Goal: Find contact information: Find contact information

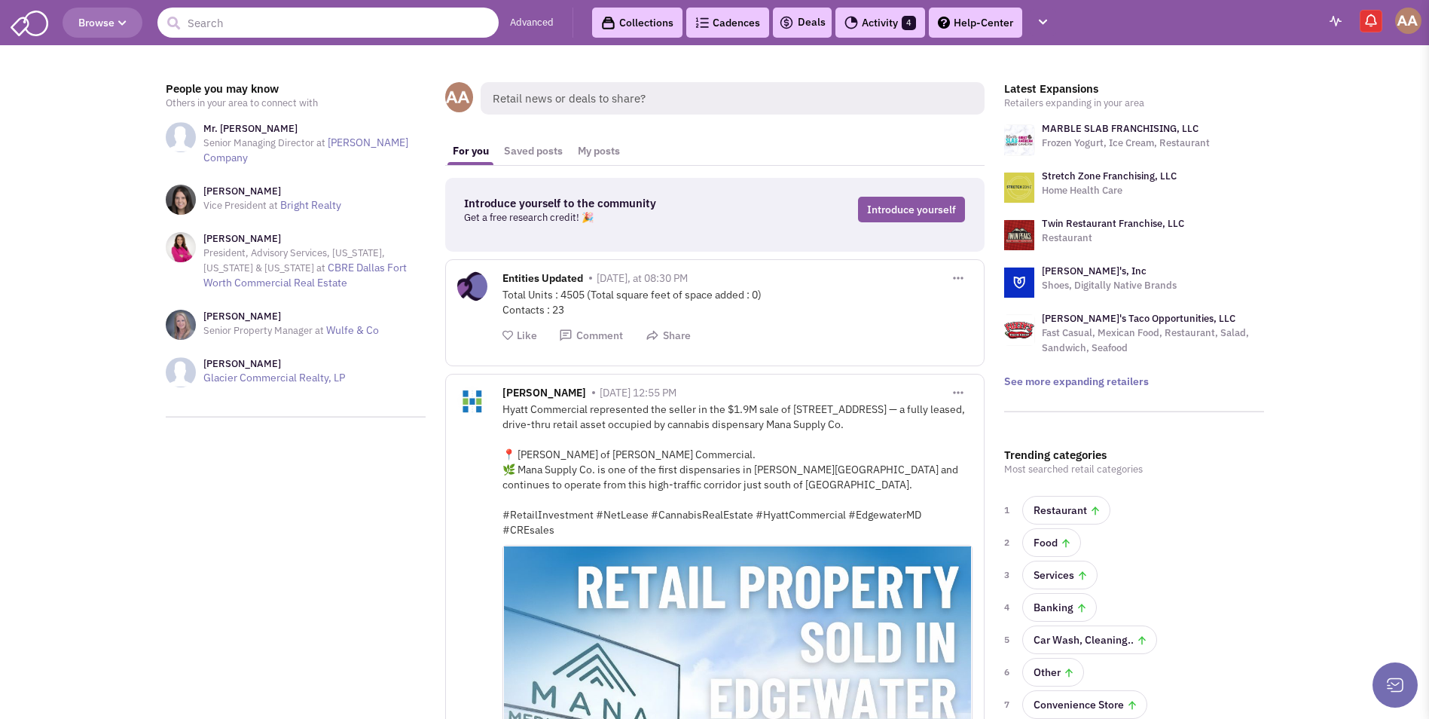
click at [266, 29] on input "text" at bounding box center [327, 23] width 341 height 30
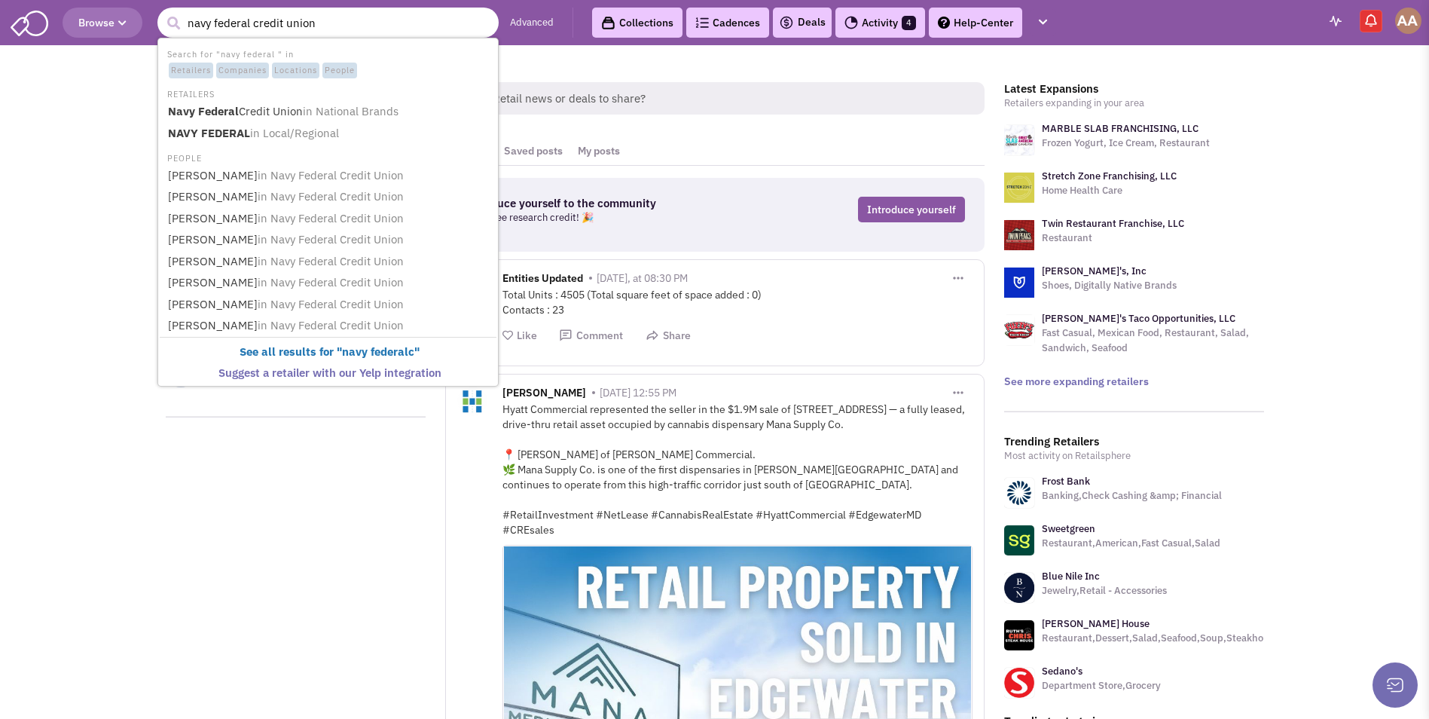
type input "navy federal credit union"
click at [162, 12] on button "submit" at bounding box center [173, 23] width 23 height 23
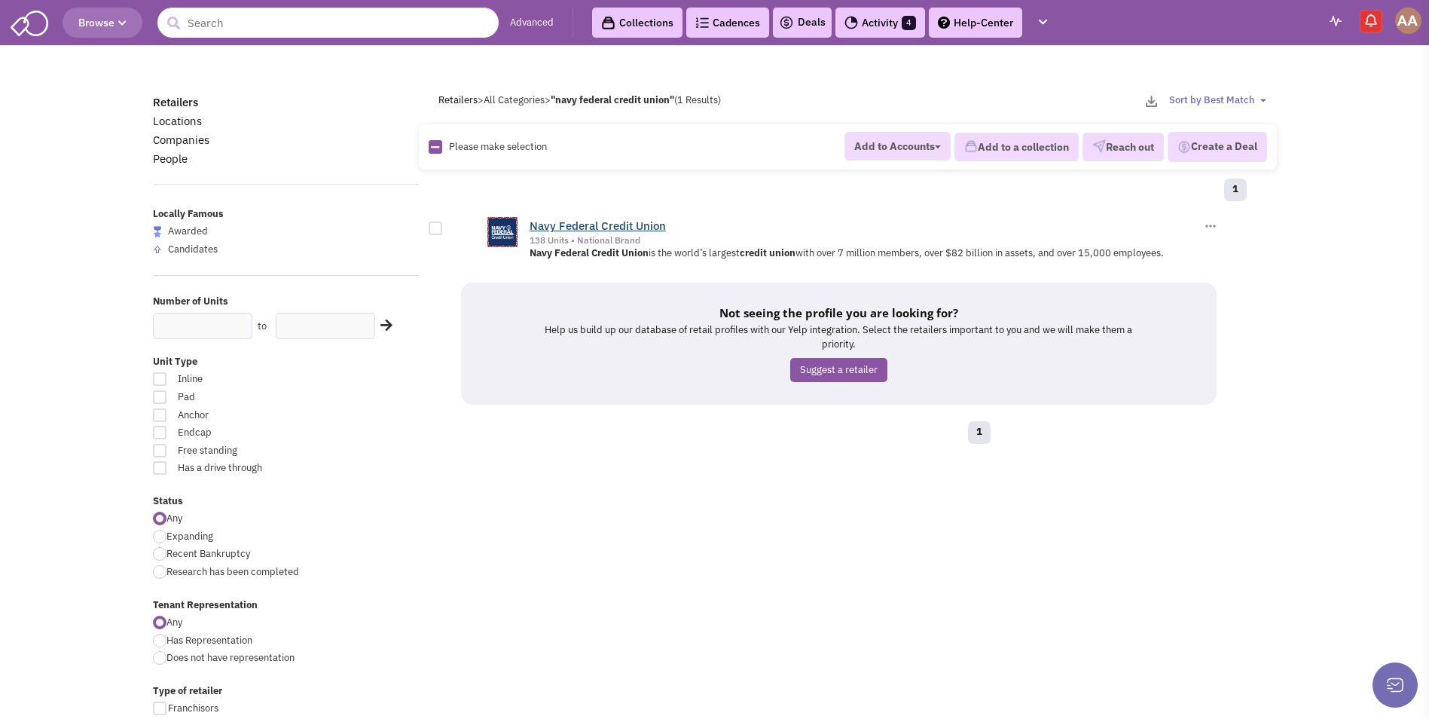
click at [637, 229] on link "Navy Federal Credit Union" at bounding box center [598, 225] width 136 height 14
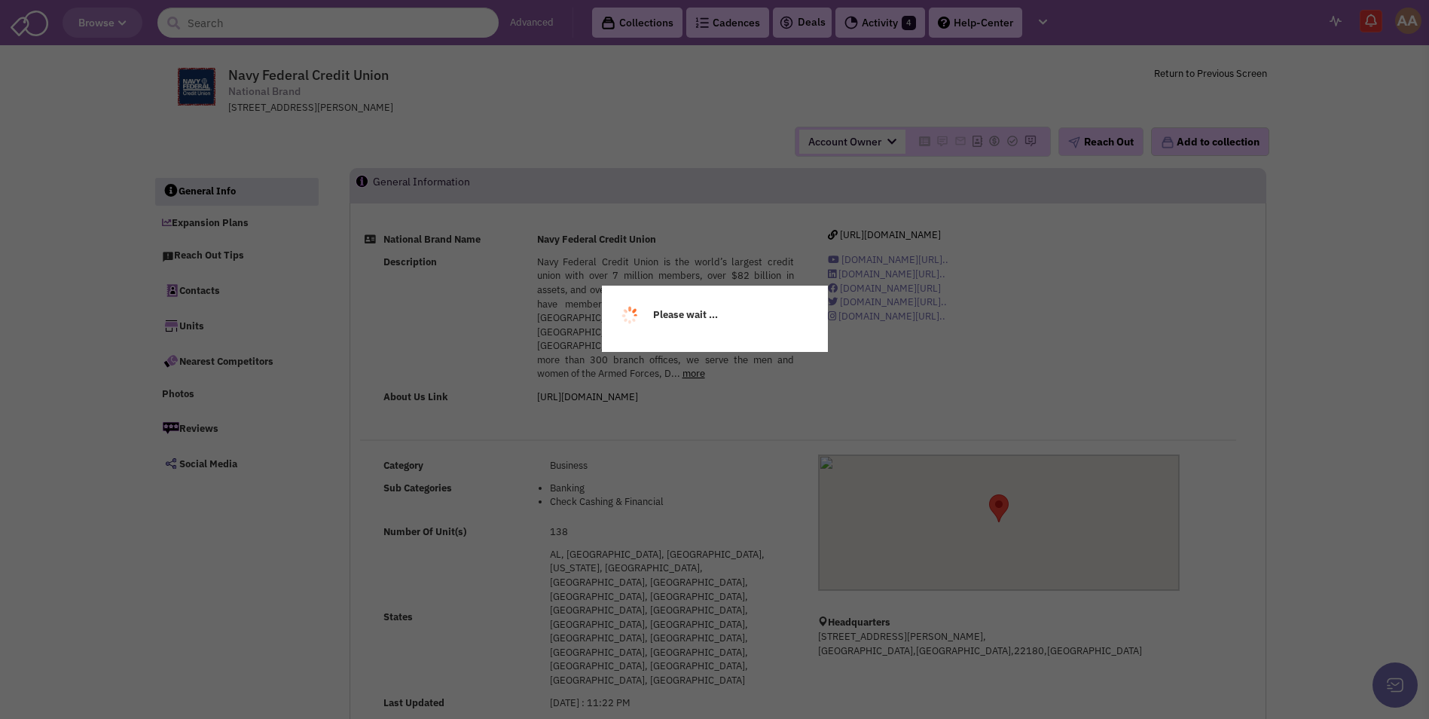
select select
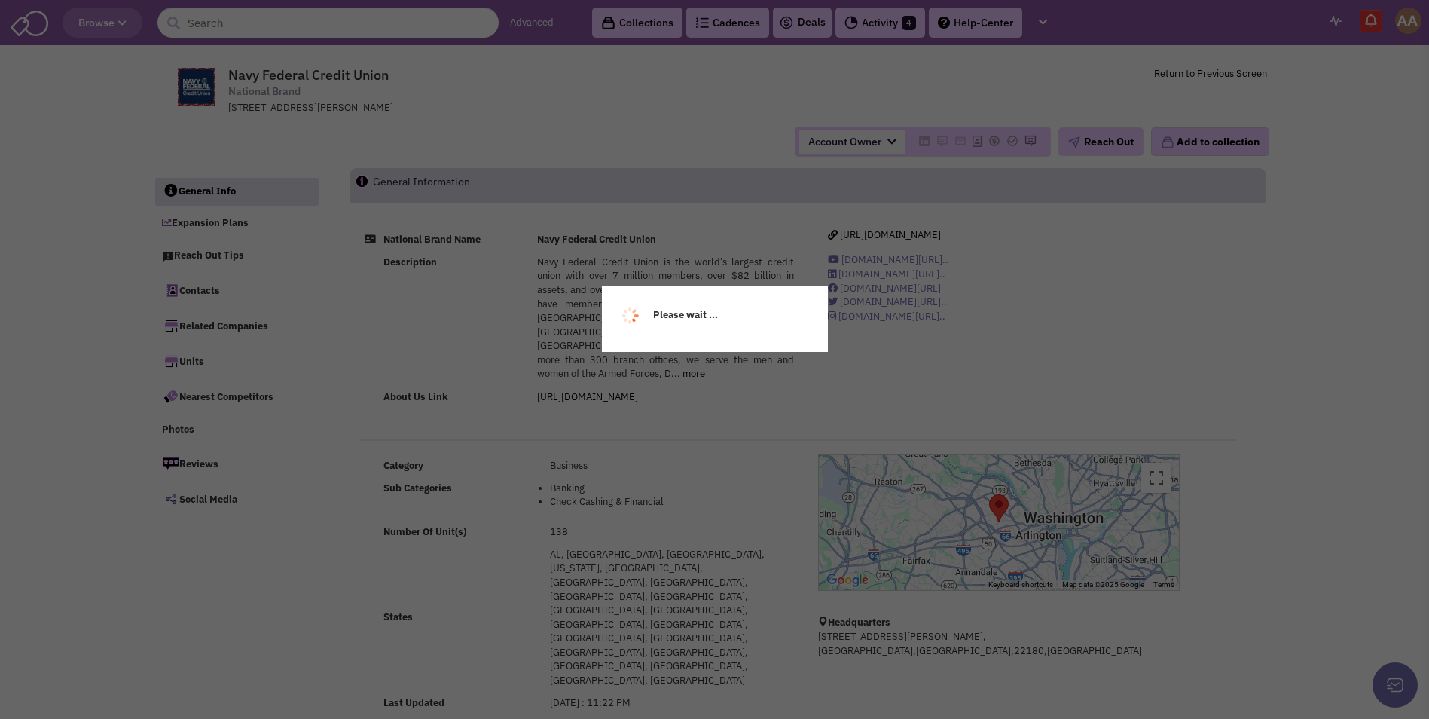
select select
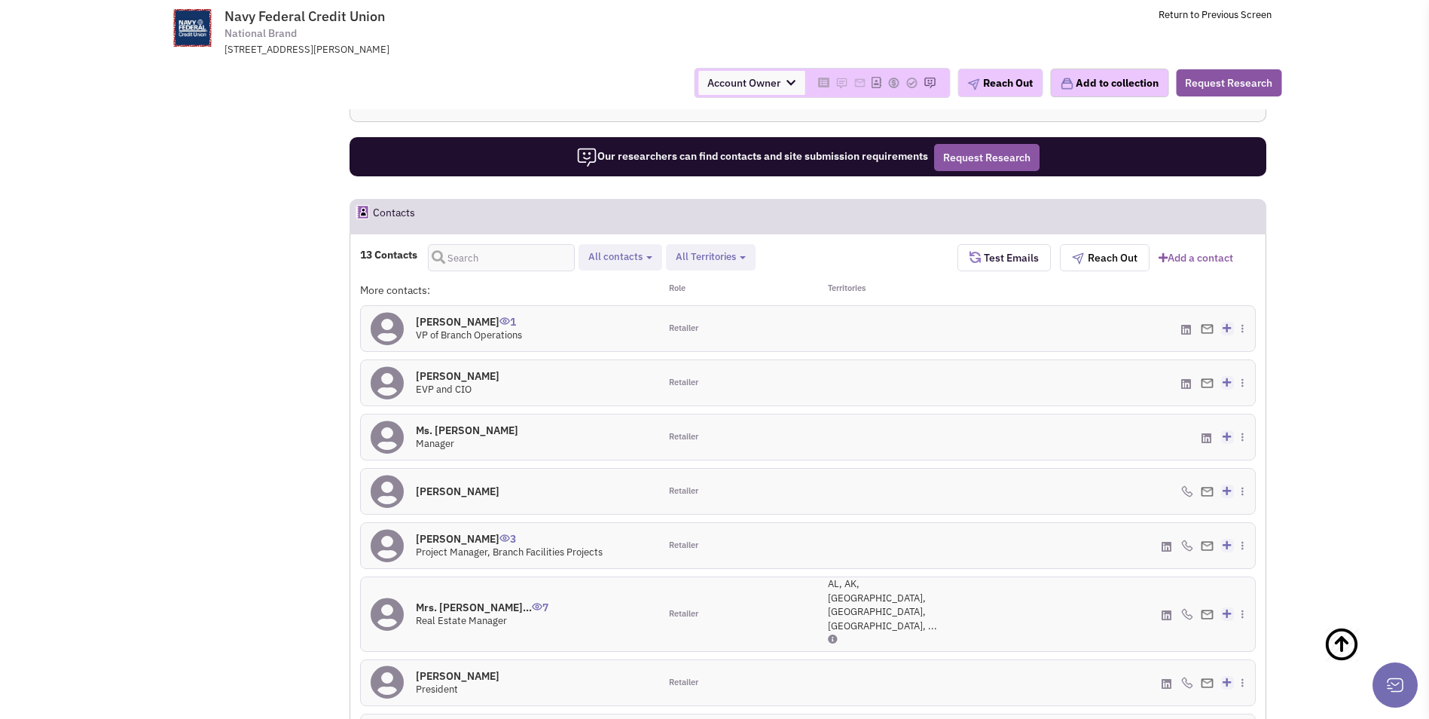
scroll to position [1055, 0]
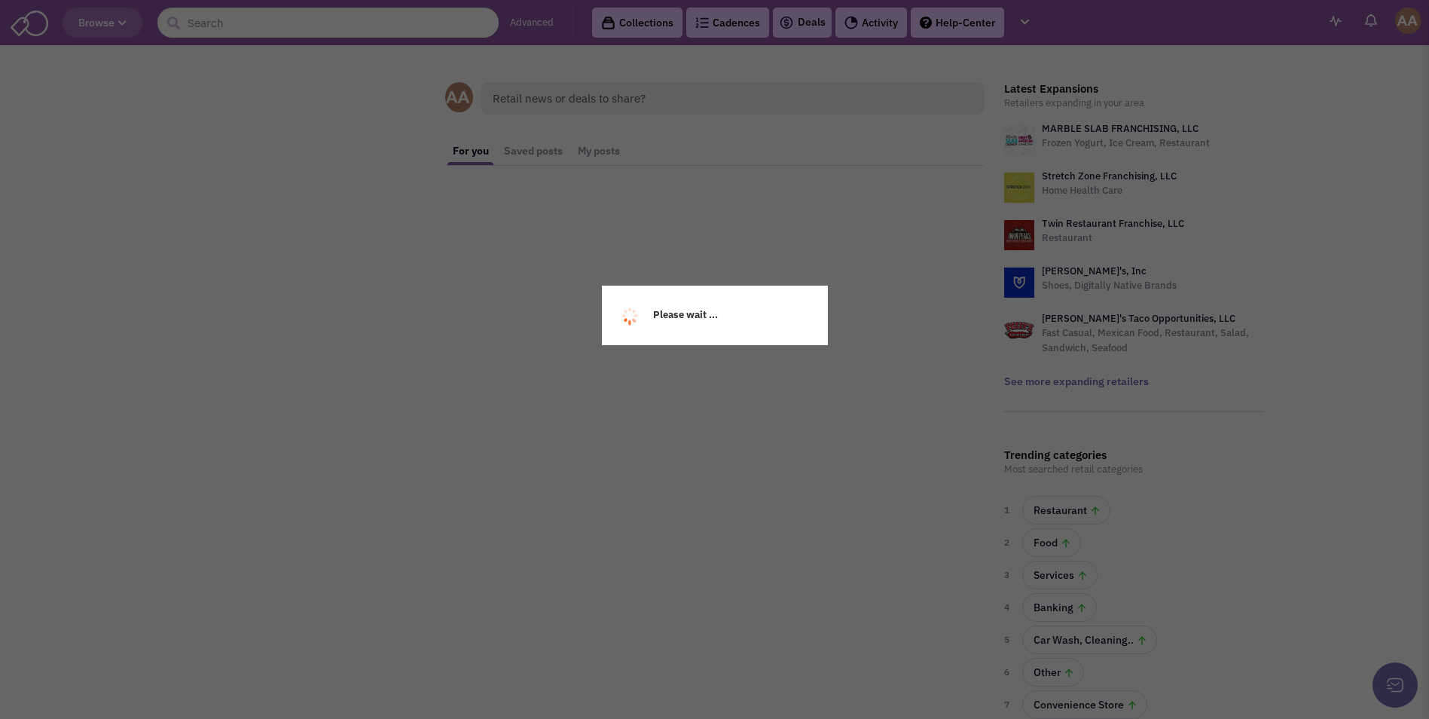
click at [298, 26] on div "Please wait ..." at bounding box center [714, 359] width 1429 height 719
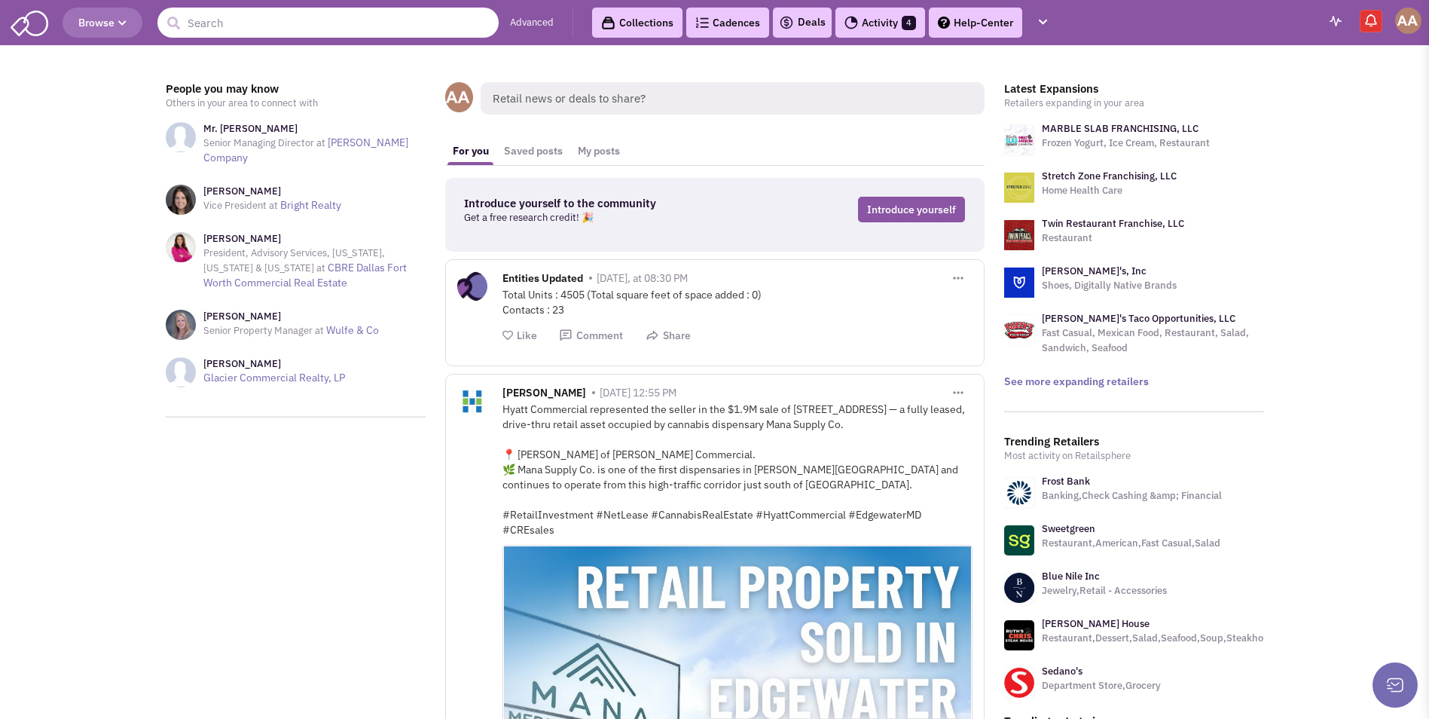
click at [316, 28] on input "text" at bounding box center [327, 23] width 341 height 30
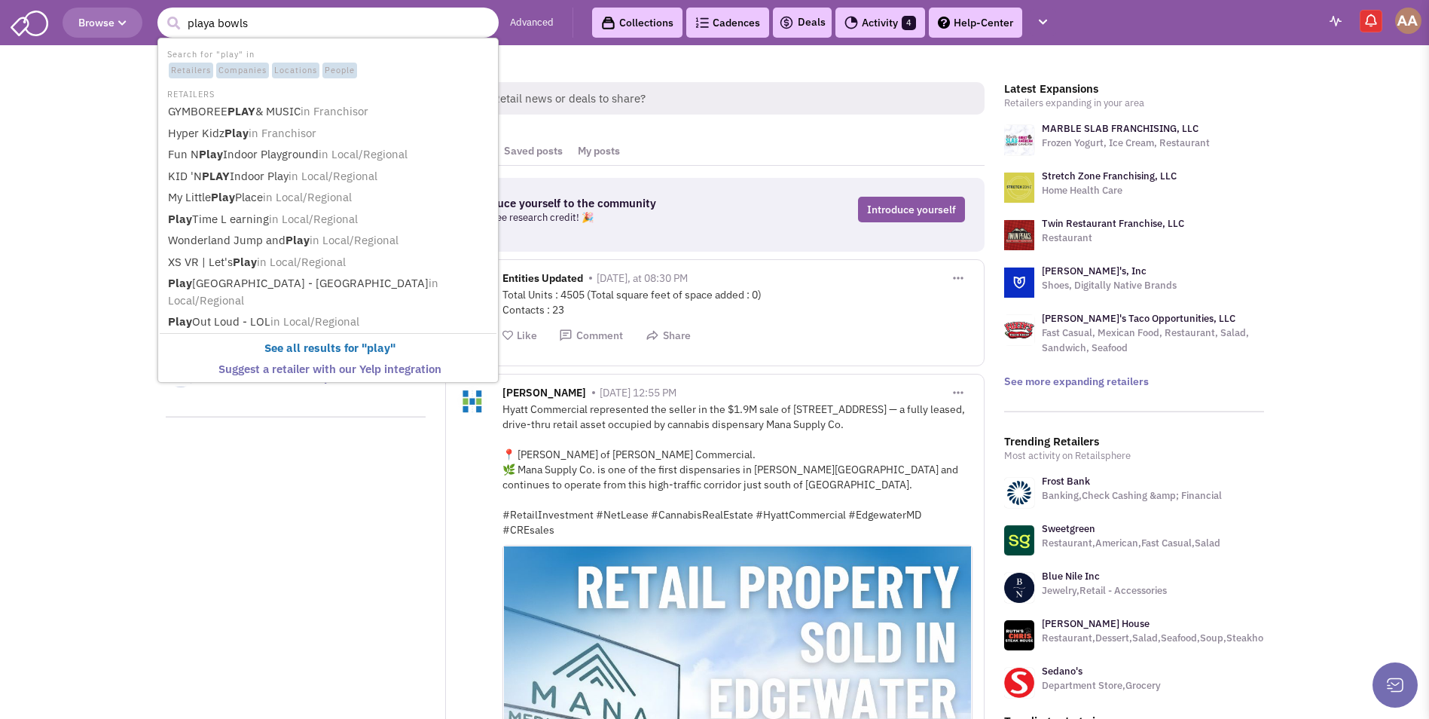
type input "playa bowls"
click at [162, 12] on button "submit" at bounding box center [173, 23] width 23 height 23
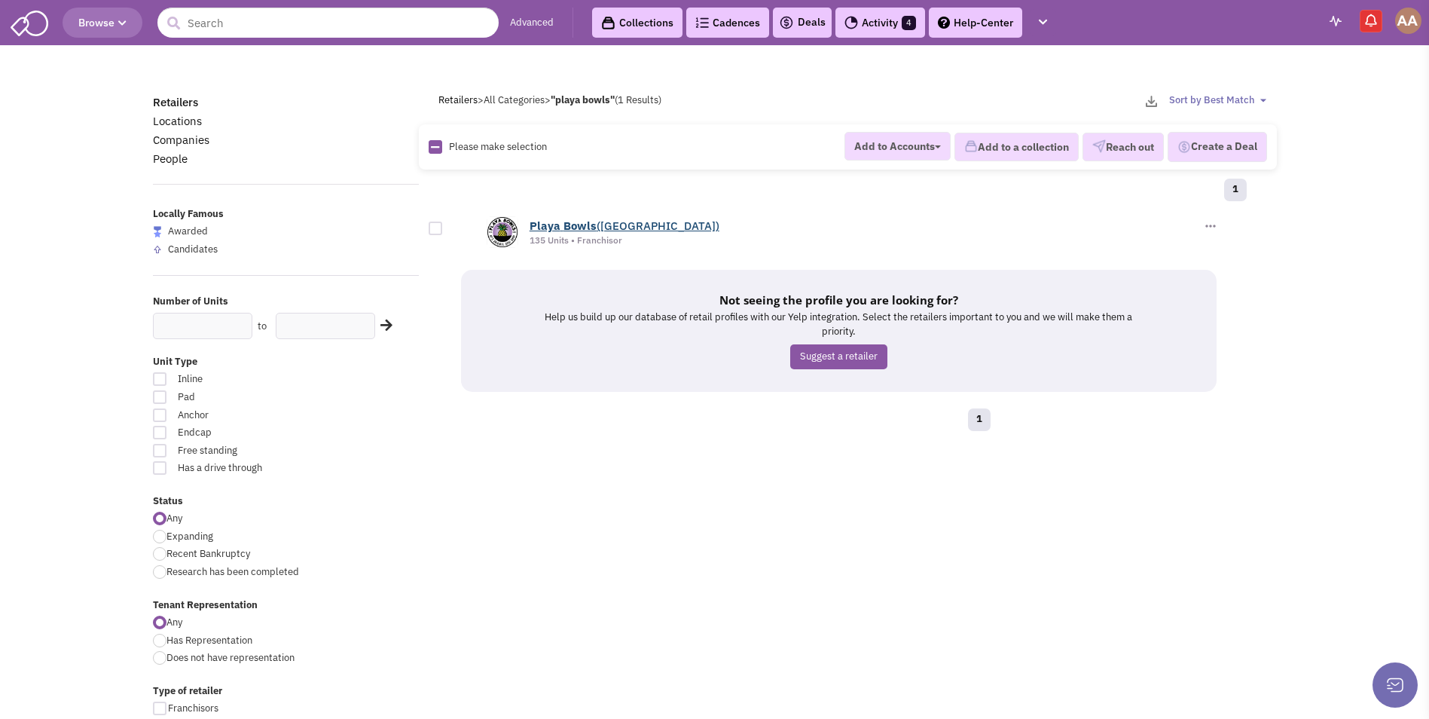
click at [585, 225] on b "Bowls" at bounding box center [580, 225] width 33 height 14
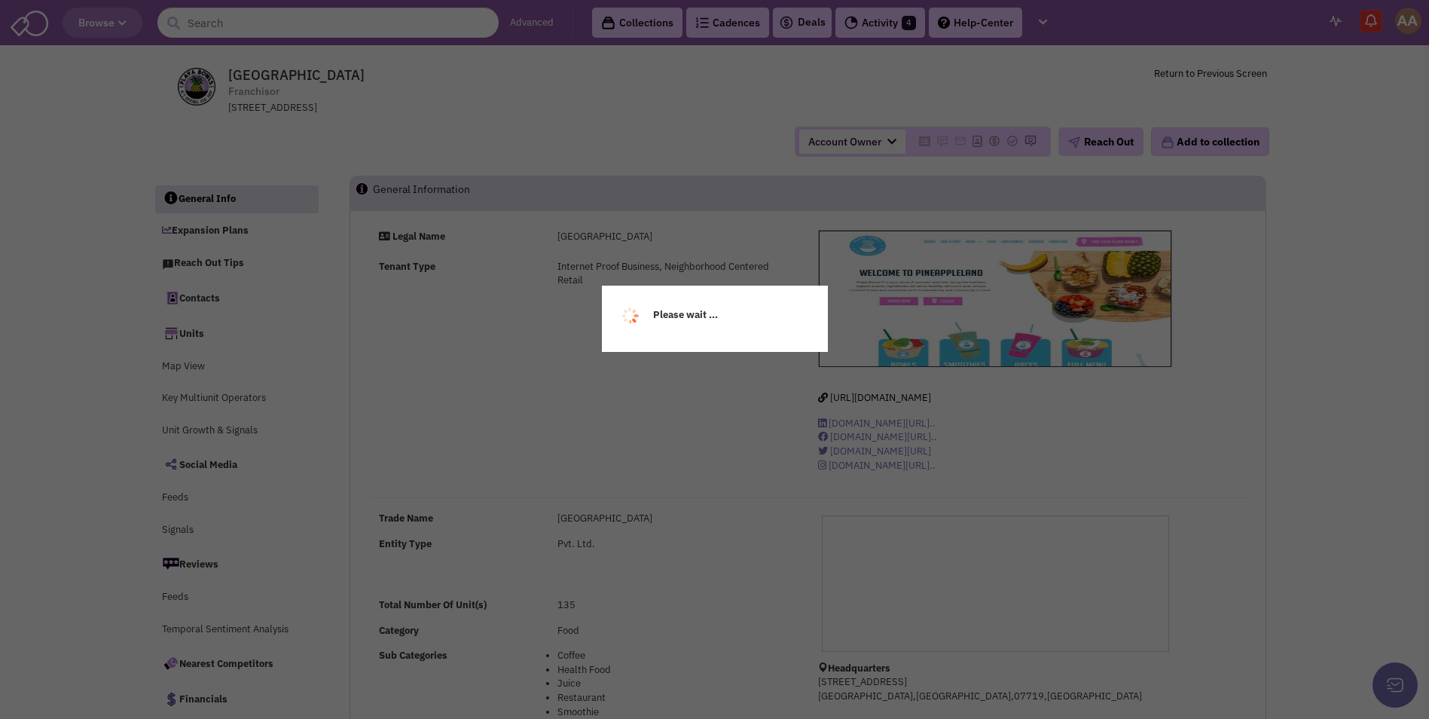
select select
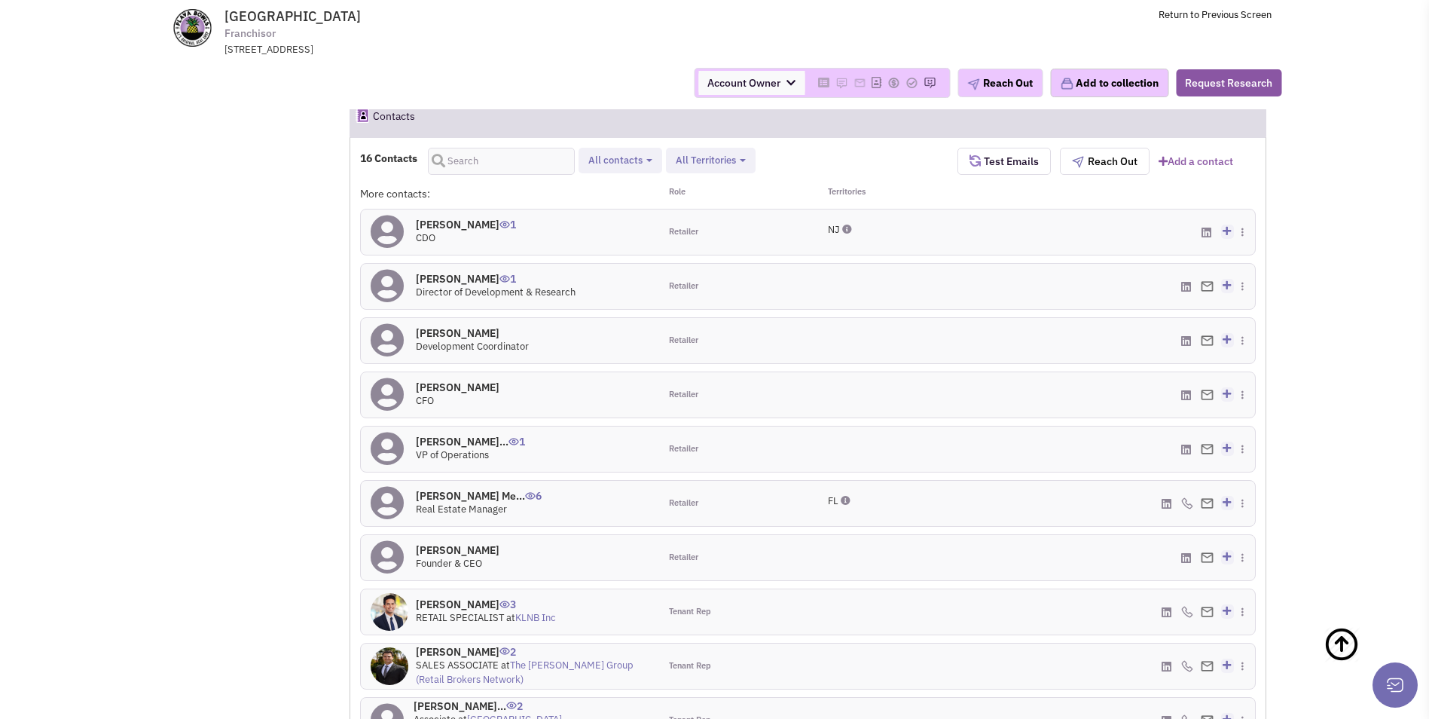
scroll to position [1282, 0]
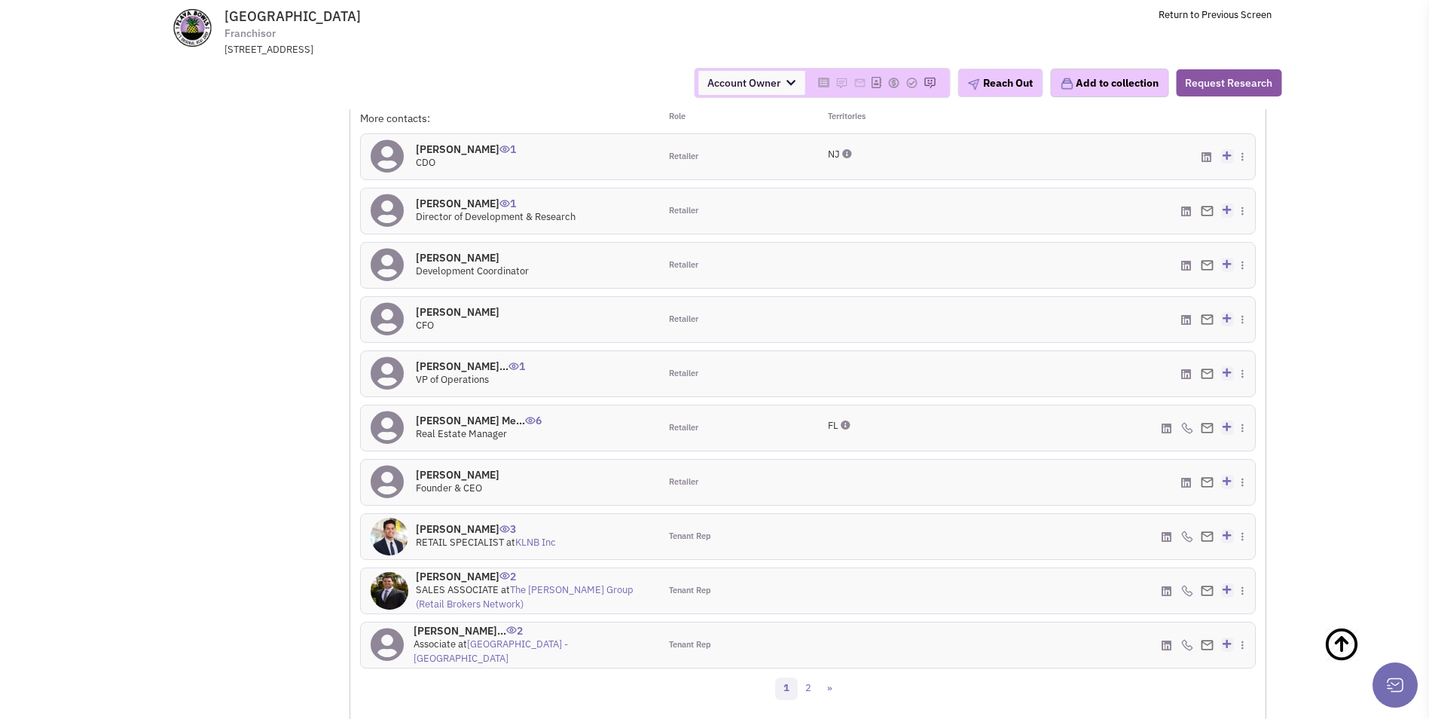
select select
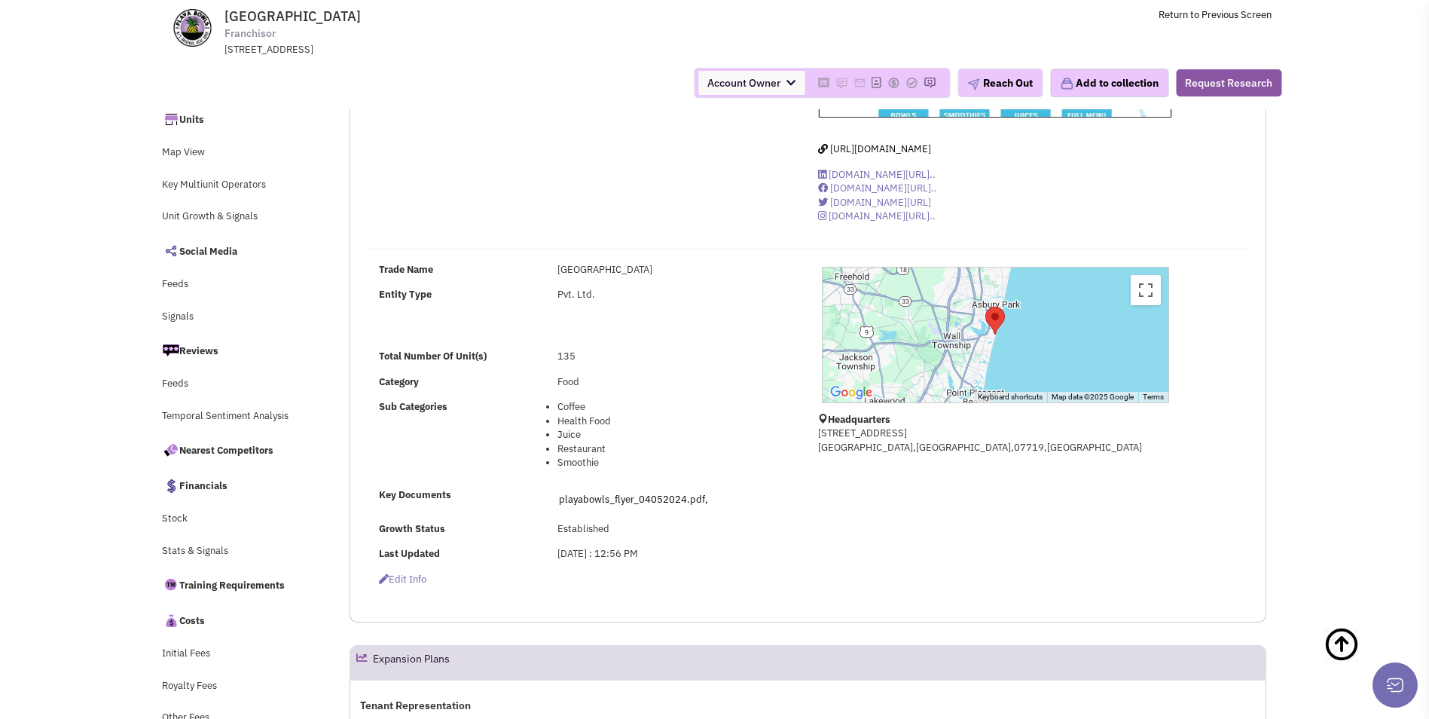
scroll to position [0, 0]
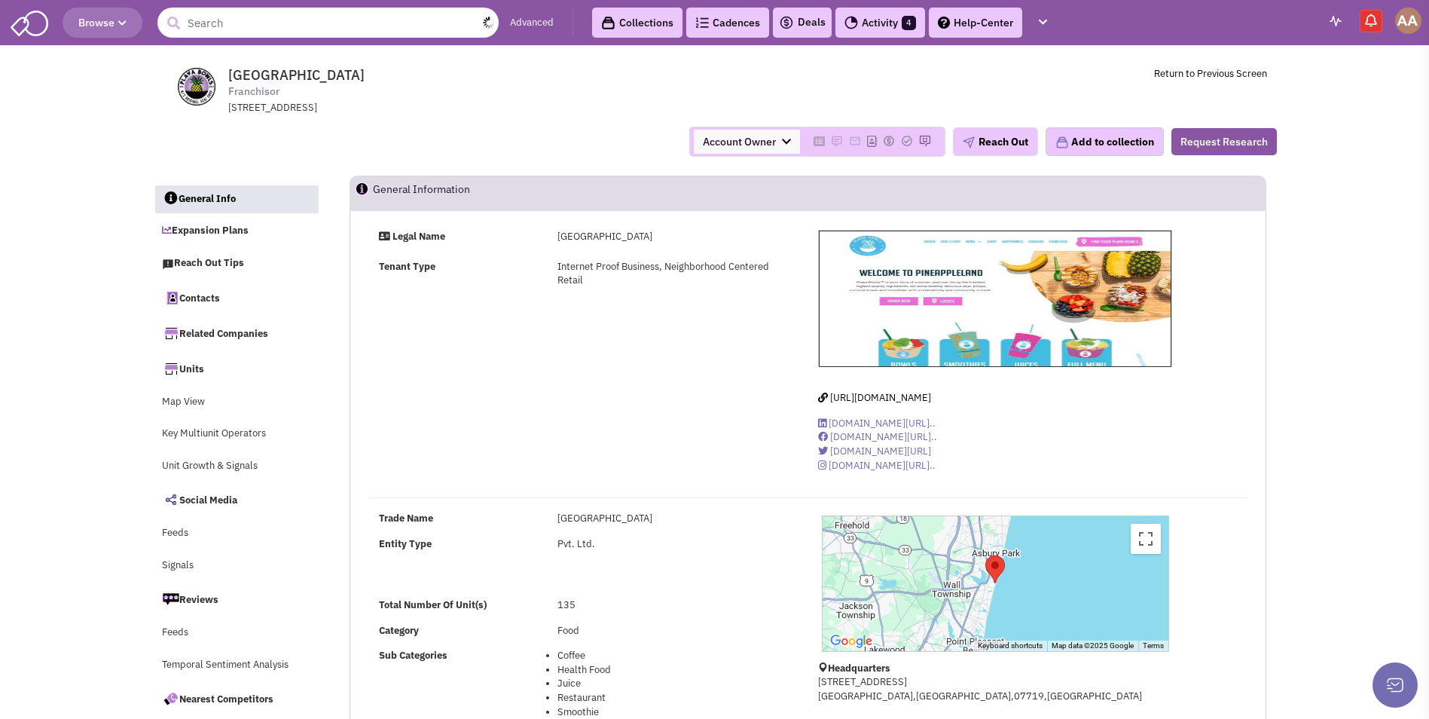
click at [255, 18] on input "text" at bounding box center [327, 23] width 341 height 30
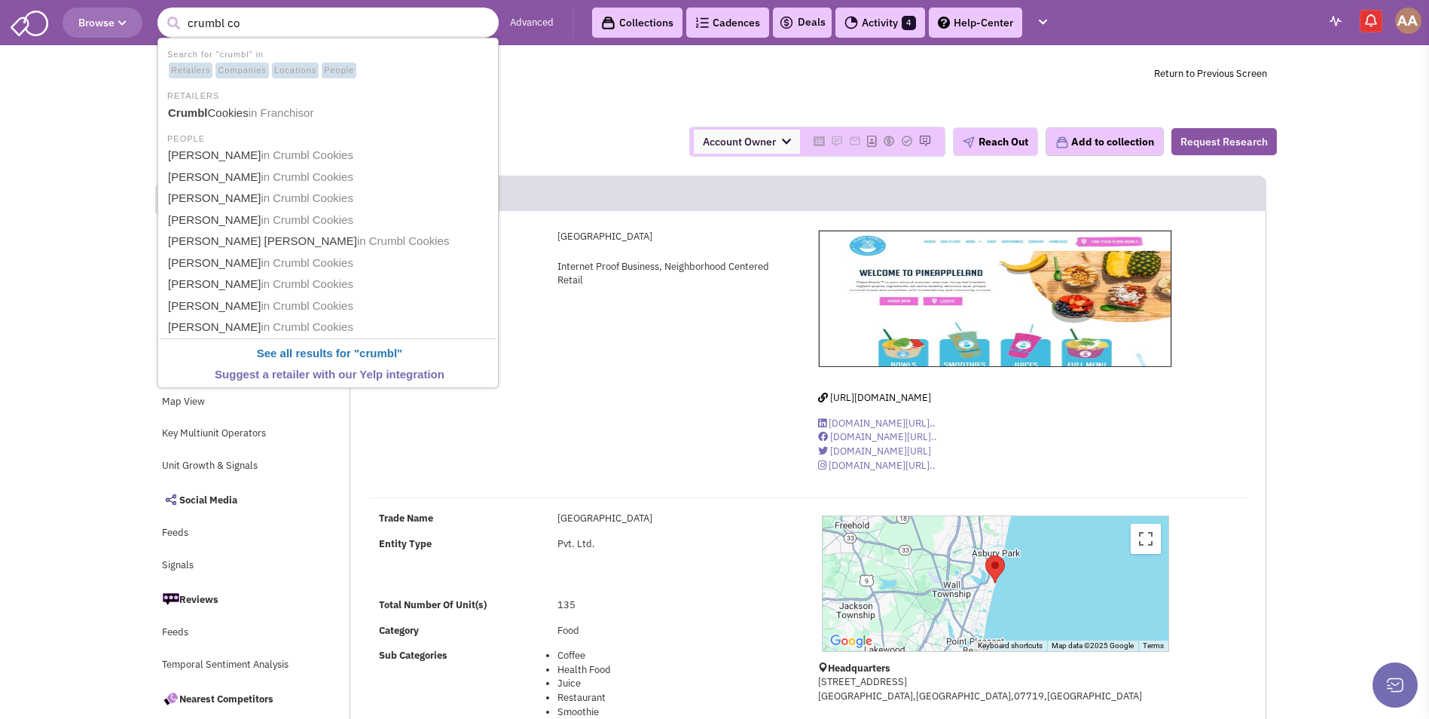
type input "crumbl coo"
drag, startPoint x: 263, startPoint y: 110, endPoint x: 282, endPoint y: 112, distance: 19.0
click at [263, 110] on span "in Franchisor" at bounding box center [286, 112] width 66 height 13
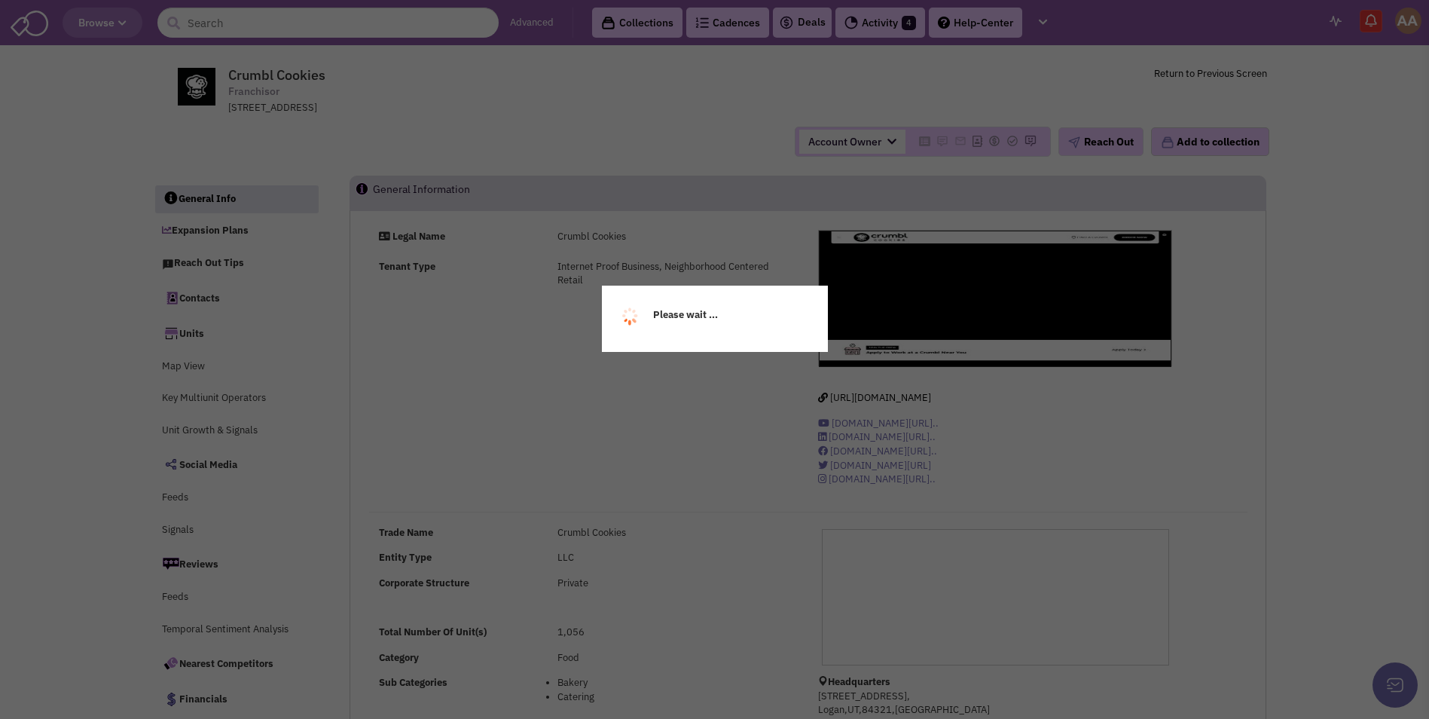
select select
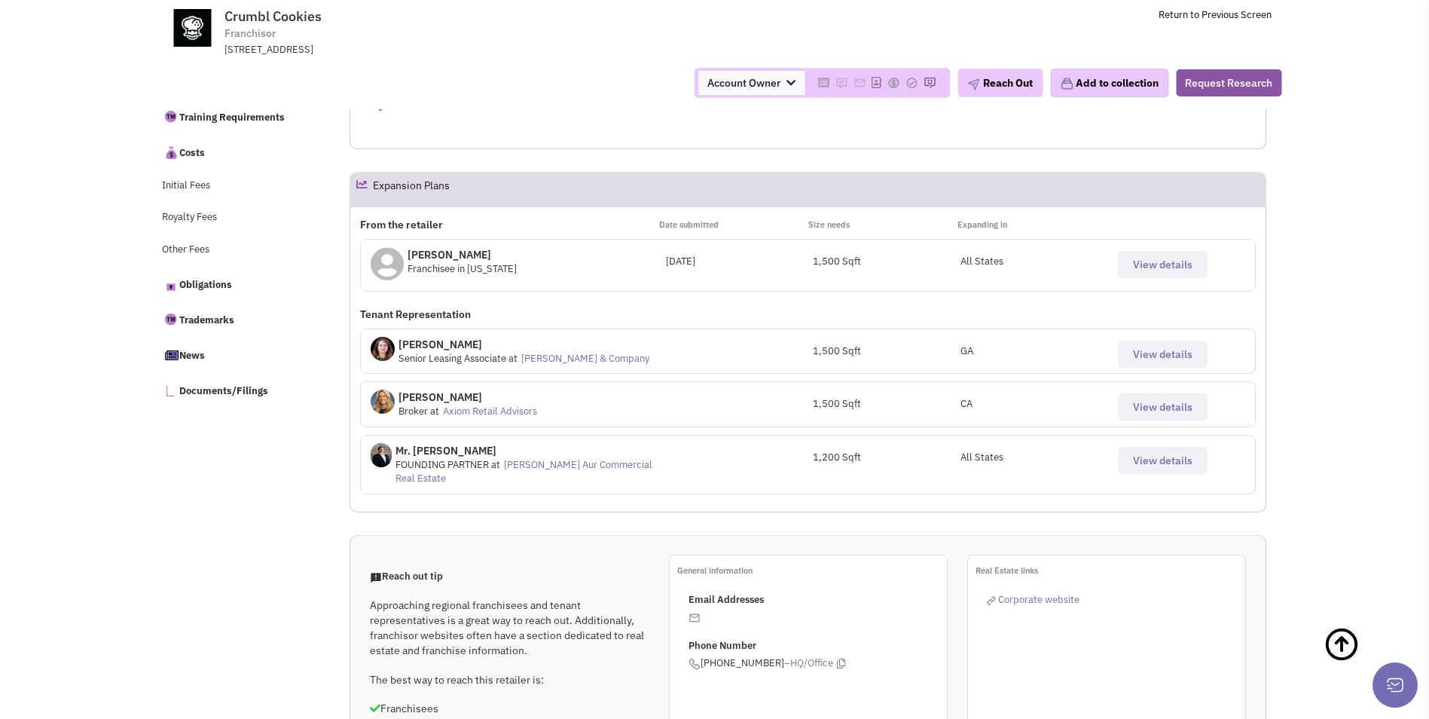
scroll to position [635, 0]
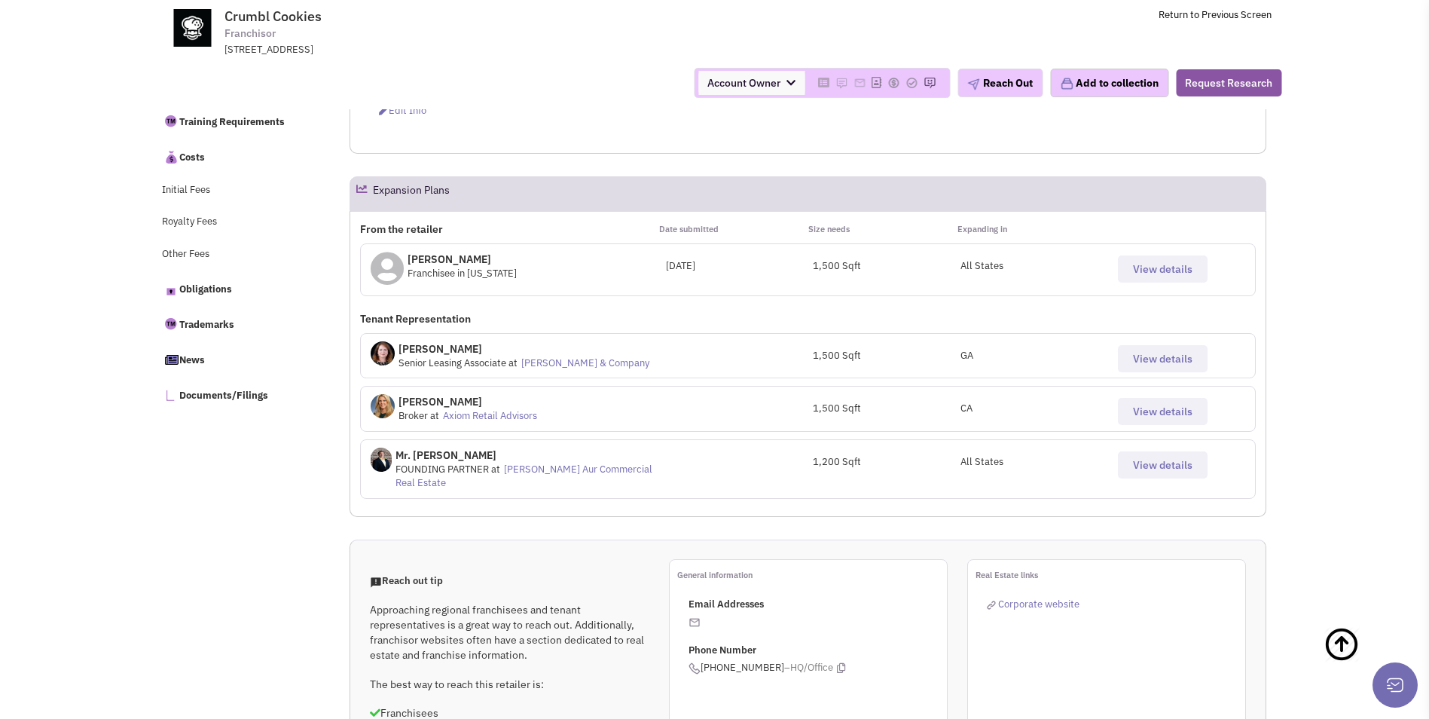
click at [1155, 267] on span "View details" at bounding box center [1163, 269] width 60 height 14
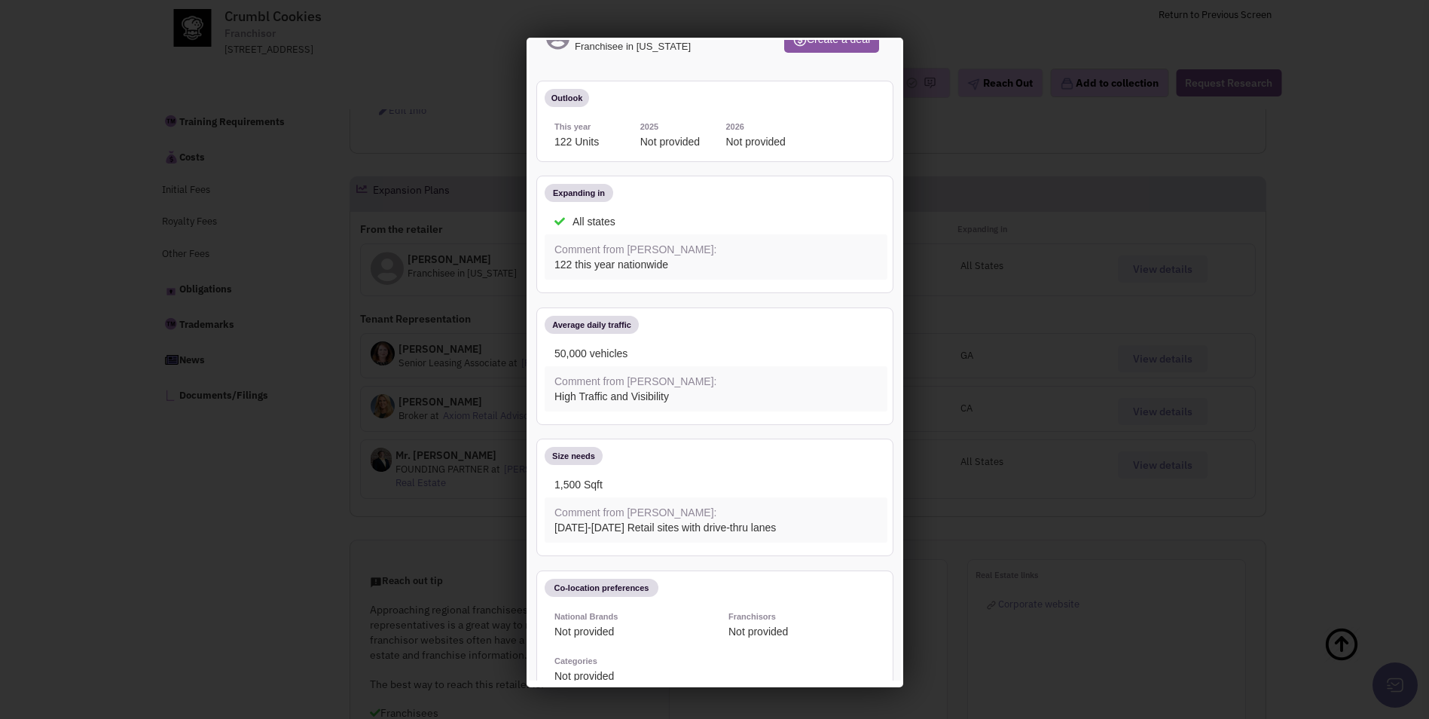
scroll to position [0, 0]
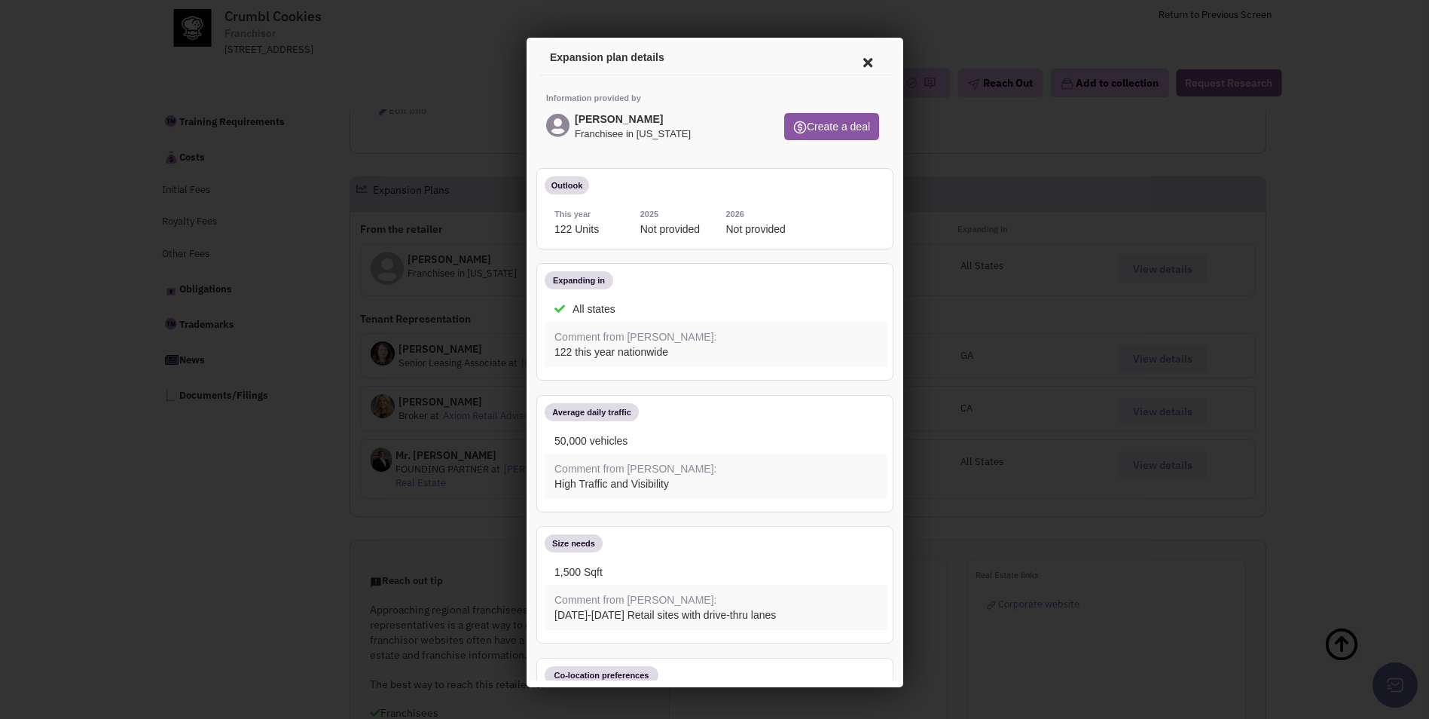
click at [855, 63] on icon at bounding box center [865, 60] width 32 height 36
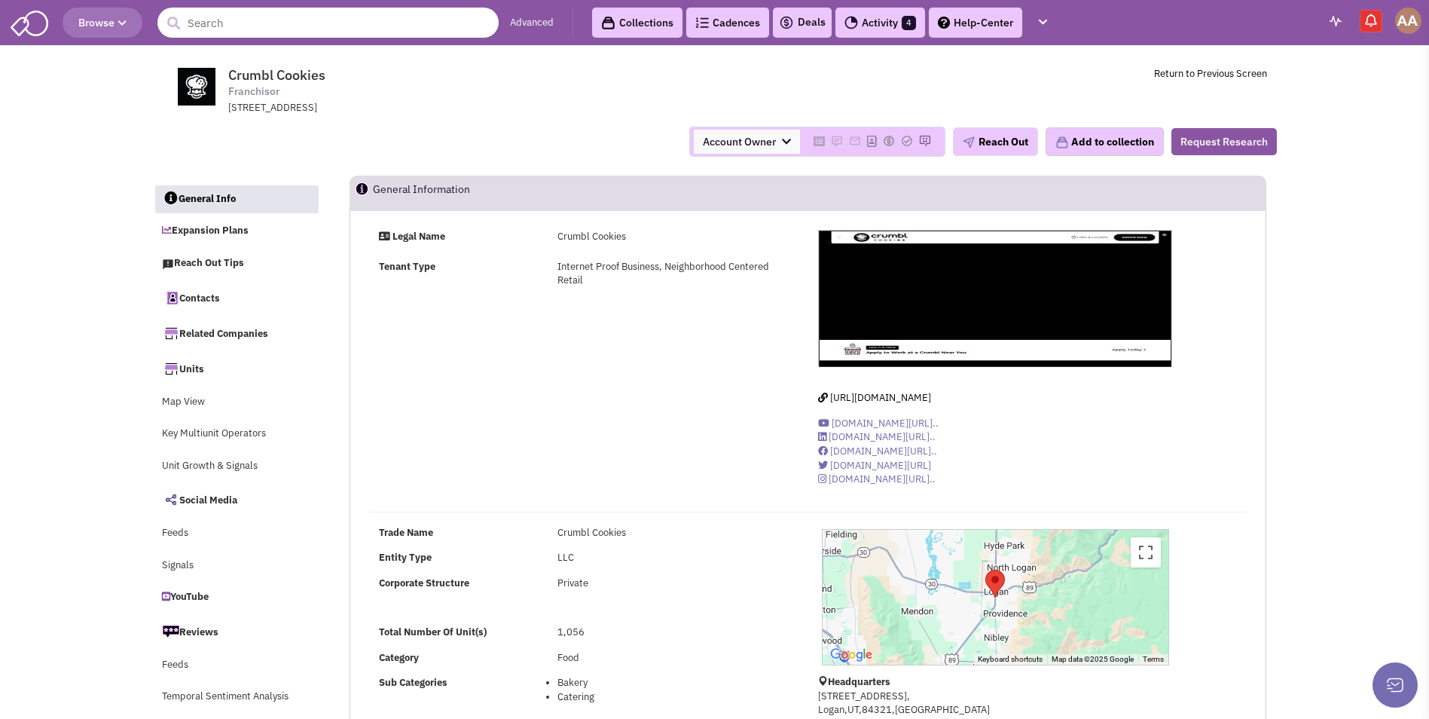
click at [238, 27] on input "text" at bounding box center [327, 23] width 341 height 30
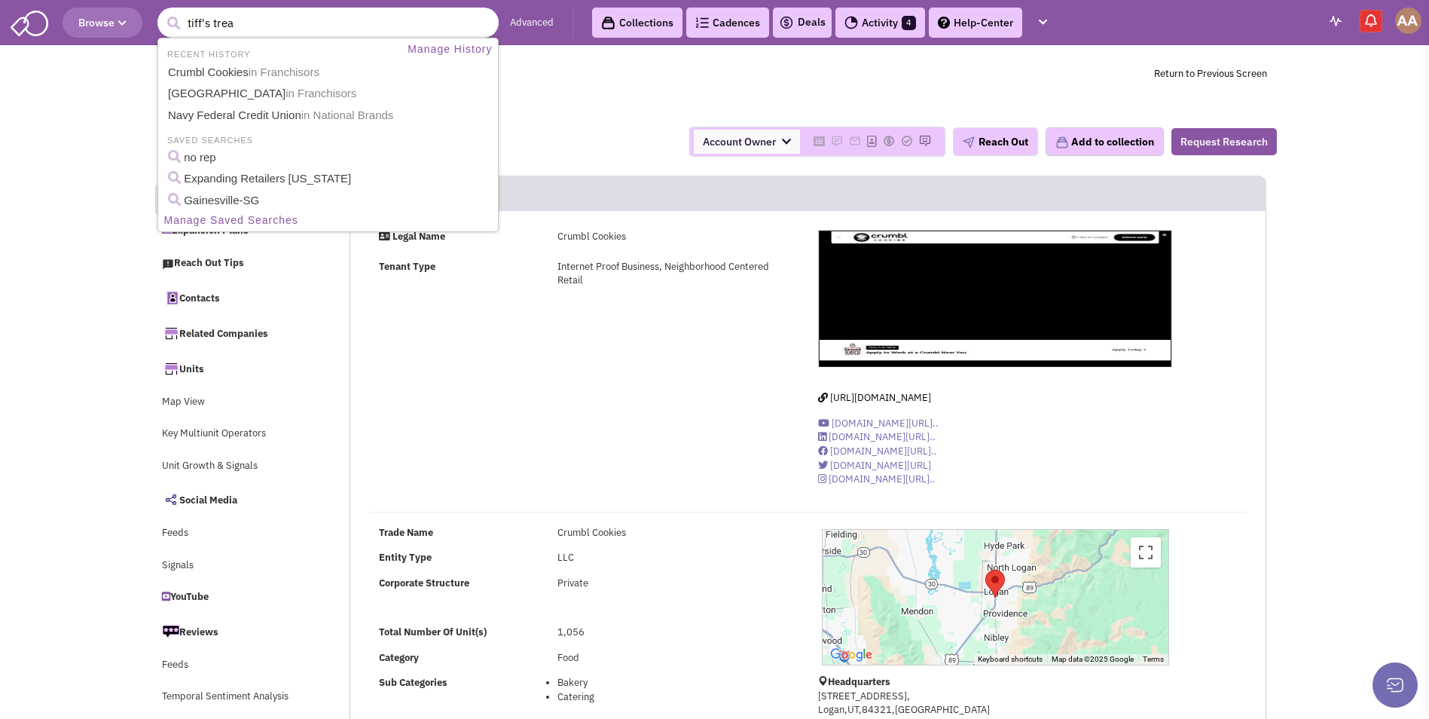
type input "tiff's treat"
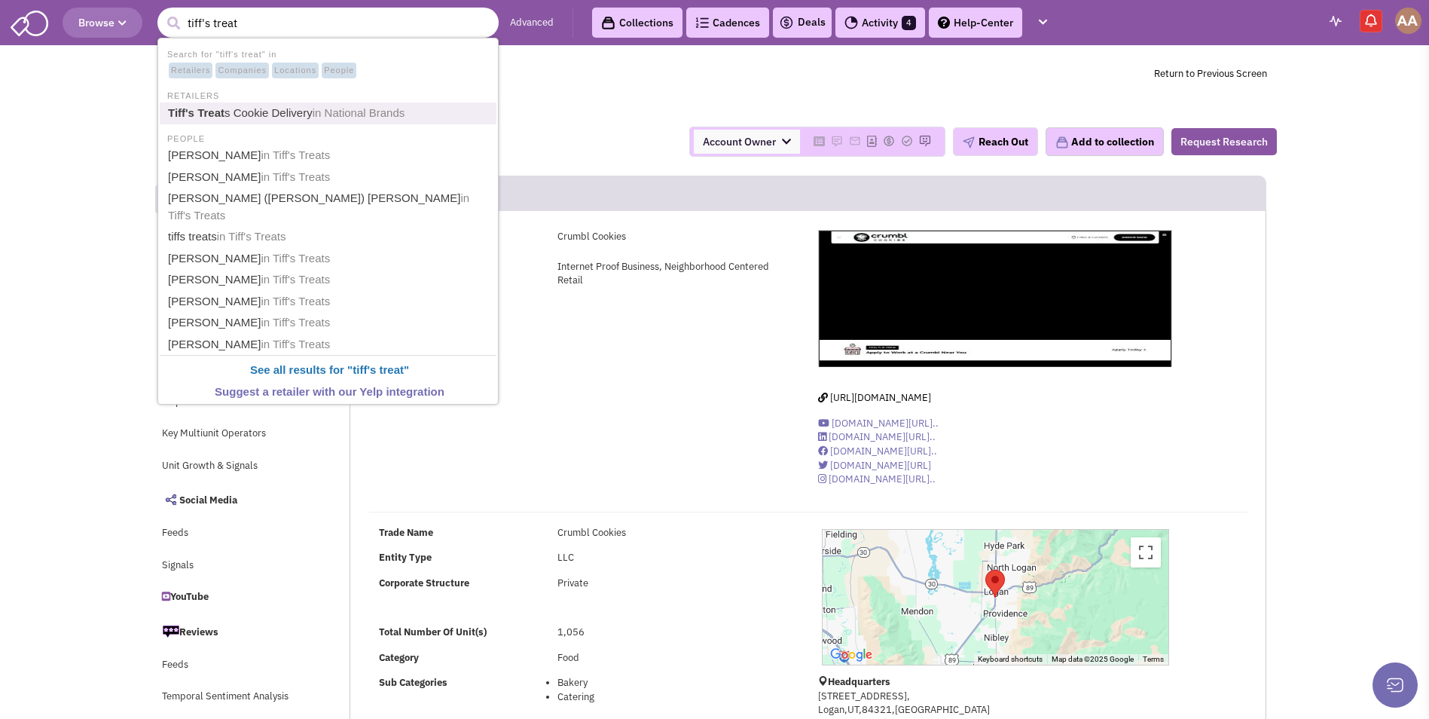
click at [267, 108] on link "Tiff's Treat s Cookie Delivery in National Brands" at bounding box center [329, 113] width 332 height 20
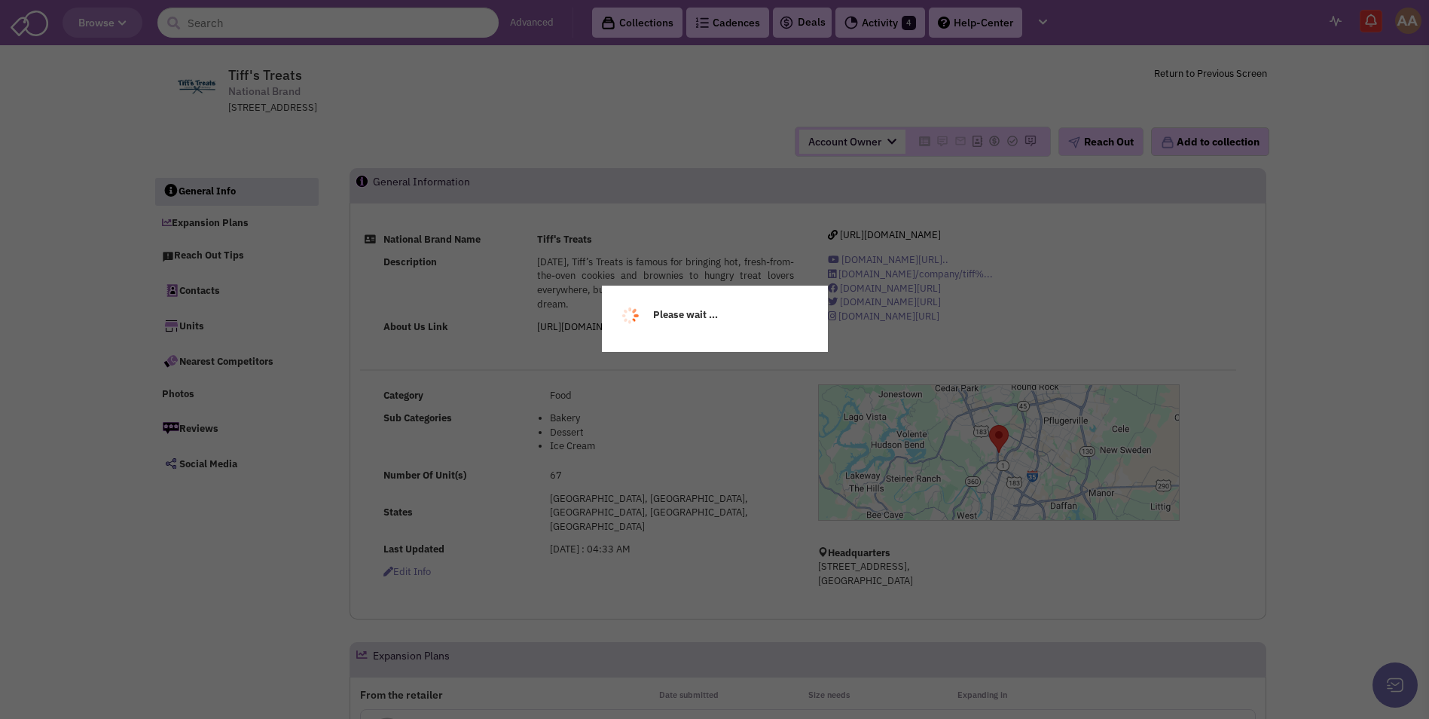
select select
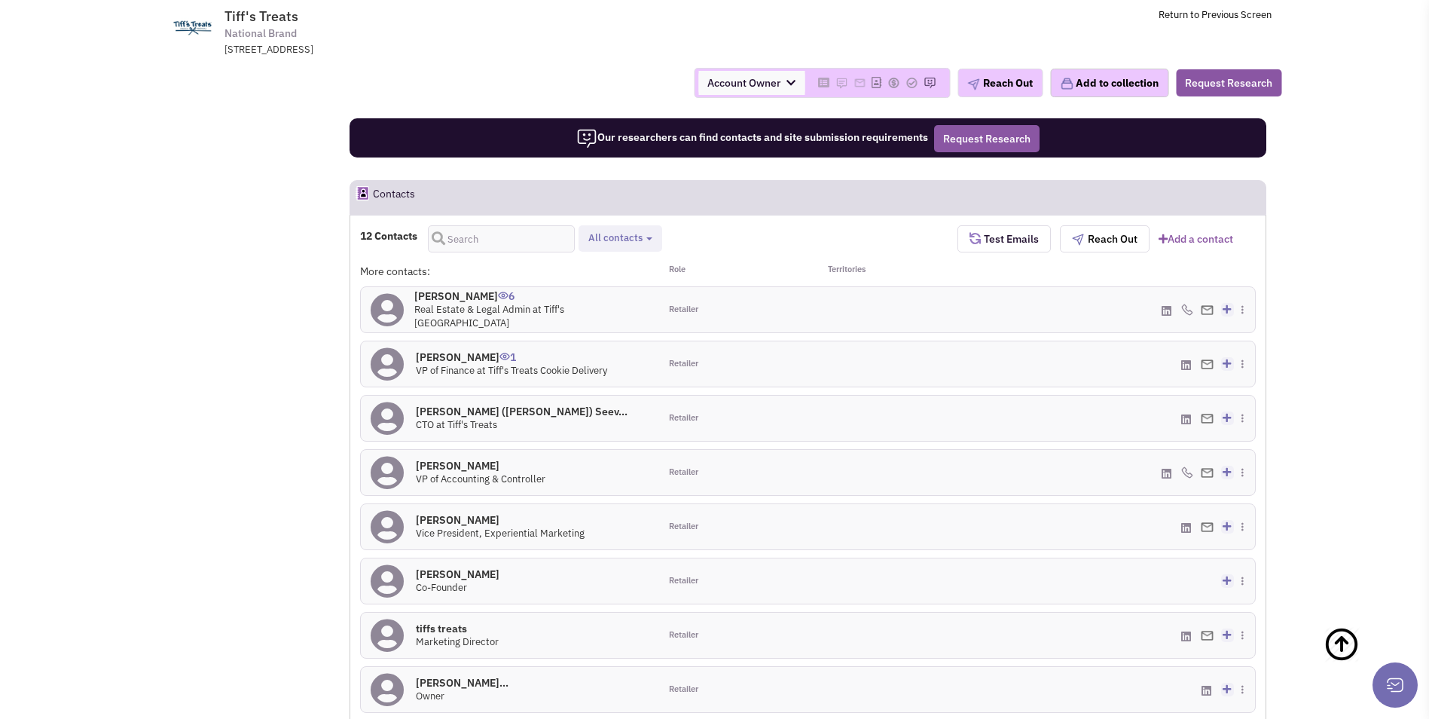
scroll to position [753, 0]
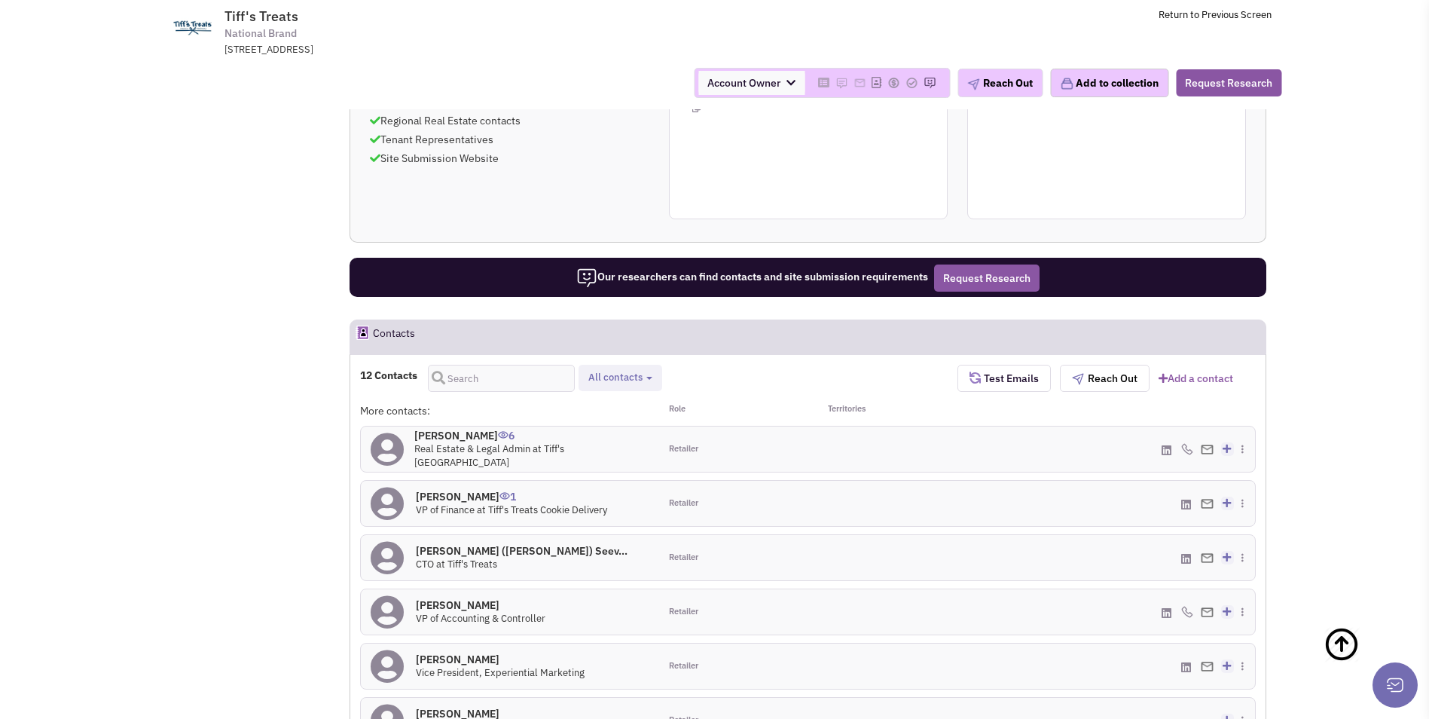
click at [456, 429] on h4 "Elyse Kreczmer 6" at bounding box center [531, 436] width 235 height 14
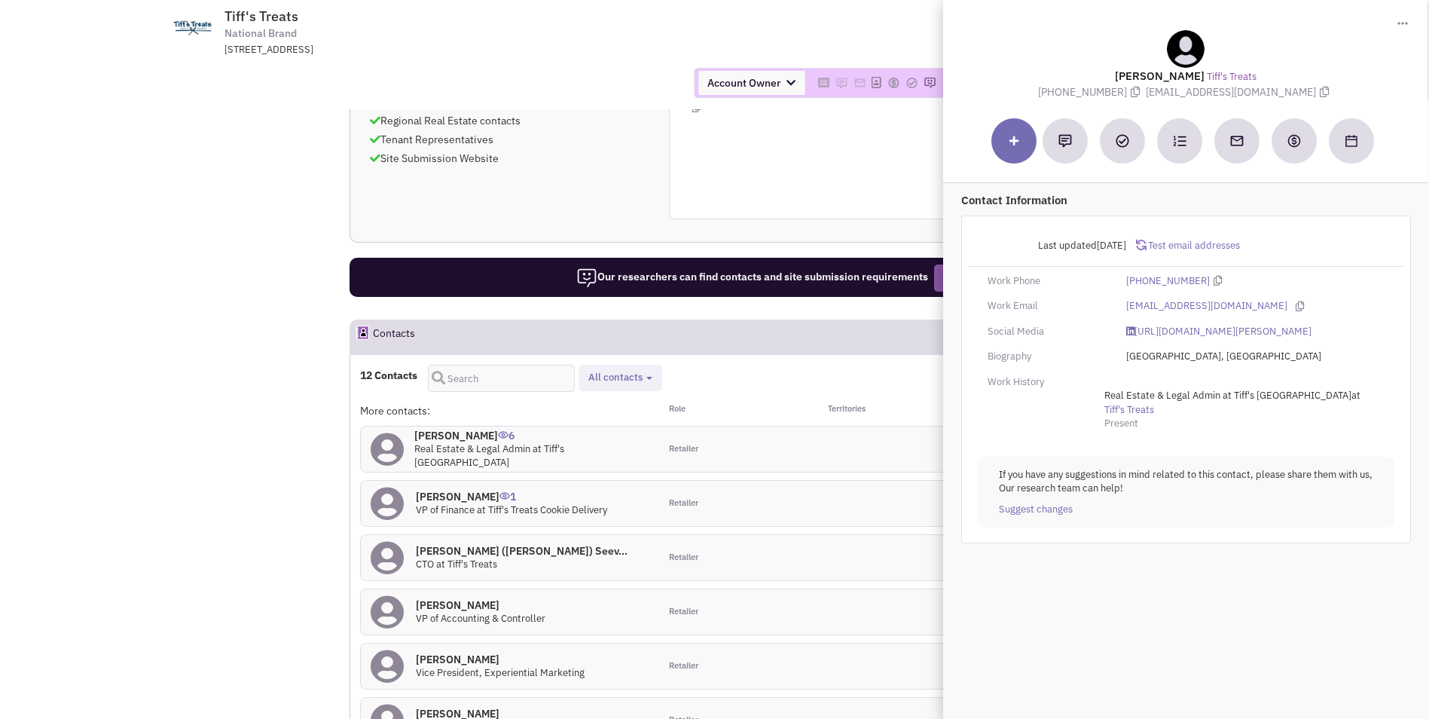
drag, startPoint x: 1141, startPoint y: 89, endPoint x: 1308, endPoint y: 93, distance: 166.6
click at [1308, 93] on span "elysekreczmer@cookiedelivery.com" at bounding box center [1239, 92] width 187 height 14
copy span "elysekreczmer@cookiedelivery.com"
drag, startPoint x: 490, startPoint y: 415, endPoint x: 417, endPoint y: 414, distance: 73.1
click at [417, 429] on h4 "Elyse Kreczmer 6" at bounding box center [531, 436] width 235 height 14
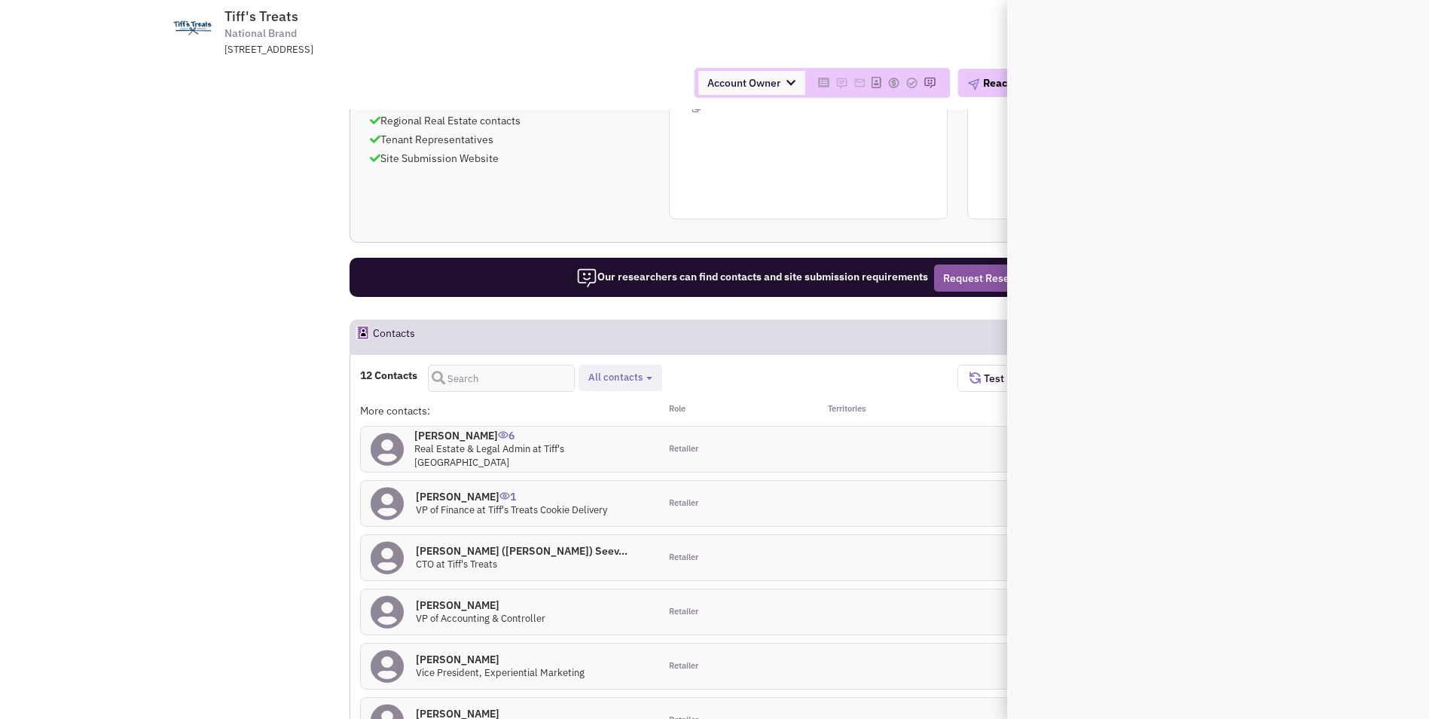
copy h4 "Elyse Kreczmer"
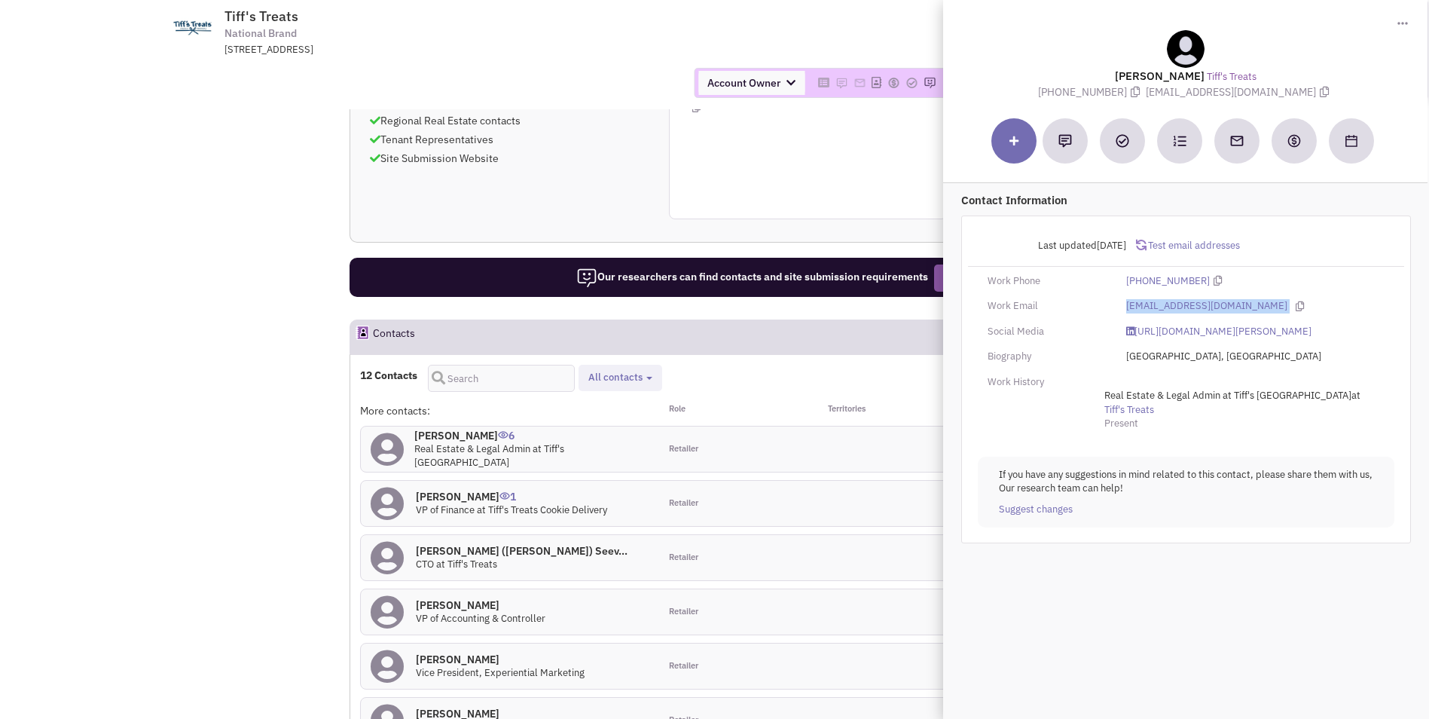
drag, startPoint x: 1120, startPoint y: 304, endPoint x: 1285, endPoint y: 307, distance: 165.0
click at [1285, 307] on div "elysekreczmer@cookiedelivery.com" at bounding box center [1255, 306] width 278 height 14
copy div "elysekreczmer@cookiedelivery.com"
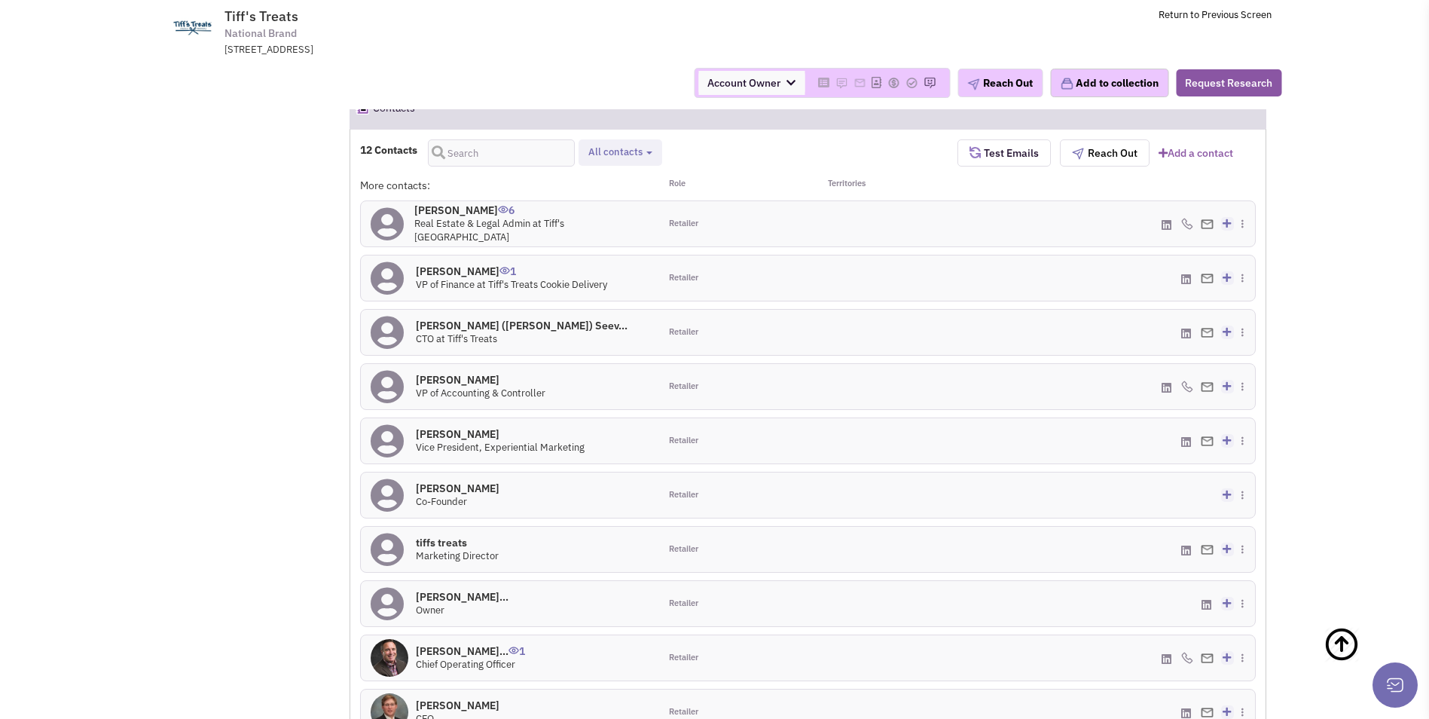
scroll to position [979, 0]
click at [460, 481] on h4 "Tiffany Chen 0" at bounding box center [458, 488] width 84 height 14
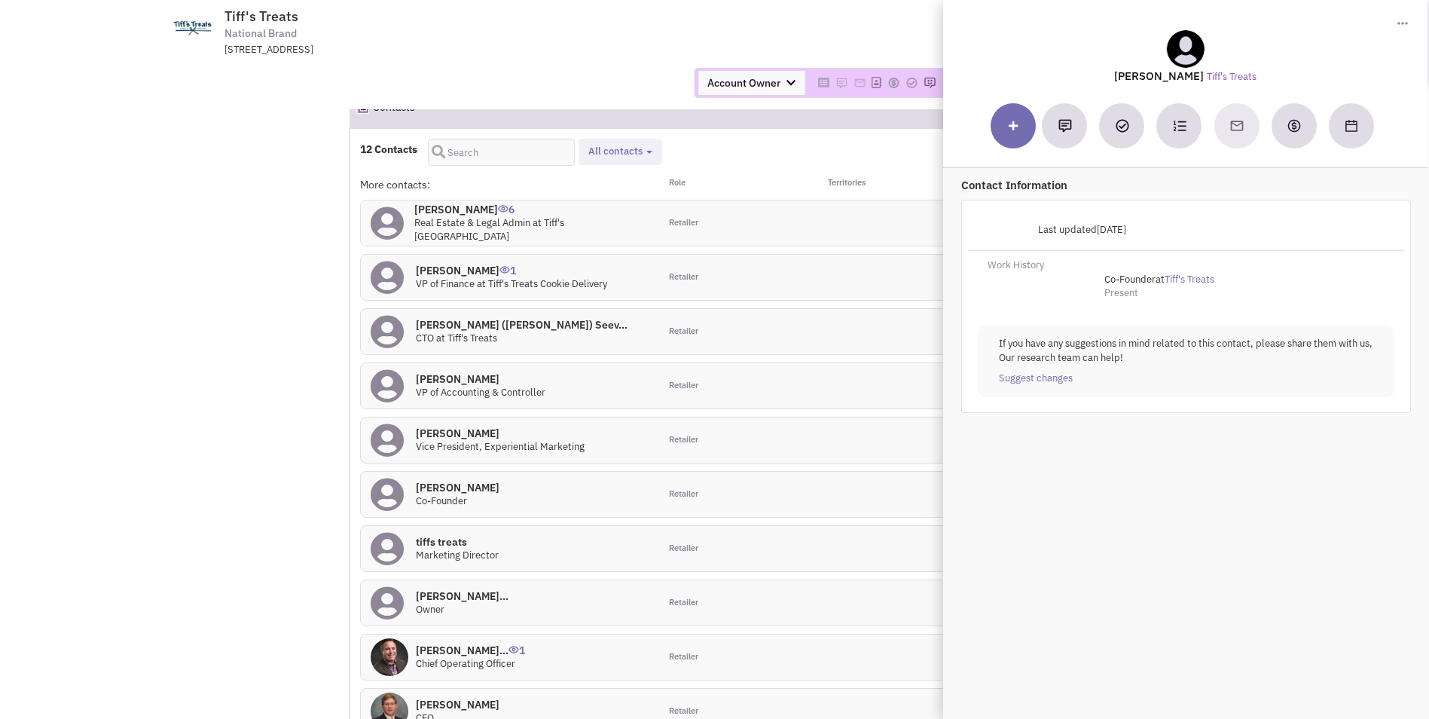
click at [469, 589] on h4 "Ms. Tiffany Bledso... 0" at bounding box center [462, 596] width 93 height 14
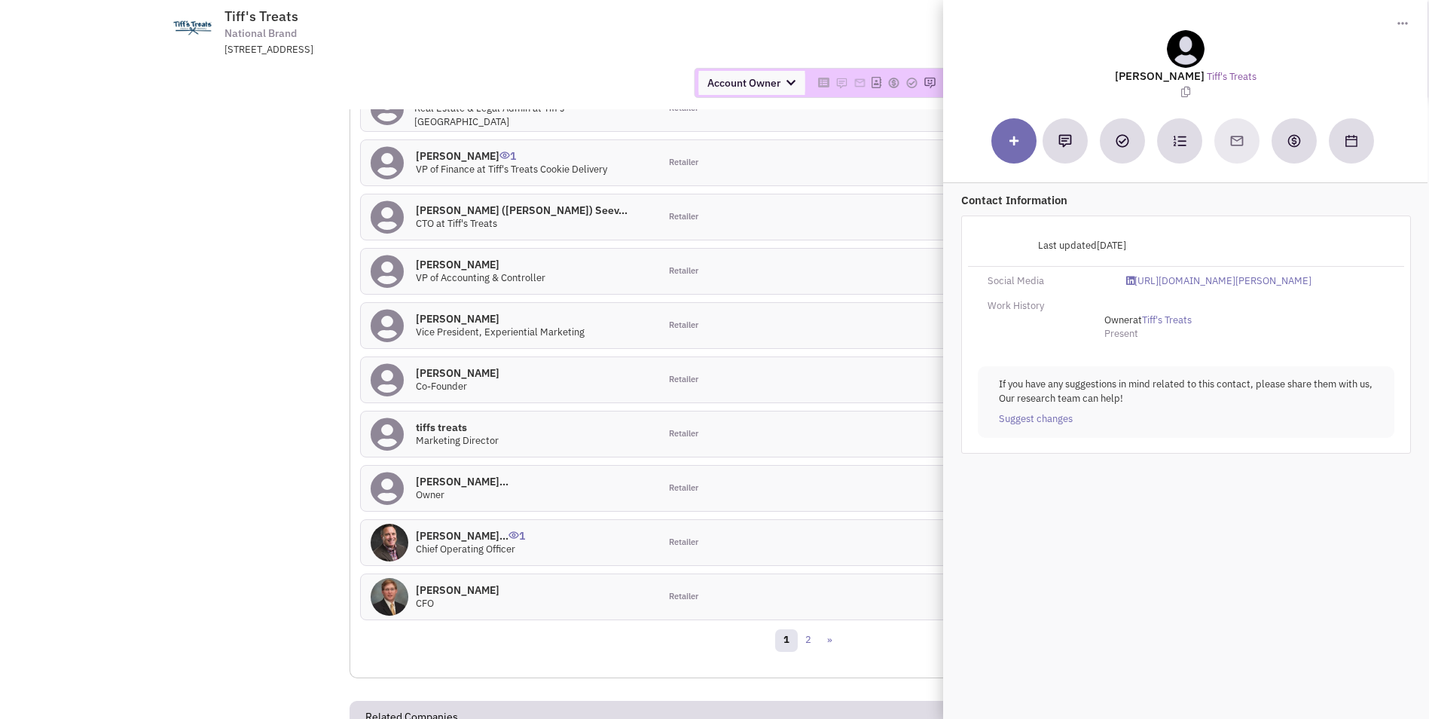
scroll to position [1130, 0]
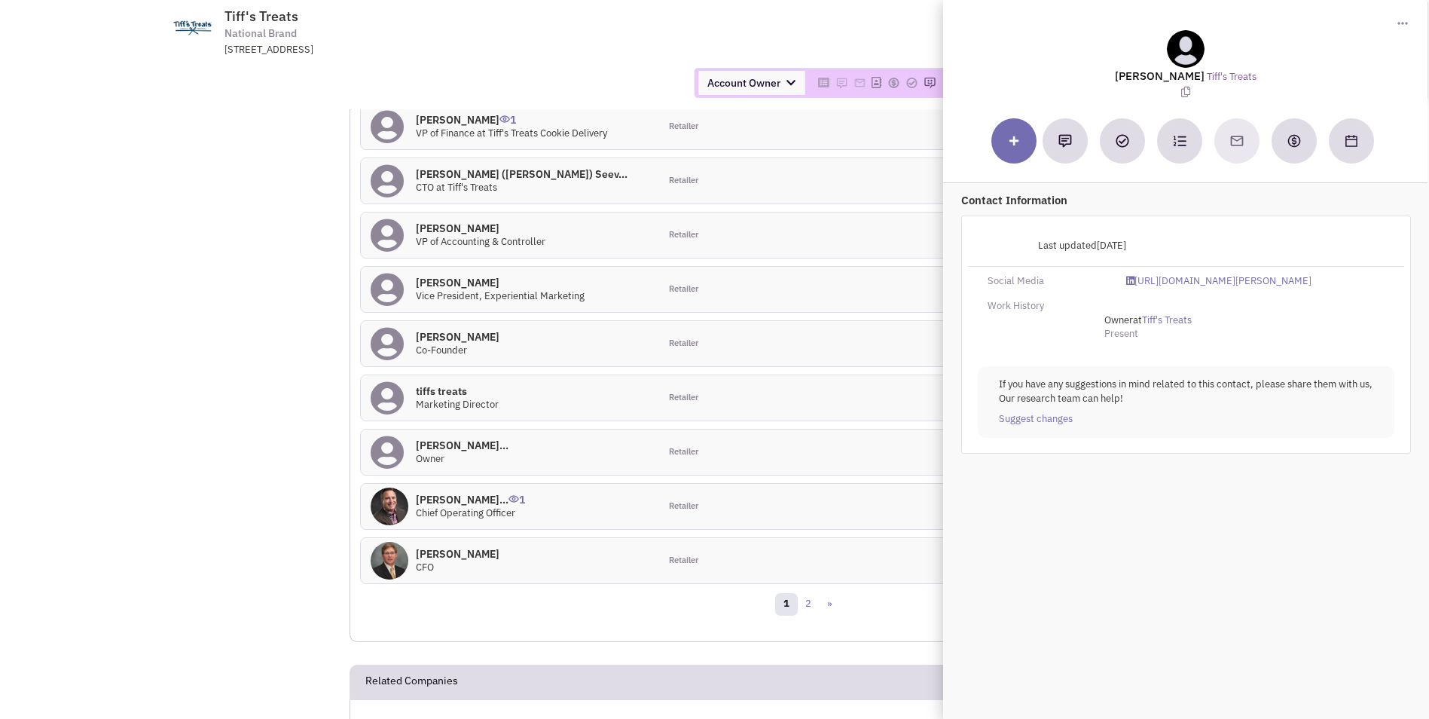
click at [474, 547] on h4 "Mr. Kullen Kifer 0" at bounding box center [458, 554] width 84 height 14
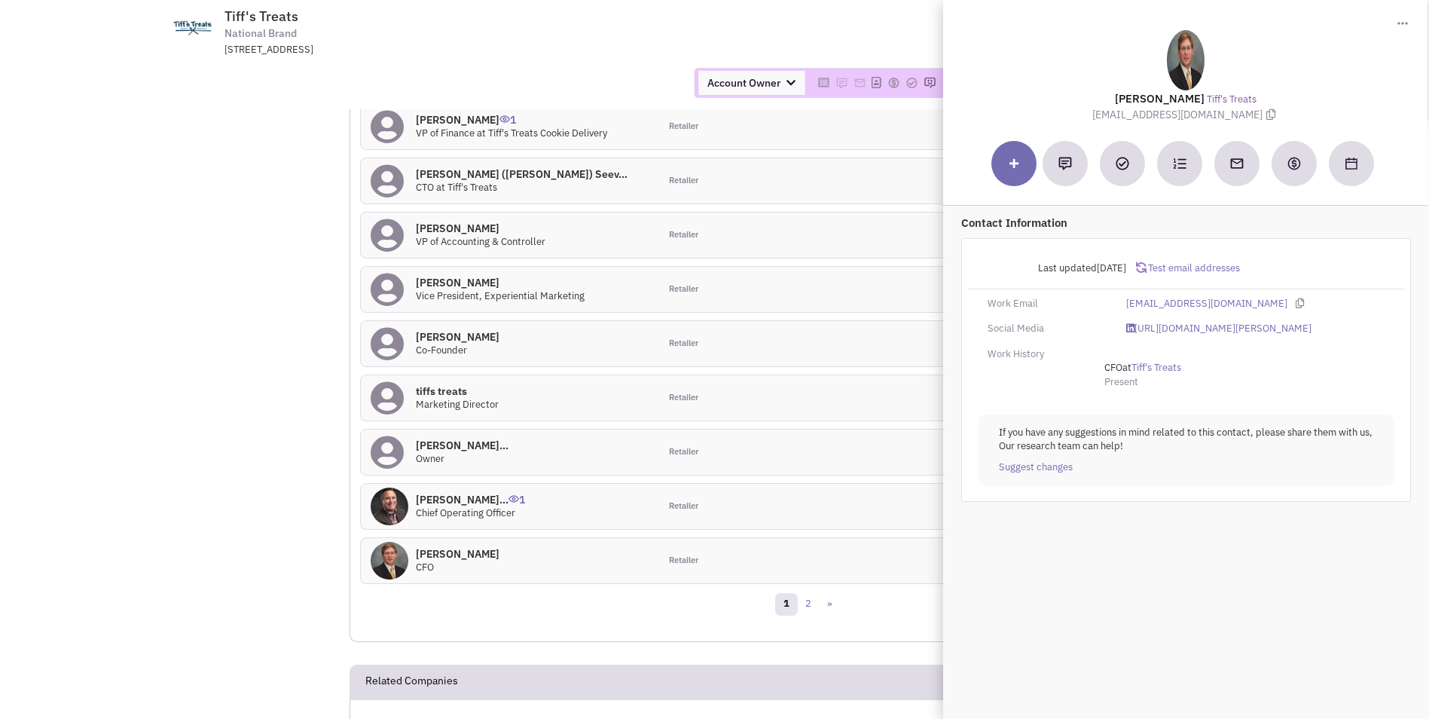
click at [454, 384] on h4 "tiffs treats 0" at bounding box center [457, 391] width 83 height 14
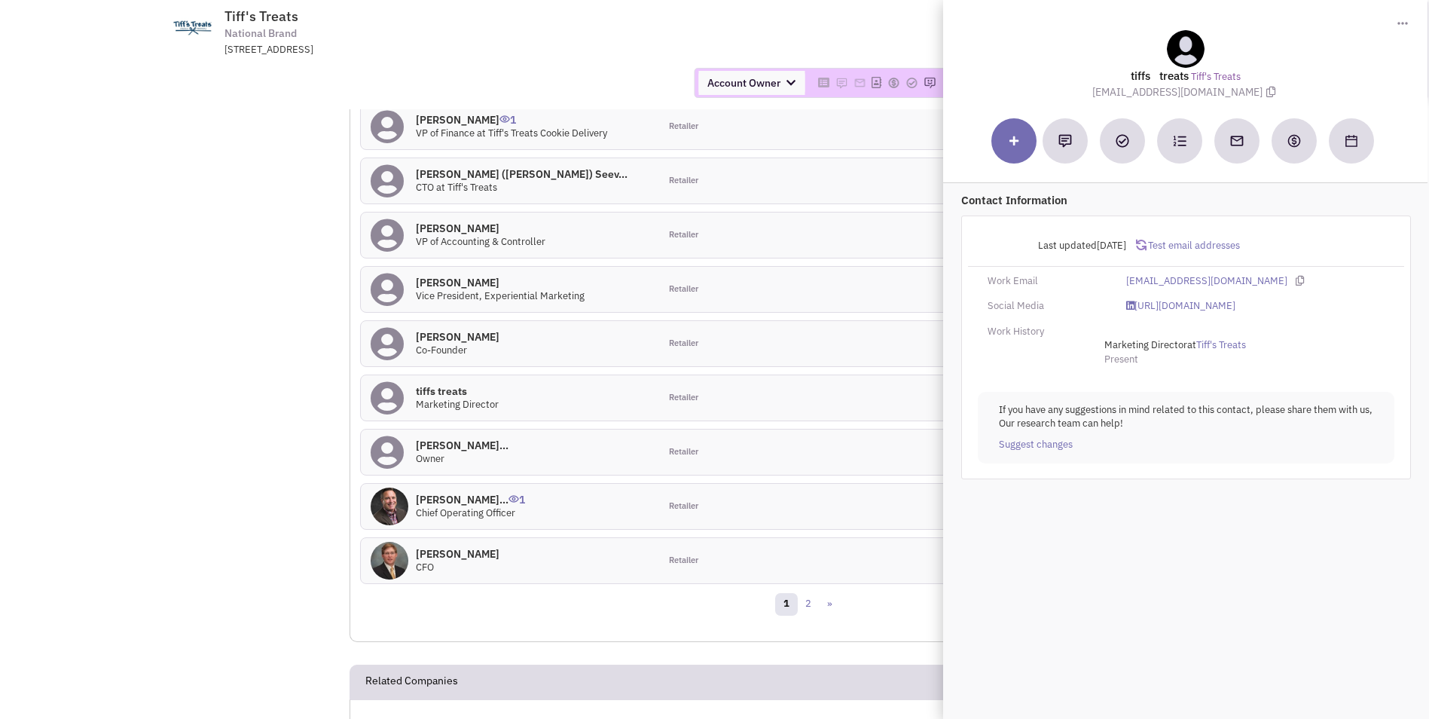
click at [490, 276] on h4 "Samantha Fodrowski 0" at bounding box center [500, 283] width 169 height 14
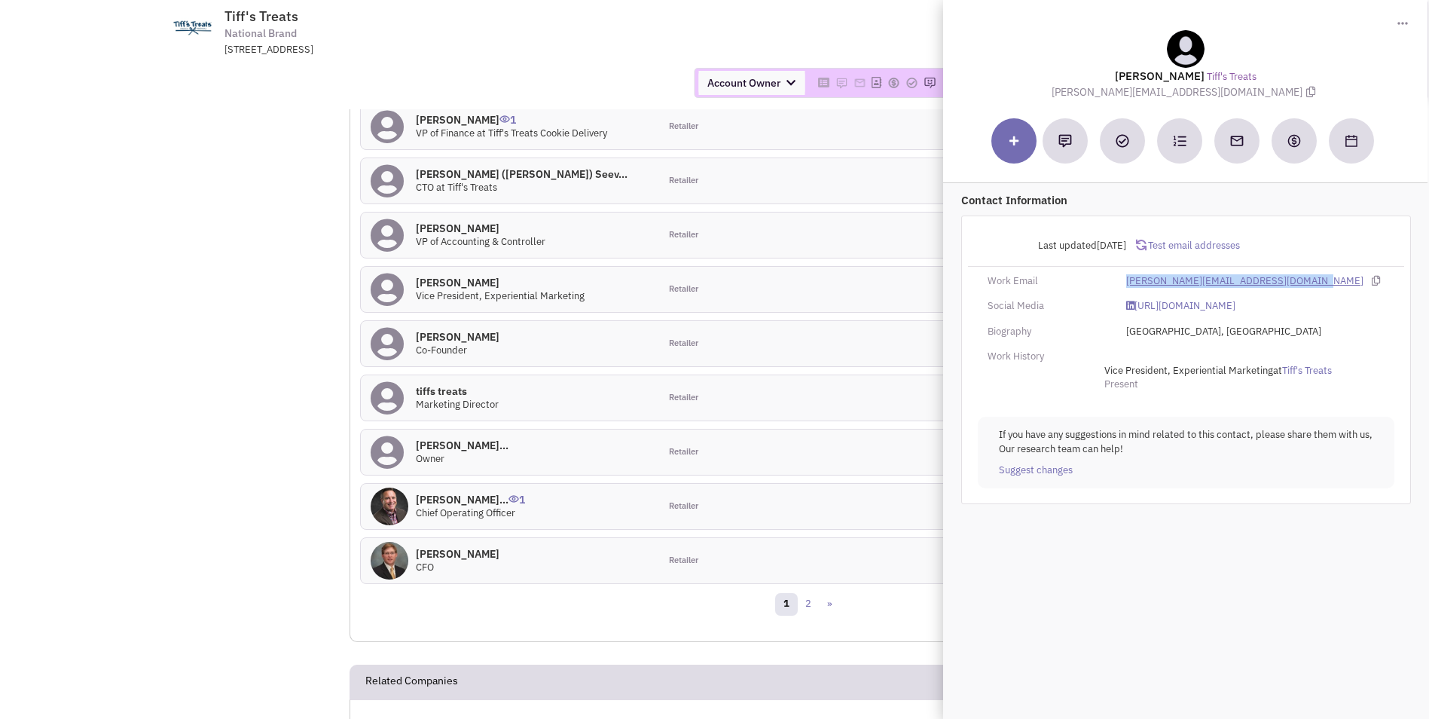
drag, startPoint x: 1106, startPoint y: 283, endPoint x: 1304, endPoint y: 285, distance: 198.1
click at [1304, 285] on div "Work Email samanthafodrowski@cookiedelivery.com" at bounding box center [1186, 281] width 436 height 14
copy div "samanthafodrowski@cookiedelivery.com"
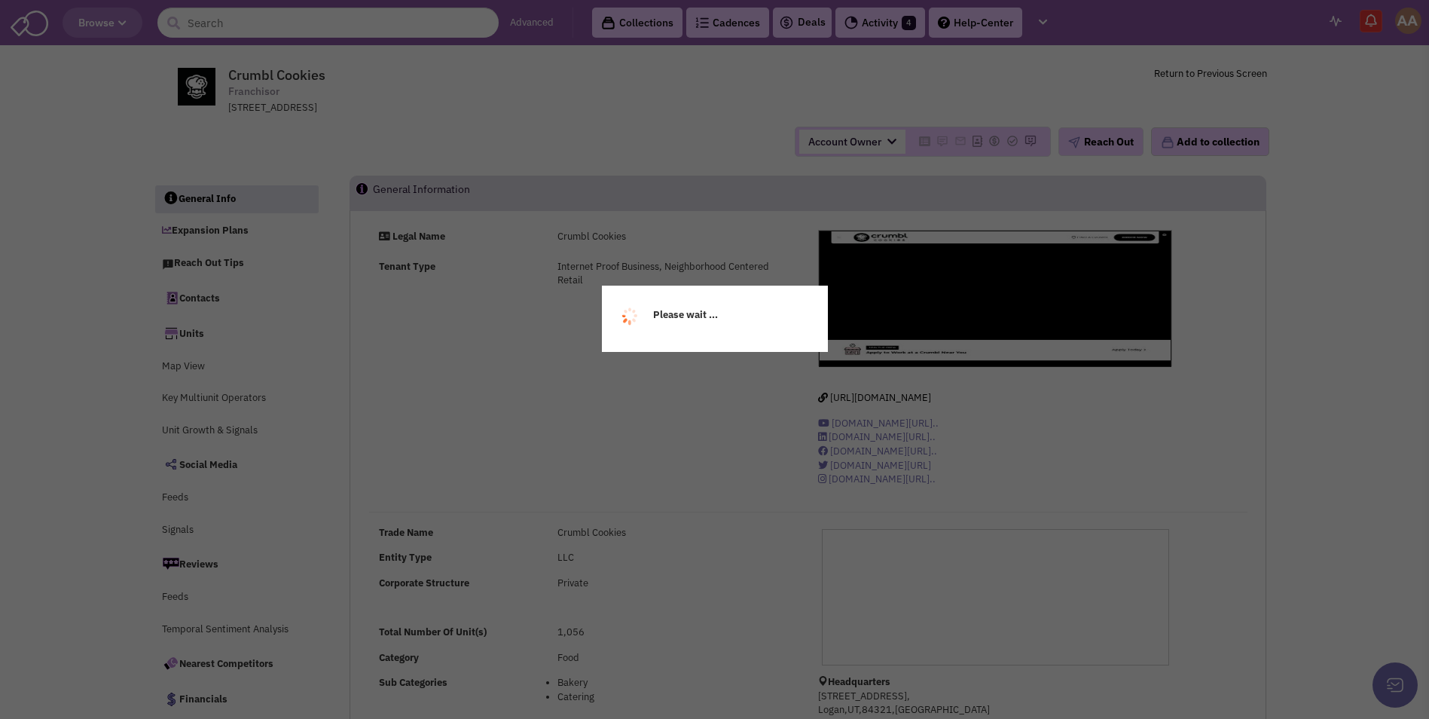
select select
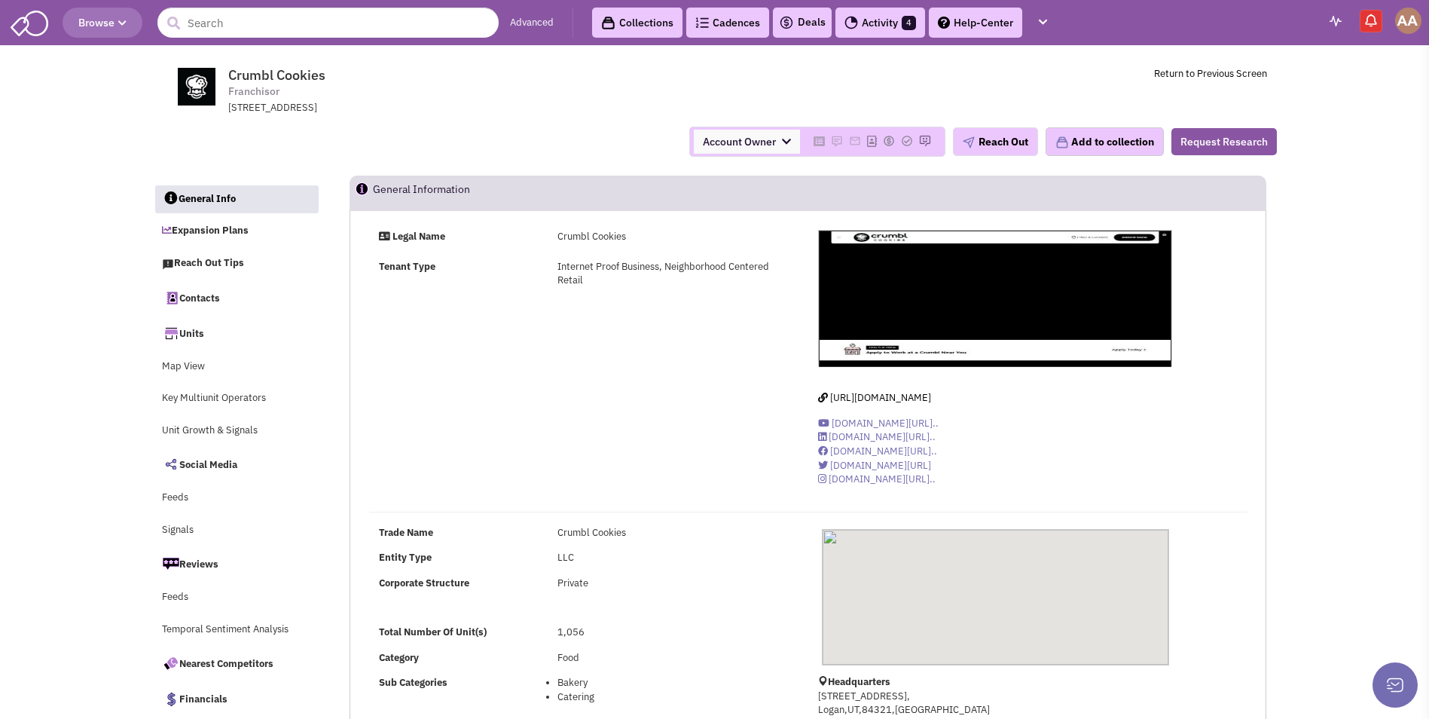
select select
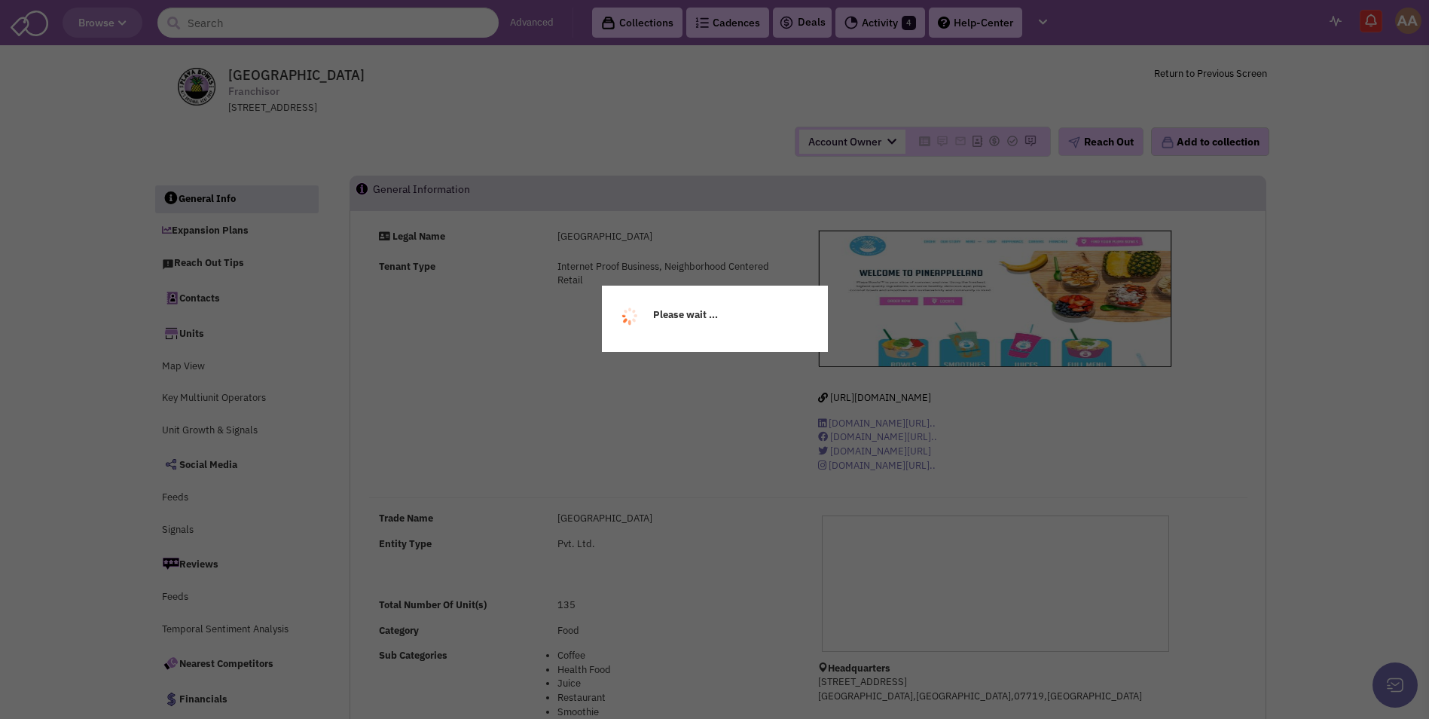
click at [267, 28] on div "Please wait ..." at bounding box center [714, 359] width 1429 height 719
select select
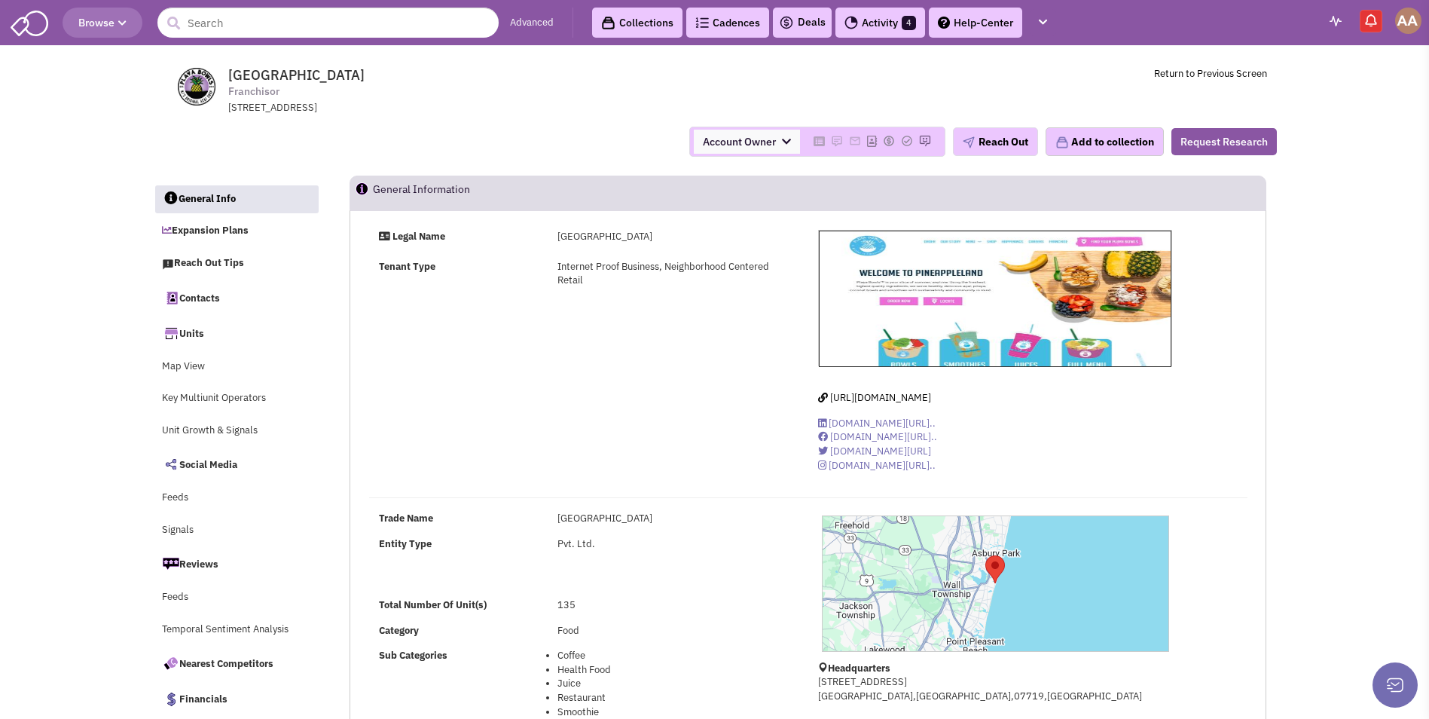
select select
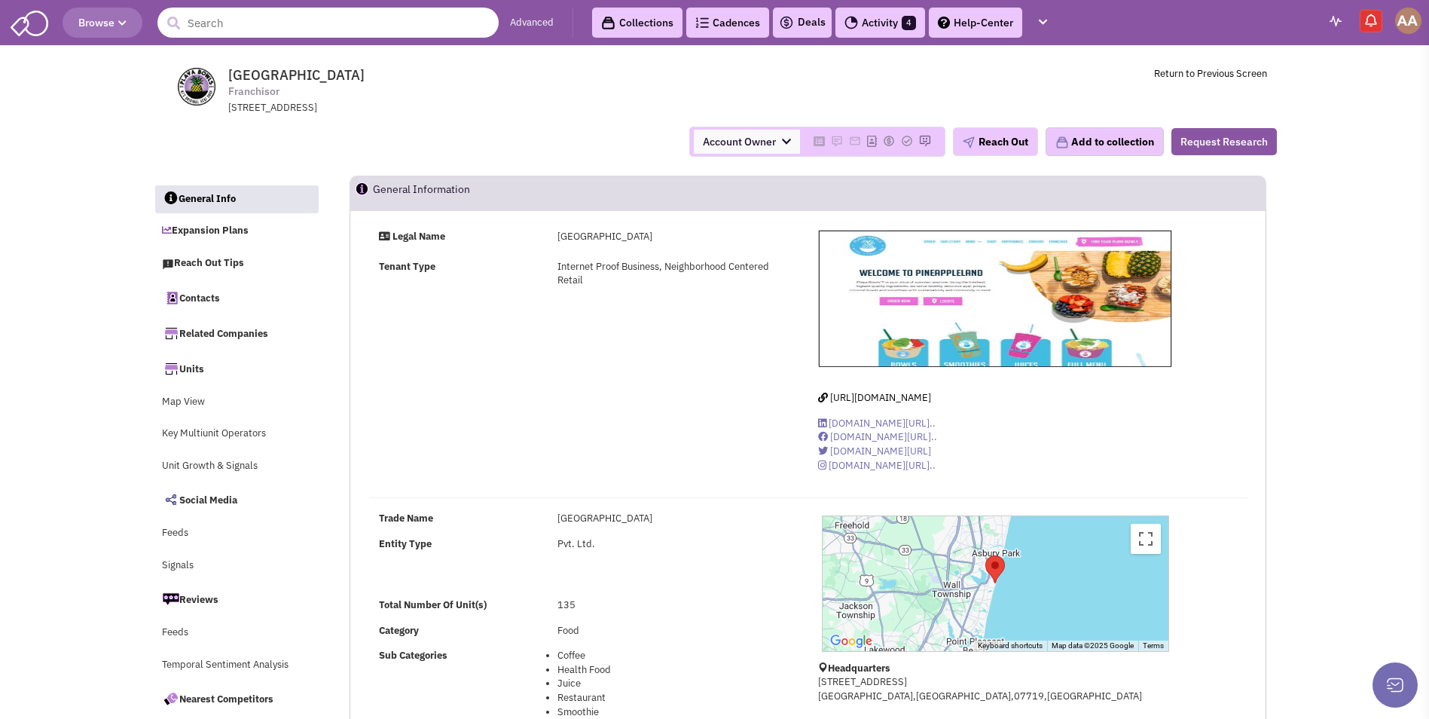
click at [282, 29] on input "text" at bounding box center [327, 23] width 341 height 30
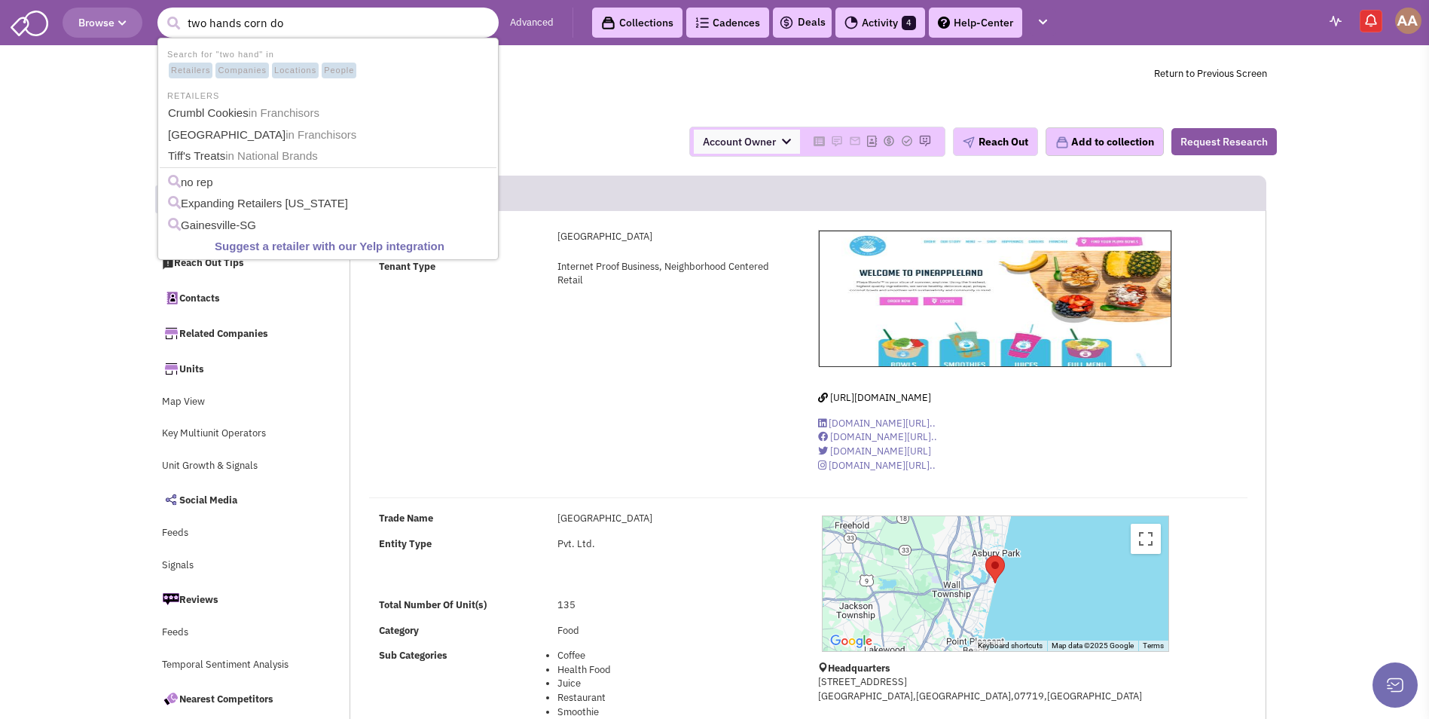
type input "two hands corn dog"
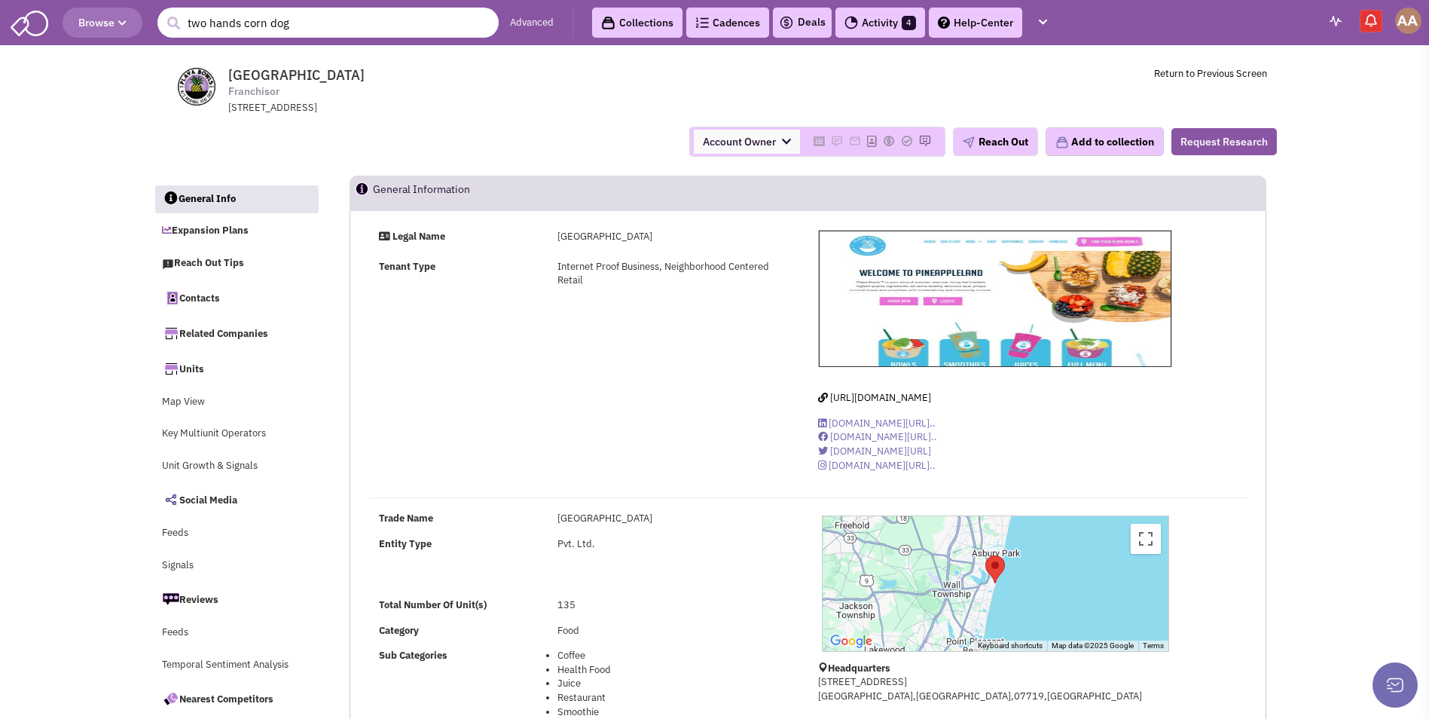
click at [333, 25] on input "two hands corn dog" at bounding box center [327, 23] width 341 height 30
drag, startPoint x: 274, startPoint y: 20, endPoint x: 178, endPoint y: 14, distance: 96.7
click at [178, 14] on form "1 result is available, use up and down arrow keys to navigate. two hands corn d…" at bounding box center [327, 23] width 341 height 30
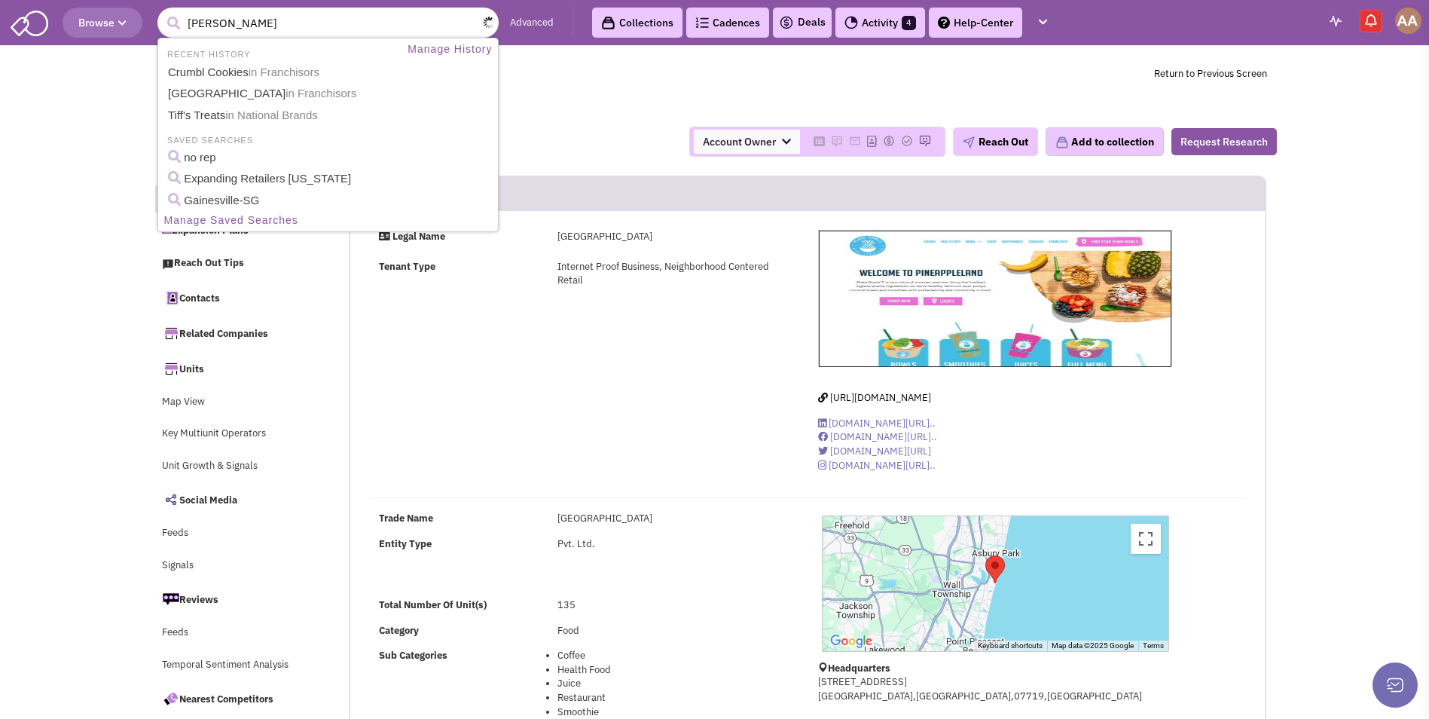
type input "capriot"
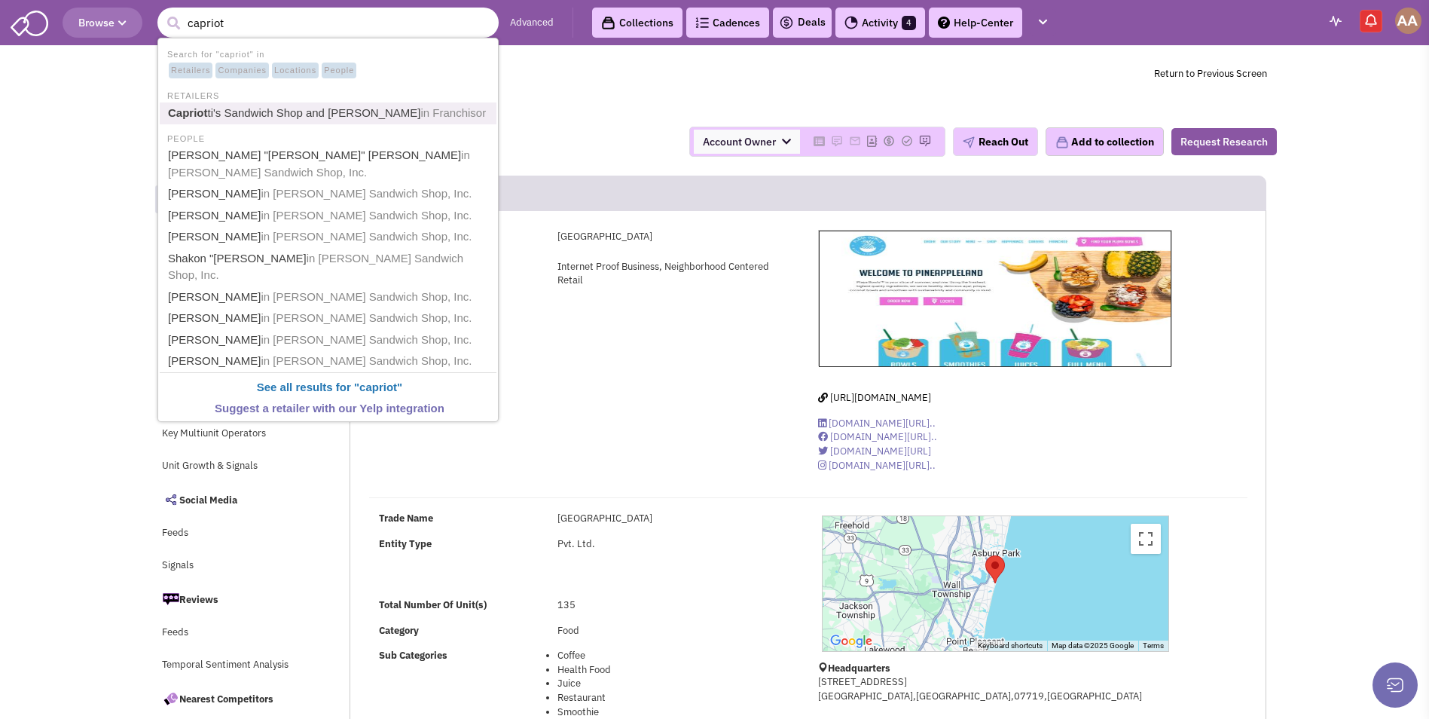
click at [329, 117] on link "Capriot ti's Sandwich Shop and Capriotti's in Franchisor" at bounding box center [329, 113] width 332 height 20
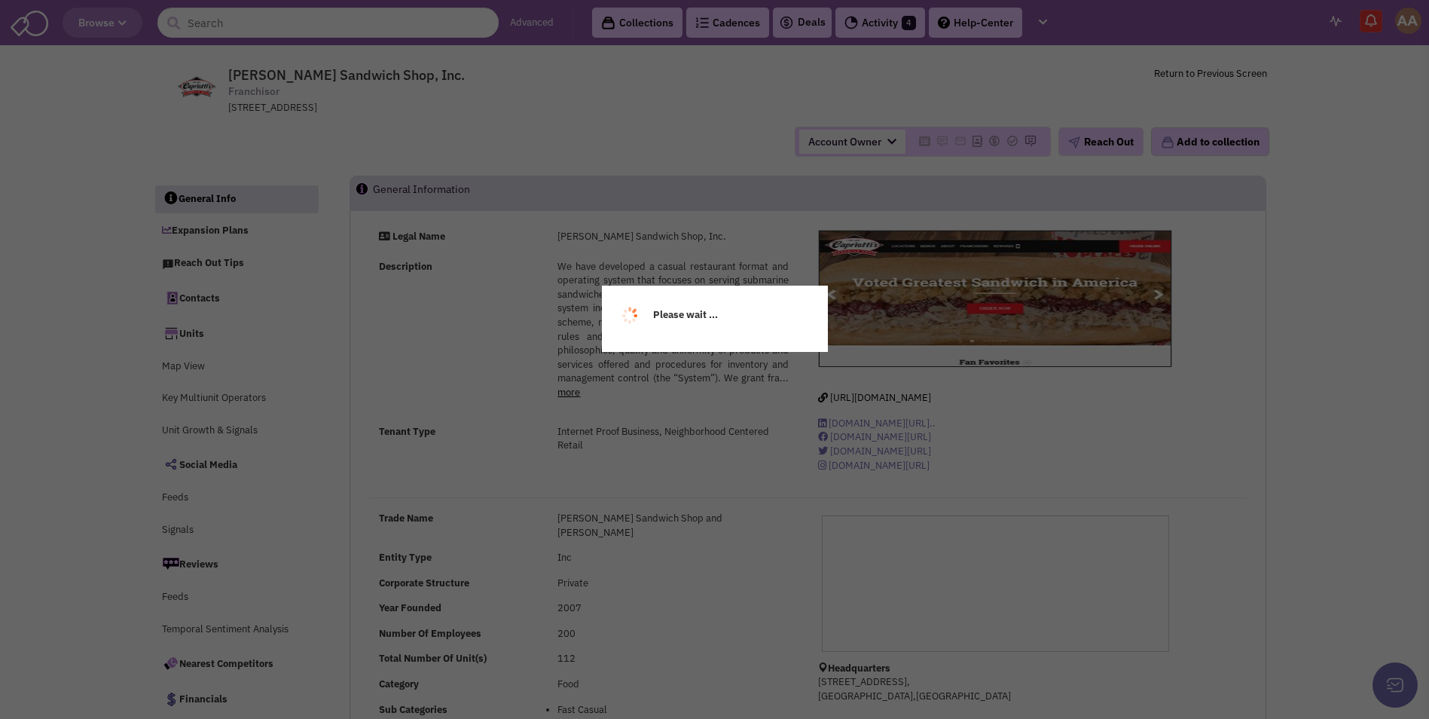
select select
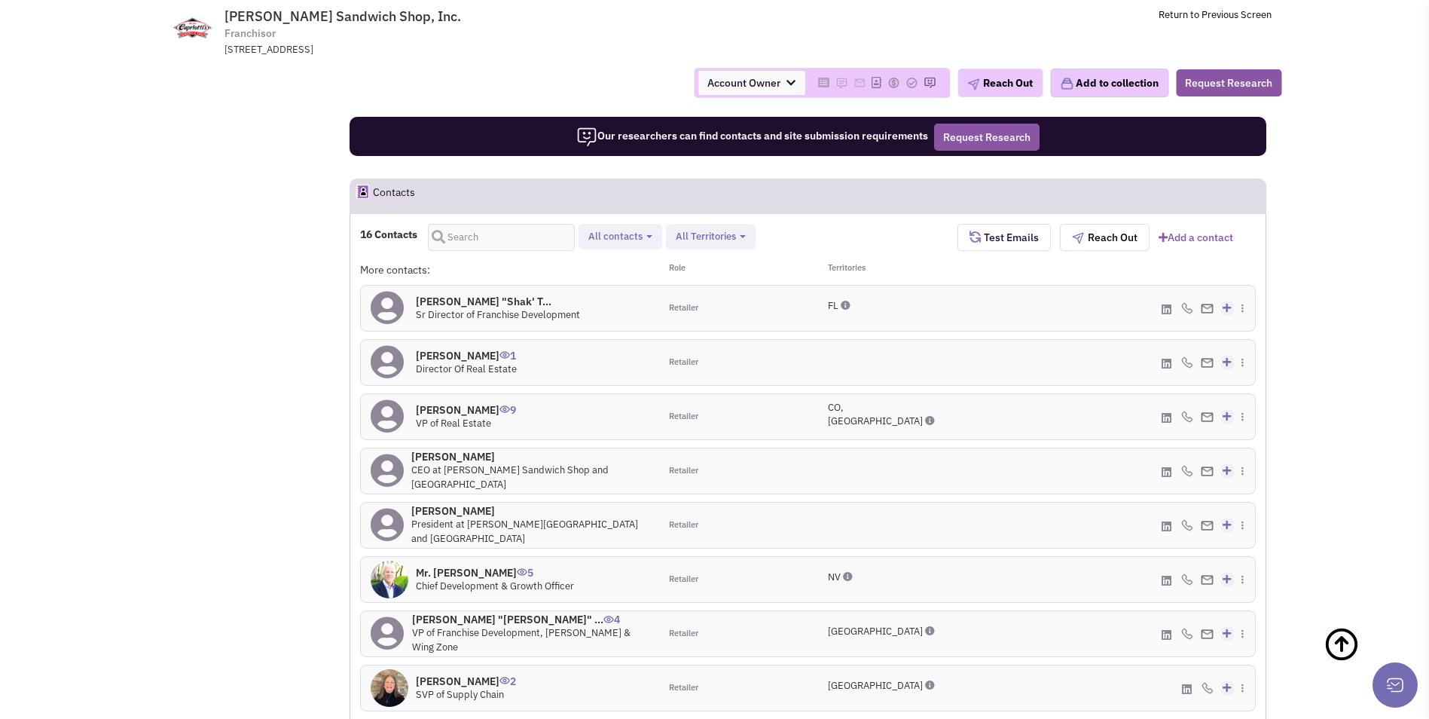
scroll to position [1358, 0]
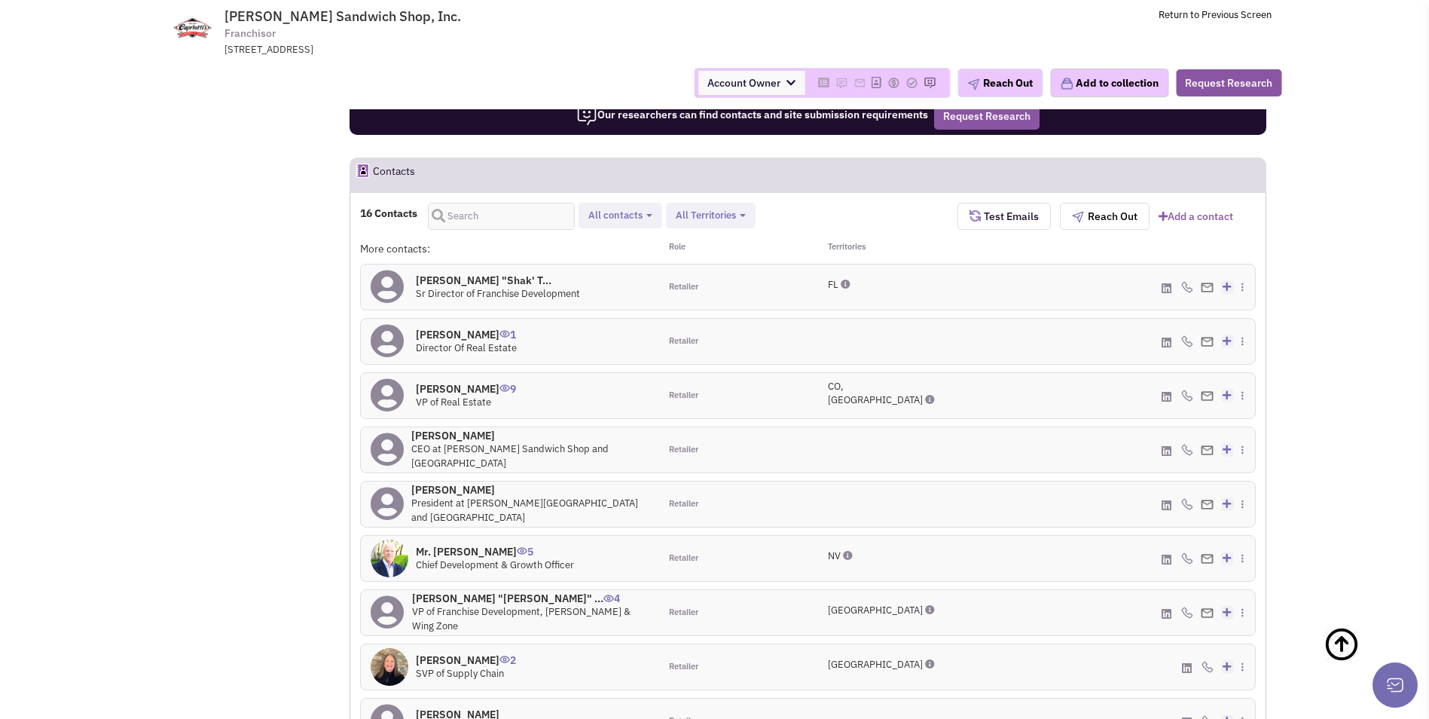
click at [470, 591] on h4 "[PERSON_NAME] "[PERSON_NAME]" ... 4" at bounding box center [530, 598] width 237 height 14
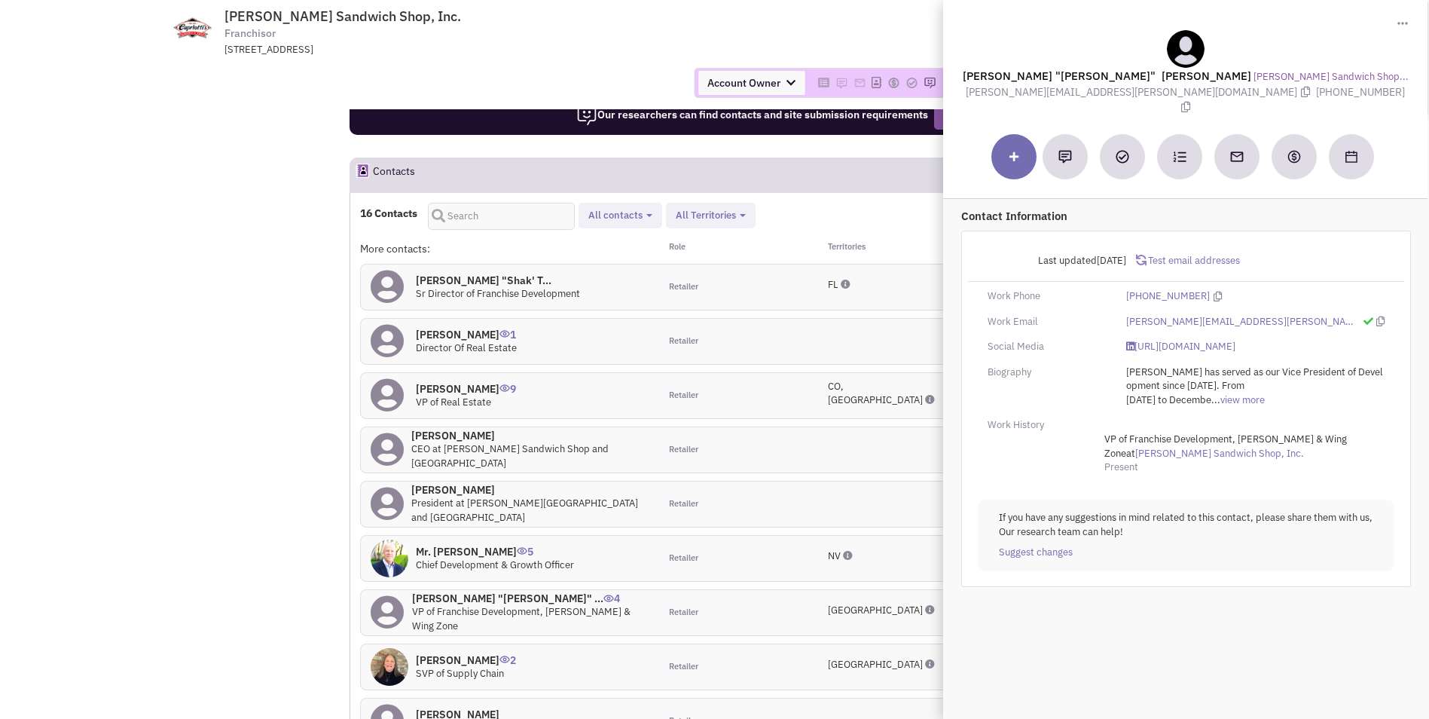
drag, startPoint x: 1048, startPoint y: 93, endPoint x: 1193, endPoint y: 99, distance: 144.7
click at [1193, 99] on div "[PERSON_NAME] "[PERSON_NAME]" [PERSON_NAME] [PERSON_NAME] Sandwich Shop... [PER…" at bounding box center [1185, 72] width 469 height 85
copy span "[PERSON_NAME][EMAIL_ADDRESS][PERSON_NAME][DOMAIN_NAME]"
drag, startPoint x: 1070, startPoint y: 75, endPoint x: 1196, endPoint y: 78, distance: 125.8
click at [1196, 78] on lable "[PERSON_NAME] "[PERSON_NAME]" [PERSON_NAME]" at bounding box center [1107, 76] width 289 height 14
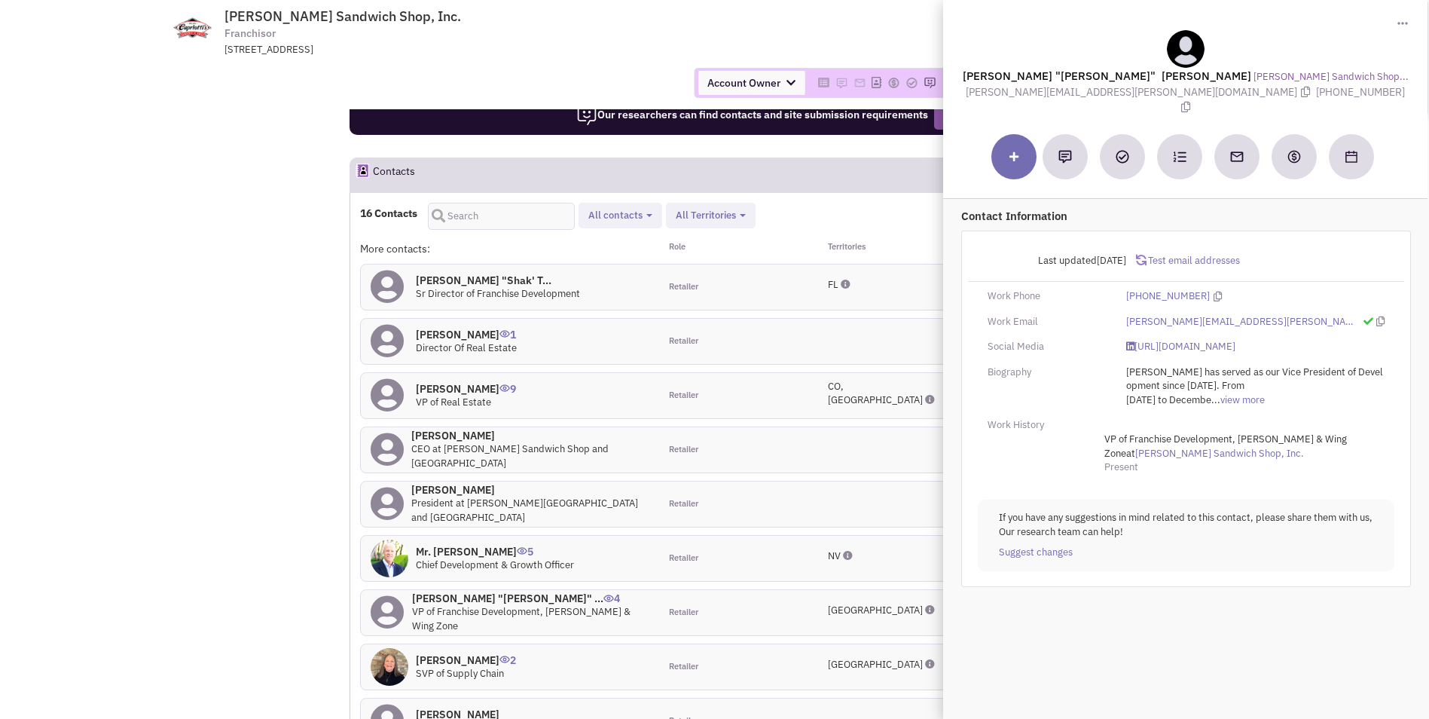
copy lable "[PERSON_NAME] "[PERSON_NAME]" [PERSON_NAME]"
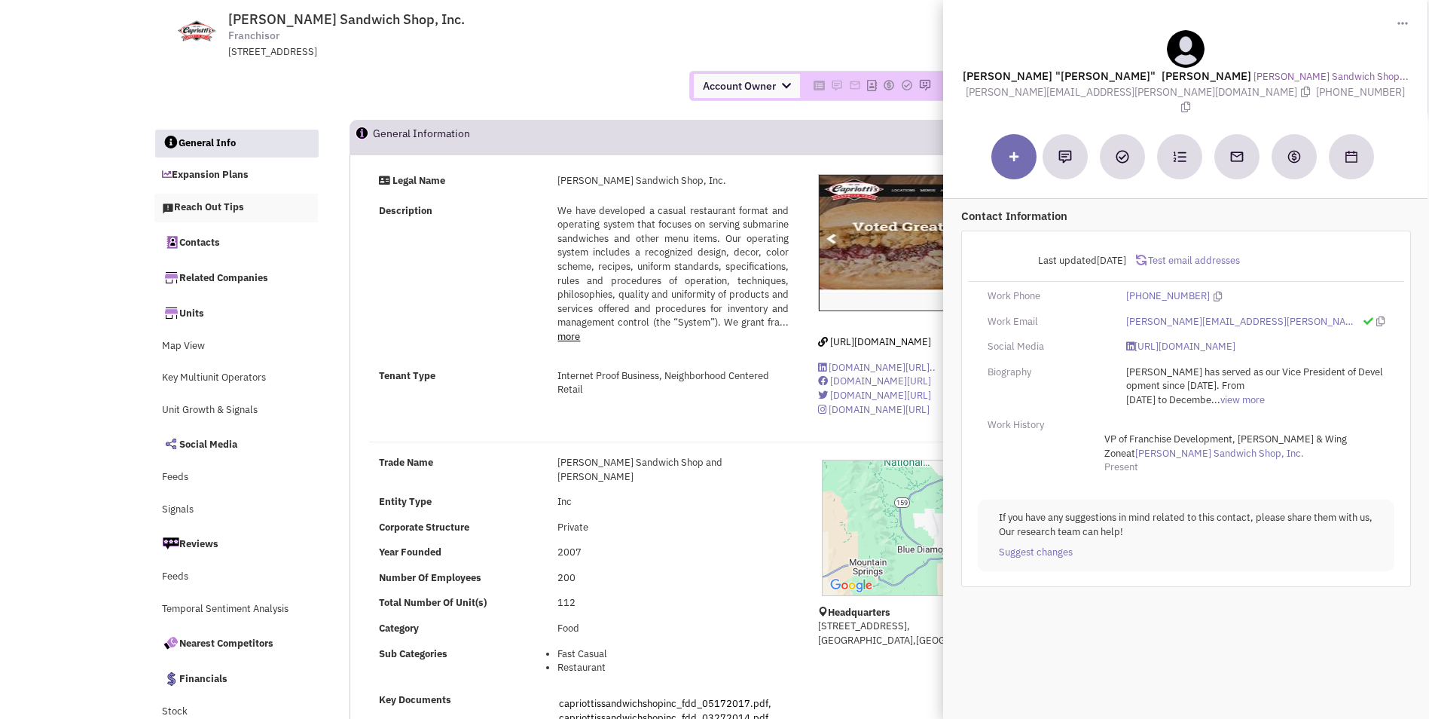
scroll to position [0, 0]
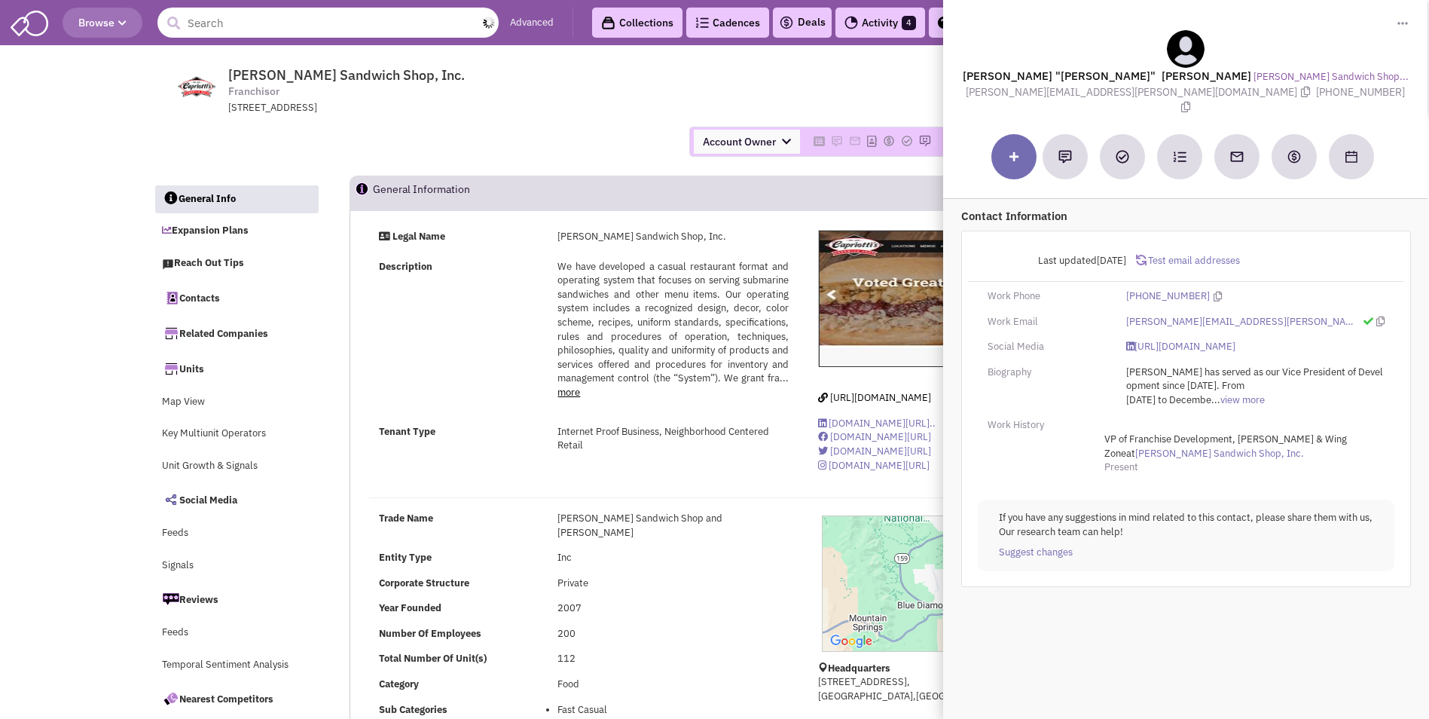
click at [246, 20] on input "text" at bounding box center [327, 23] width 341 height 30
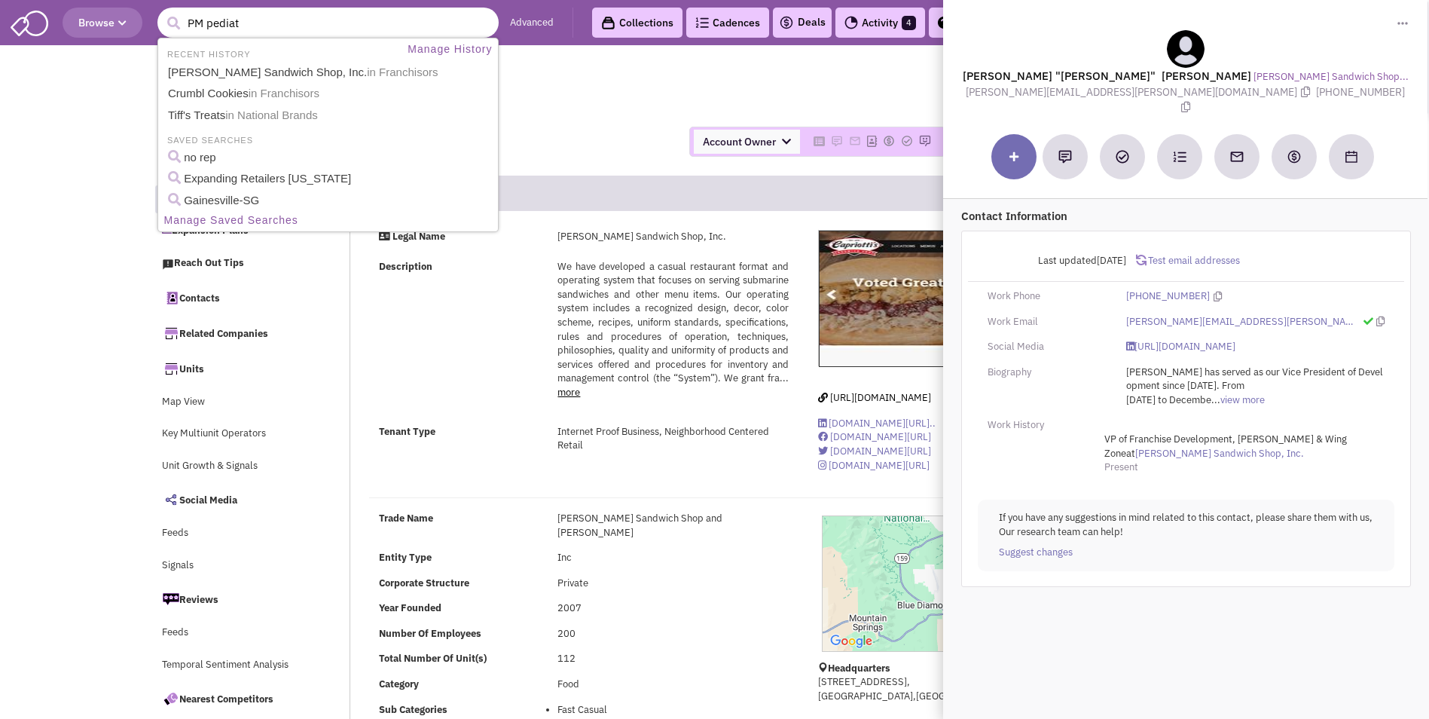
type input "PM pediatr"
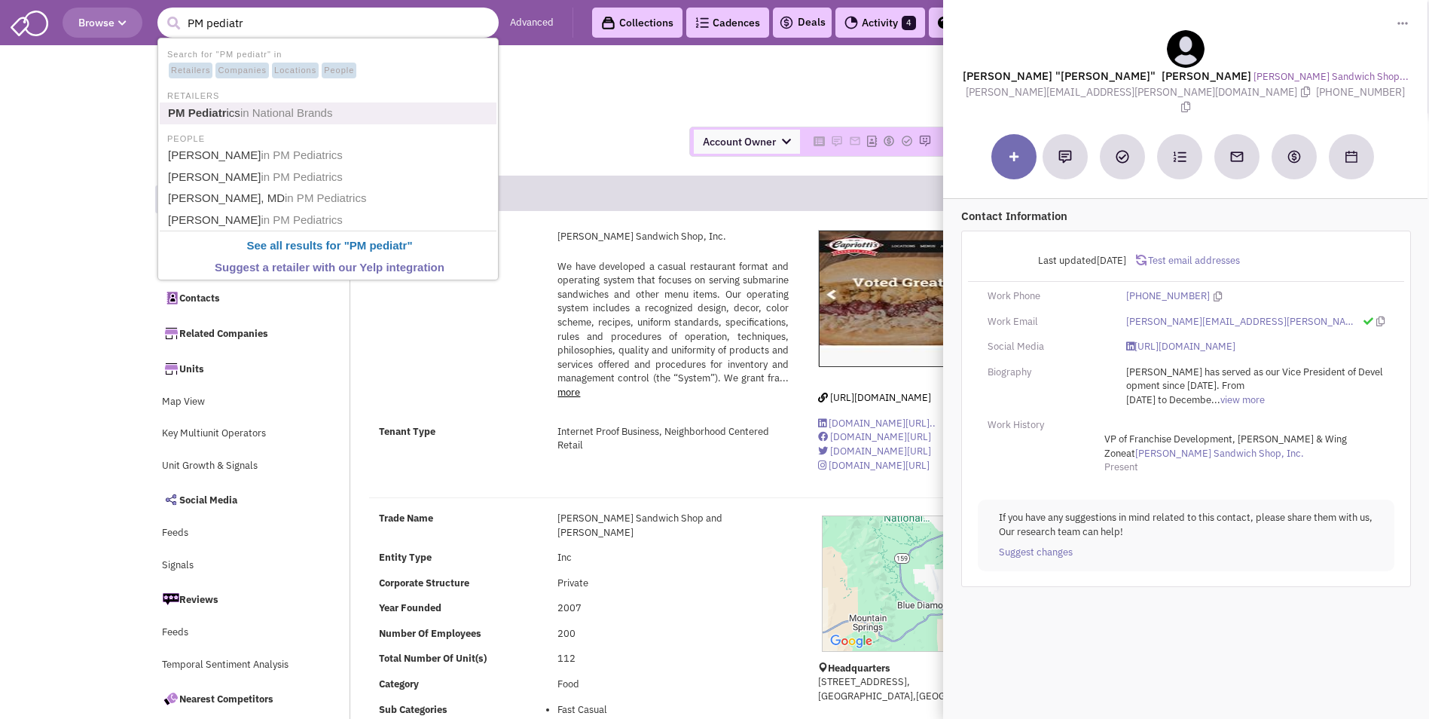
click at [256, 106] on span "in National Brands" at bounding box center [286, 112] width 93 height 13
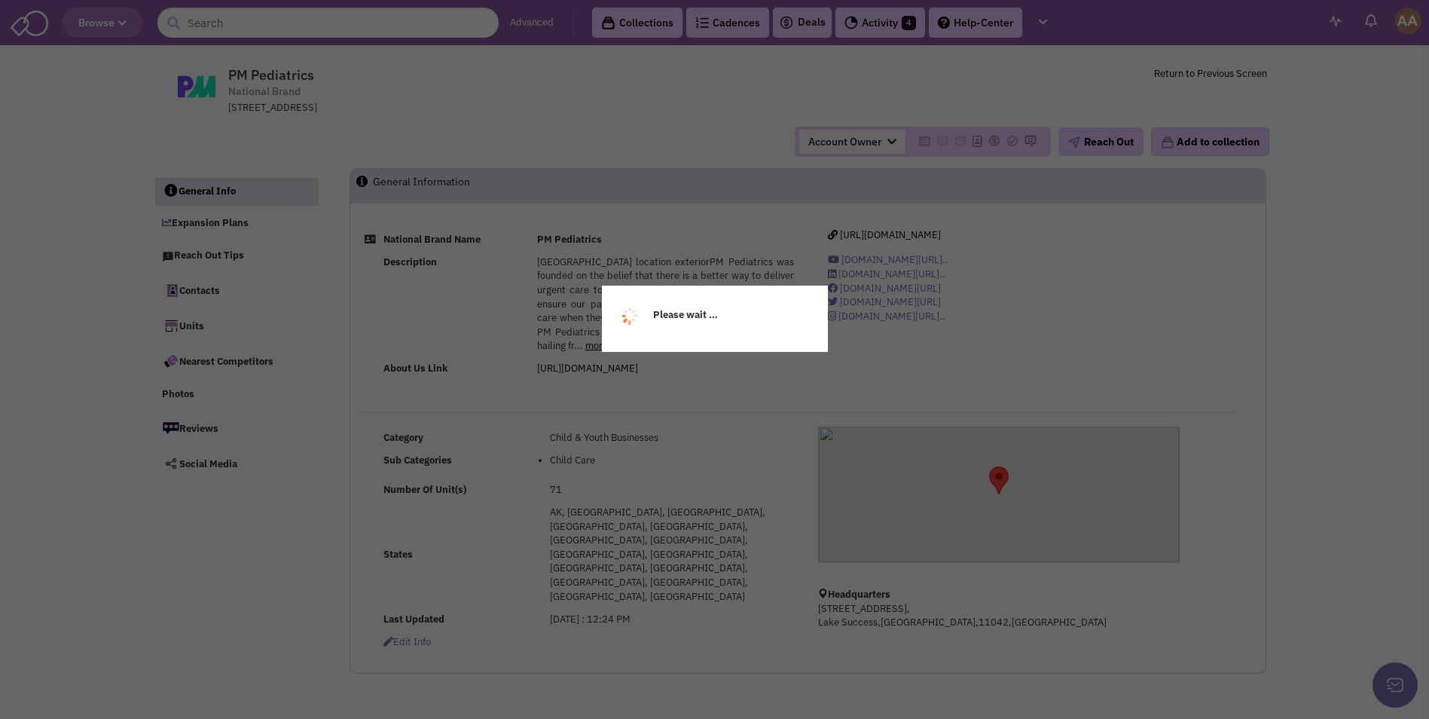
select select
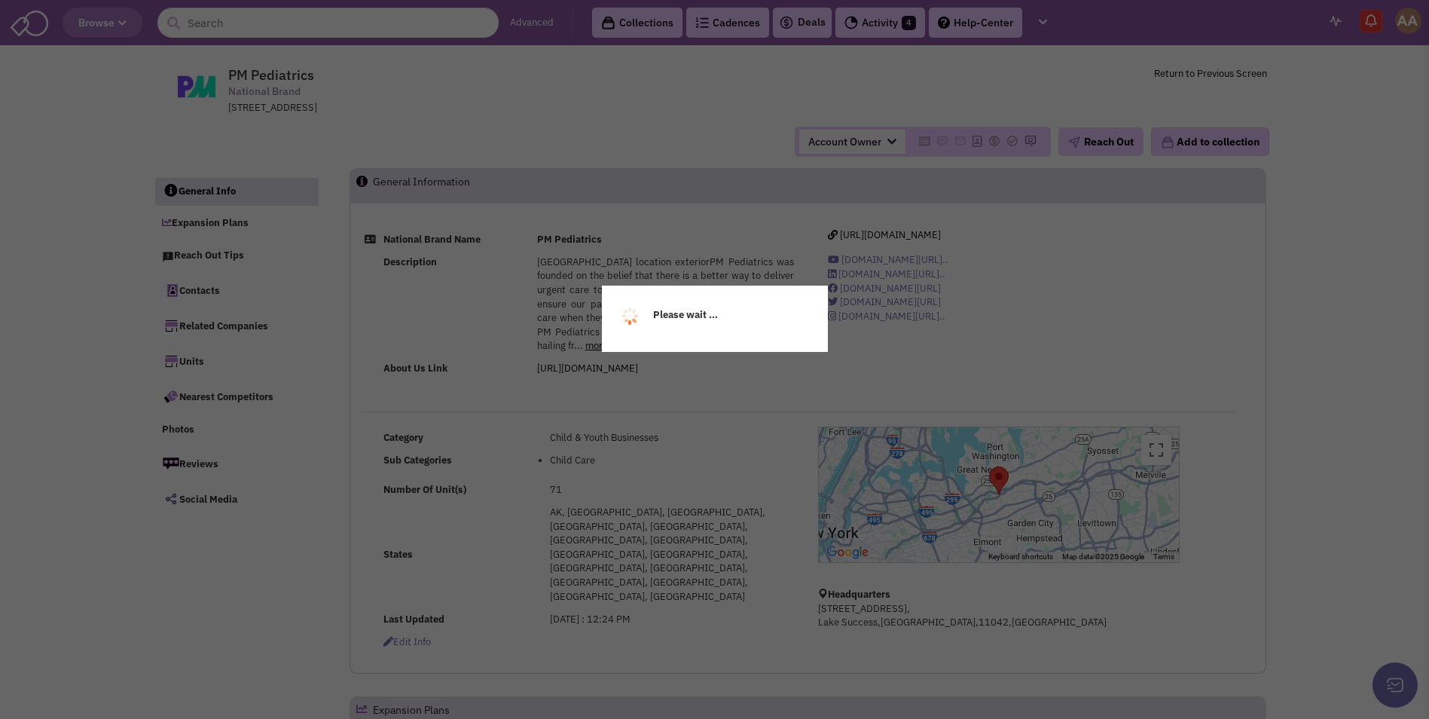
select select
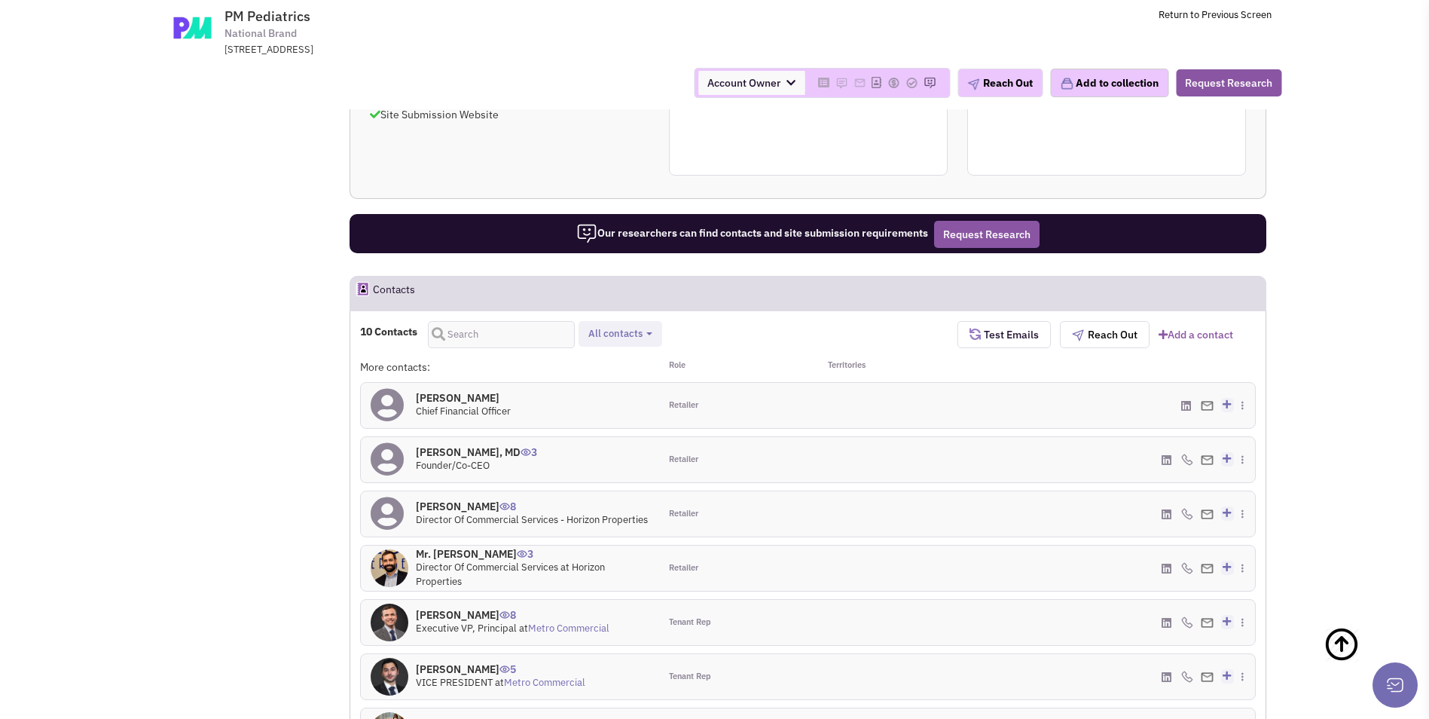
scroll to position [860, 0]
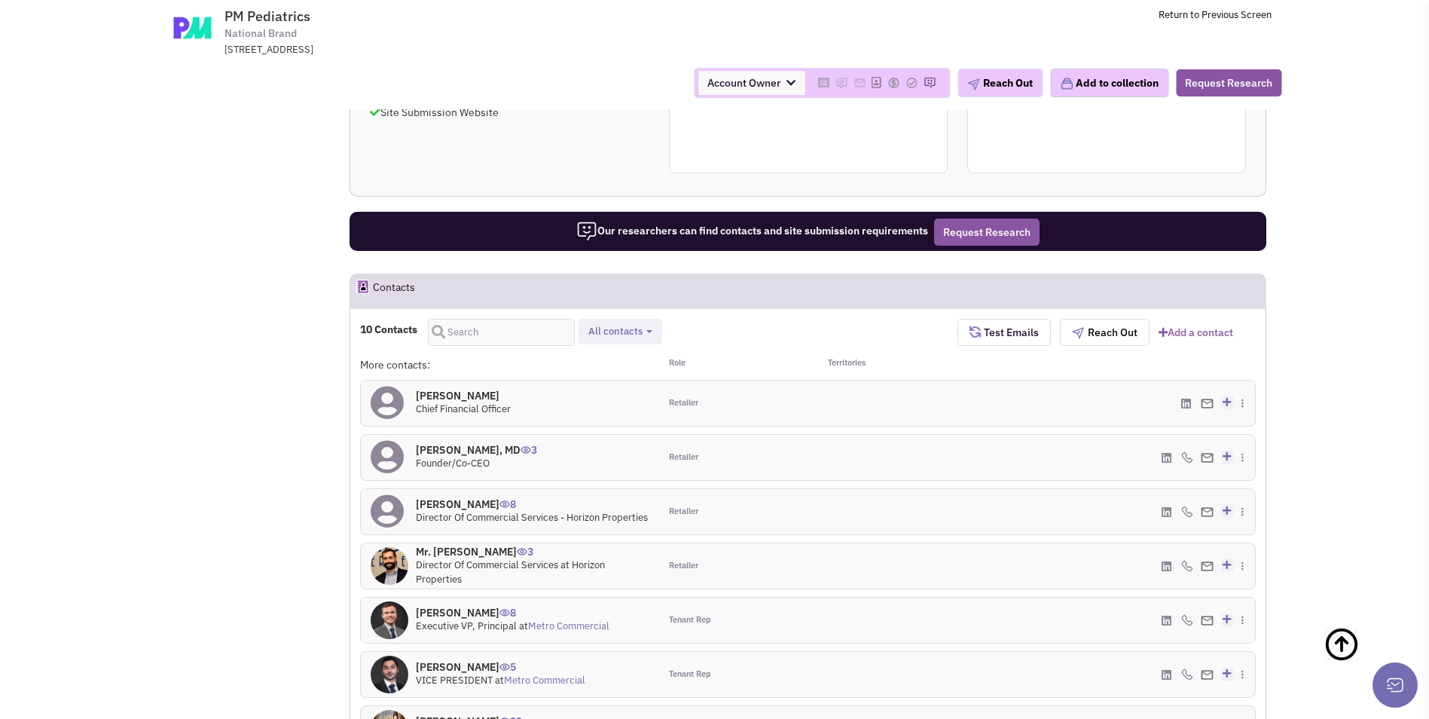
click at [466, 443] on h4 "Jeffrey Schor, MD 3" at bounding box center [476, 450] width 121 height 14
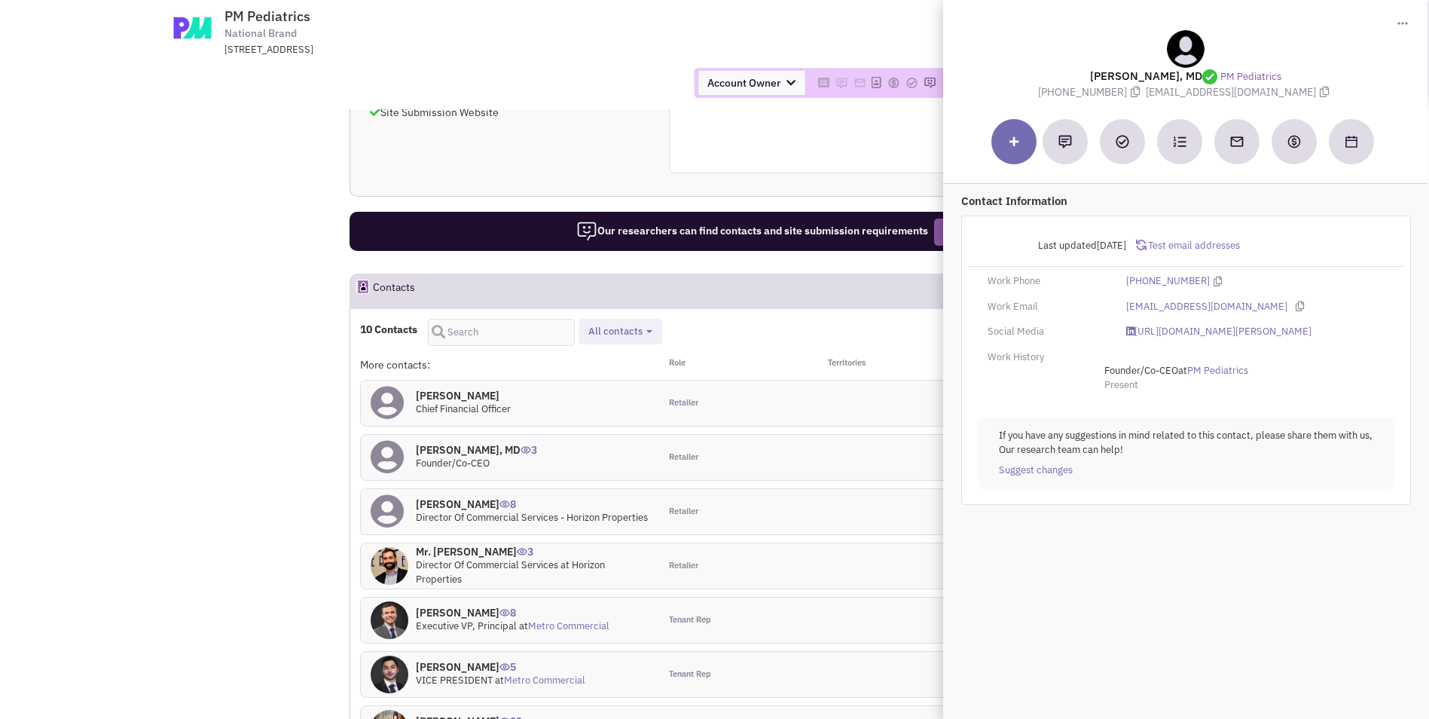
drag, startPoint x: 1286, startPoint y: 94, endPoint x: 1159, endPoint y: 96, distance: 126.6
click at [1159, 96] on div "Jeffrey Schor, MD PM Pediatrics (516) 869-0650 jschor@pmpediatrics.com" at bounding box center [1185, 65] width 469 height 70
copy div "jschor@pmpediatrics.com"
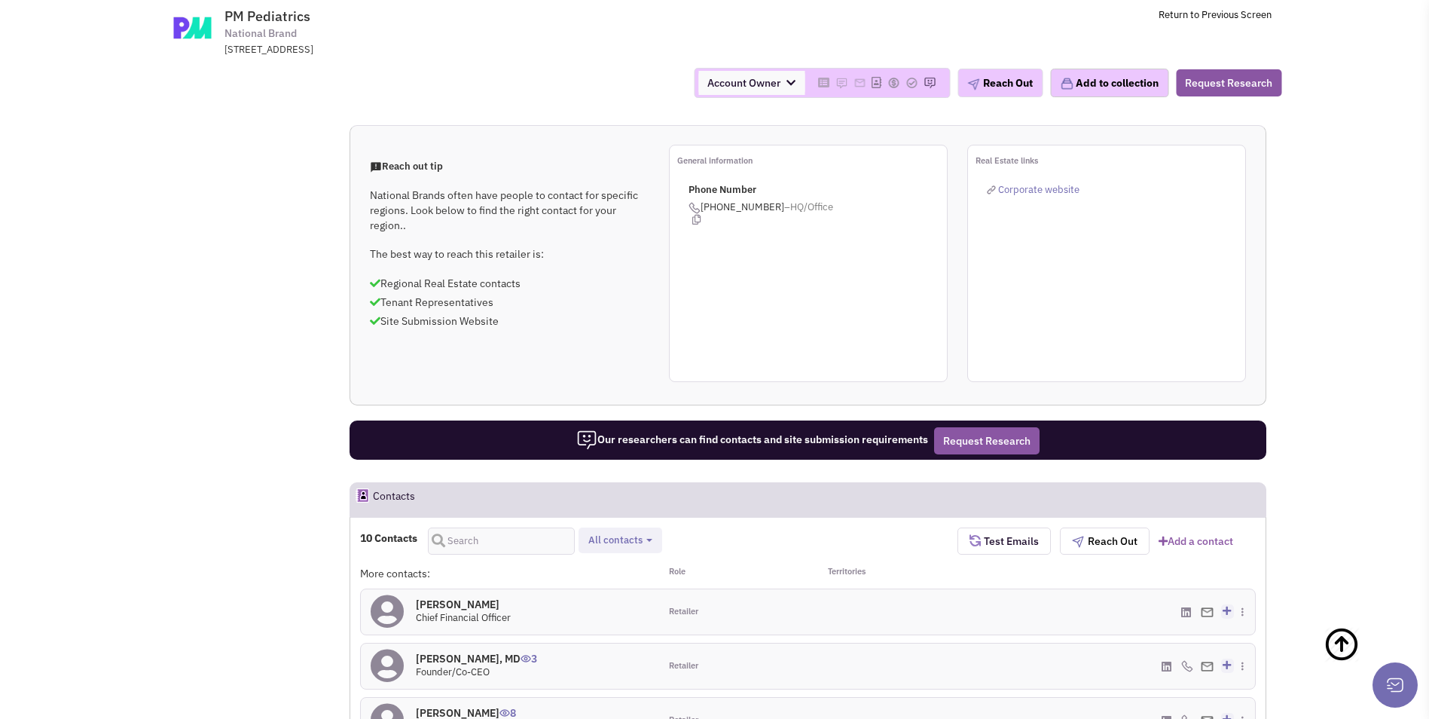
scroll to position [678, 0]
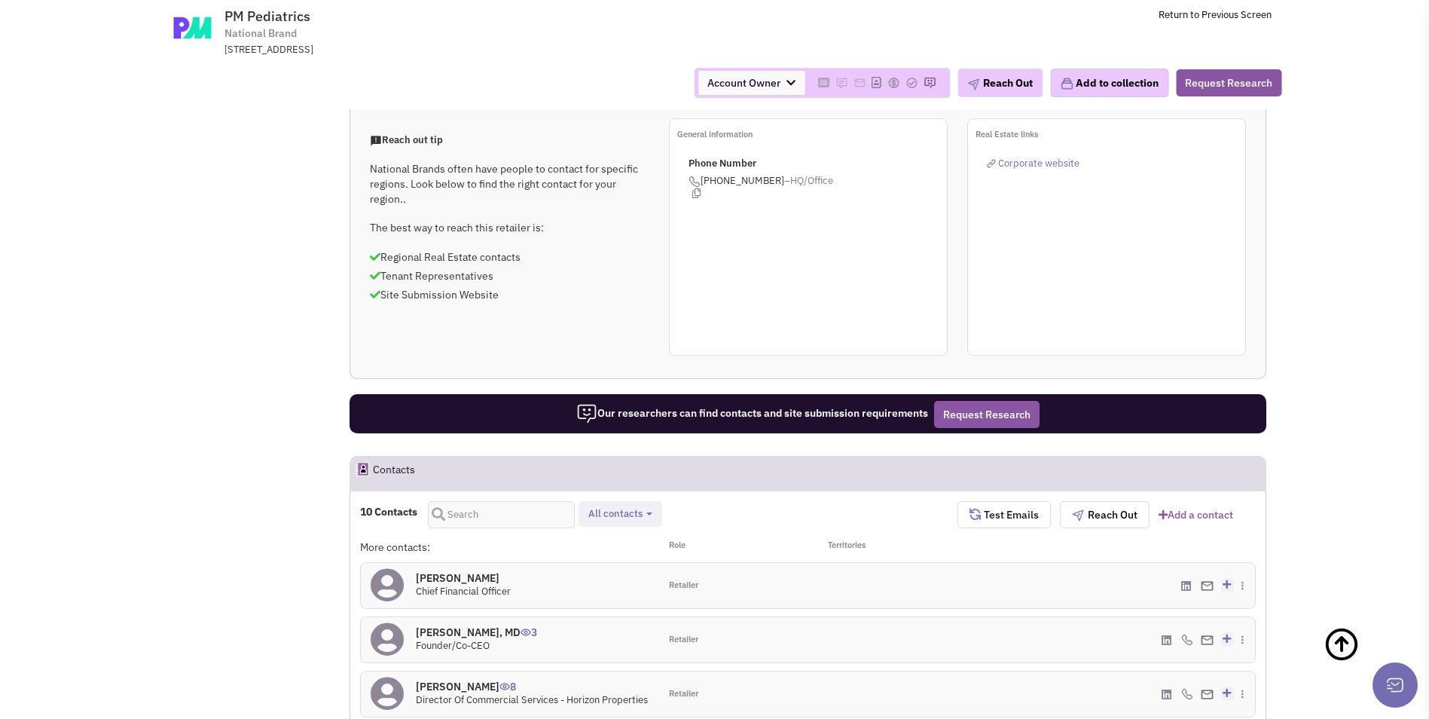
click at [473, 571] on h4 "Michael Van Atter 0" at bounding box center [463, 578] width 95 height 14
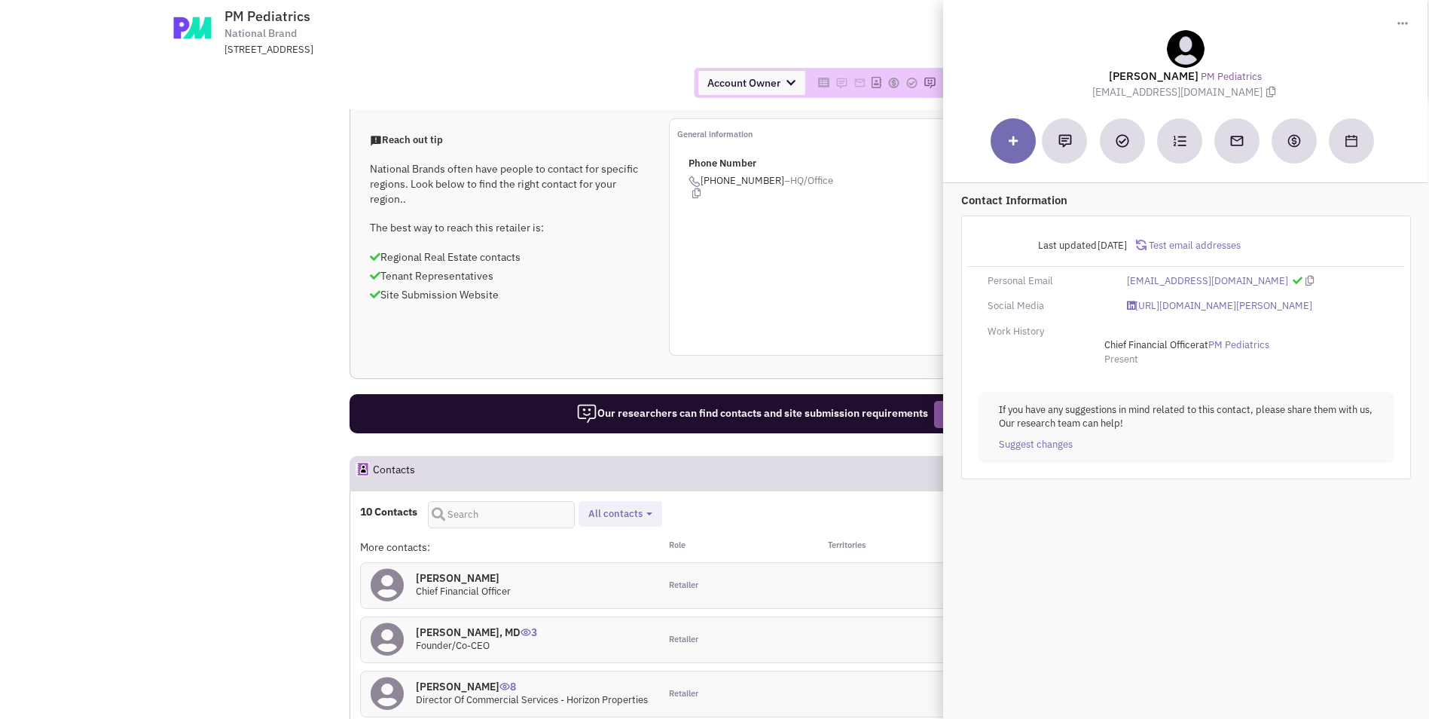
drag, startPoint x: 1110, startPoint y: 91, endPoint x: 1229, endPoint y: 102, distance: 119.5
click at [1229, 100] on div "Toggle Dropdown Download contact card (.vcf) Michael Van Atter PM Pediatrics mj…" at bounding box center [1185, 49] width 486 height 101
copy div "mjvanatter@hotmail.com"
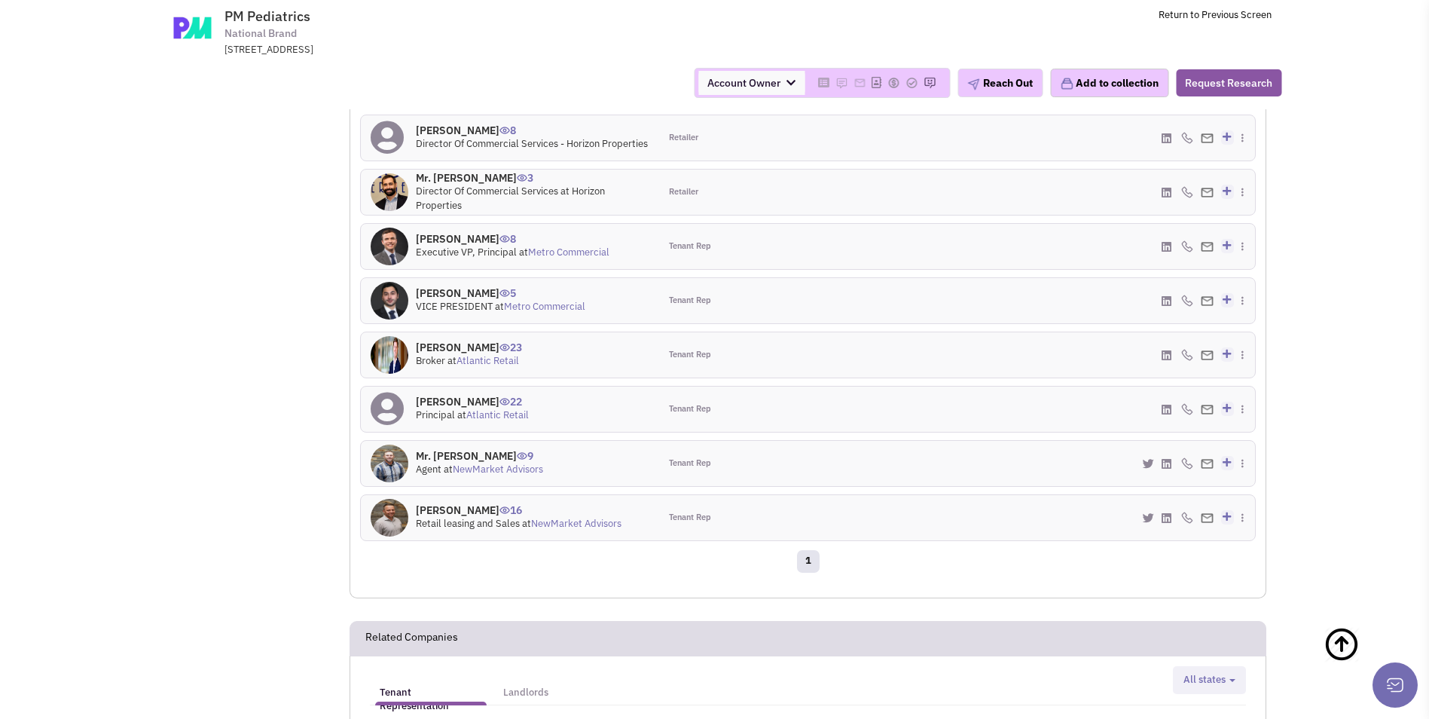
scroll to position [1055, 0]
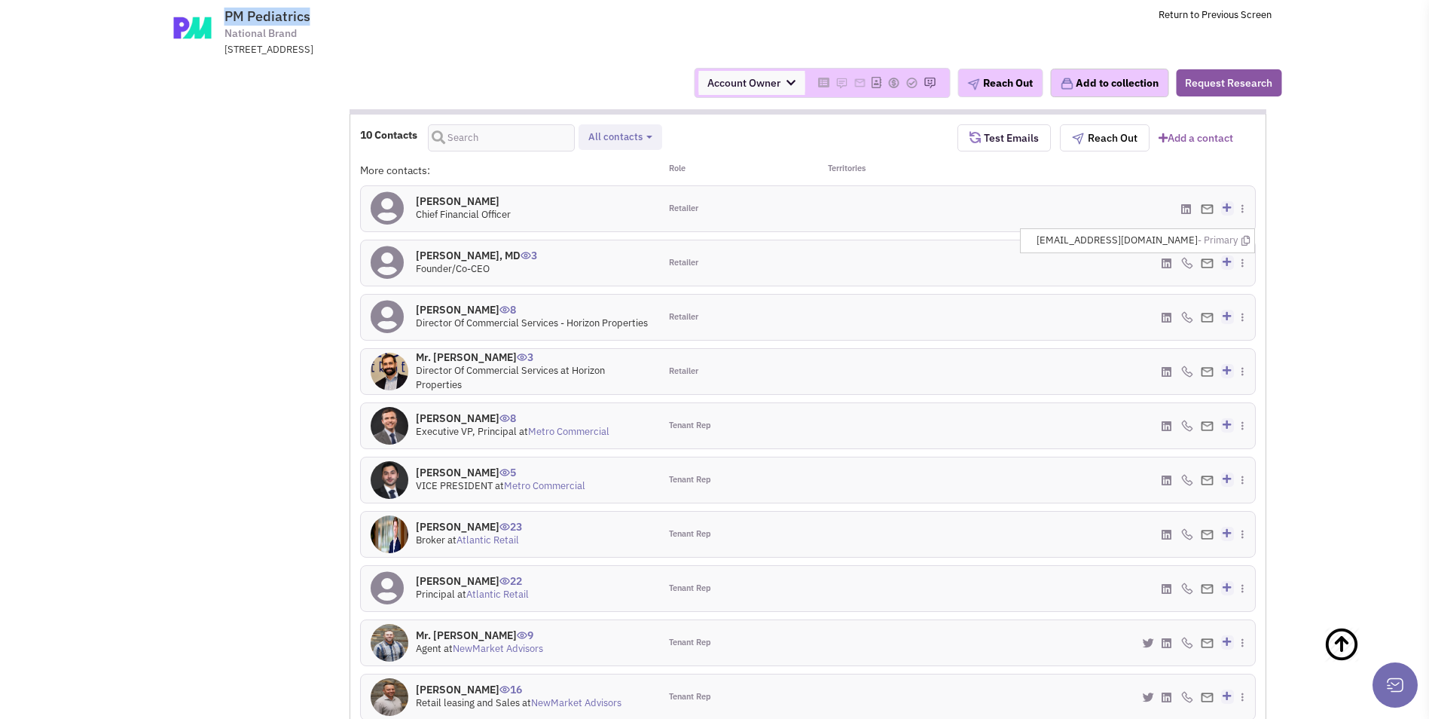
drag, startPoint x: 321, startPoint y: 17, endPoint x: 227, endPoint y: 15, distance: 94.2
click at [240, 15] on span "PM Pediatrics National Brand One Hollow Lane, Suite 301, Lake Success, NY, 11042" at bounding box center [428, 32] width 377 height 48
copy span "PM Pediatrics"
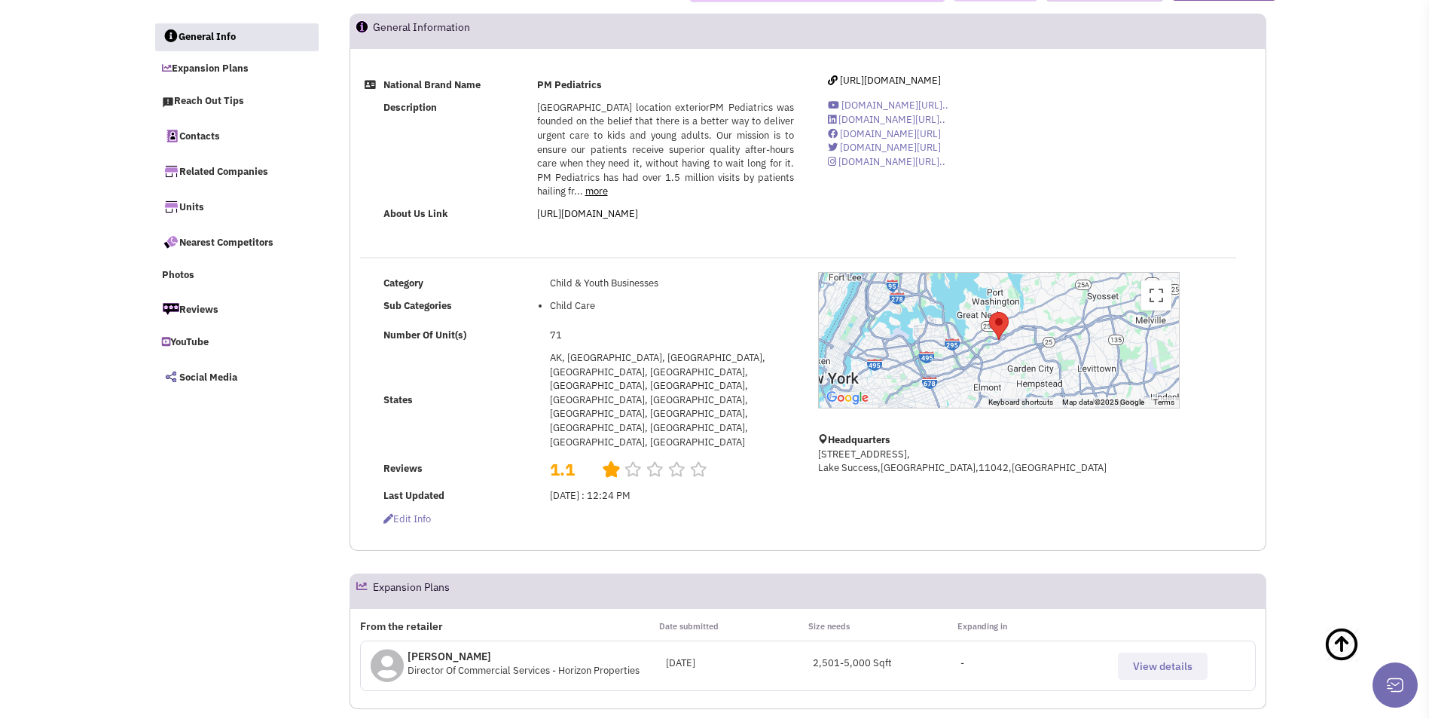
scroll to position [0, 0]
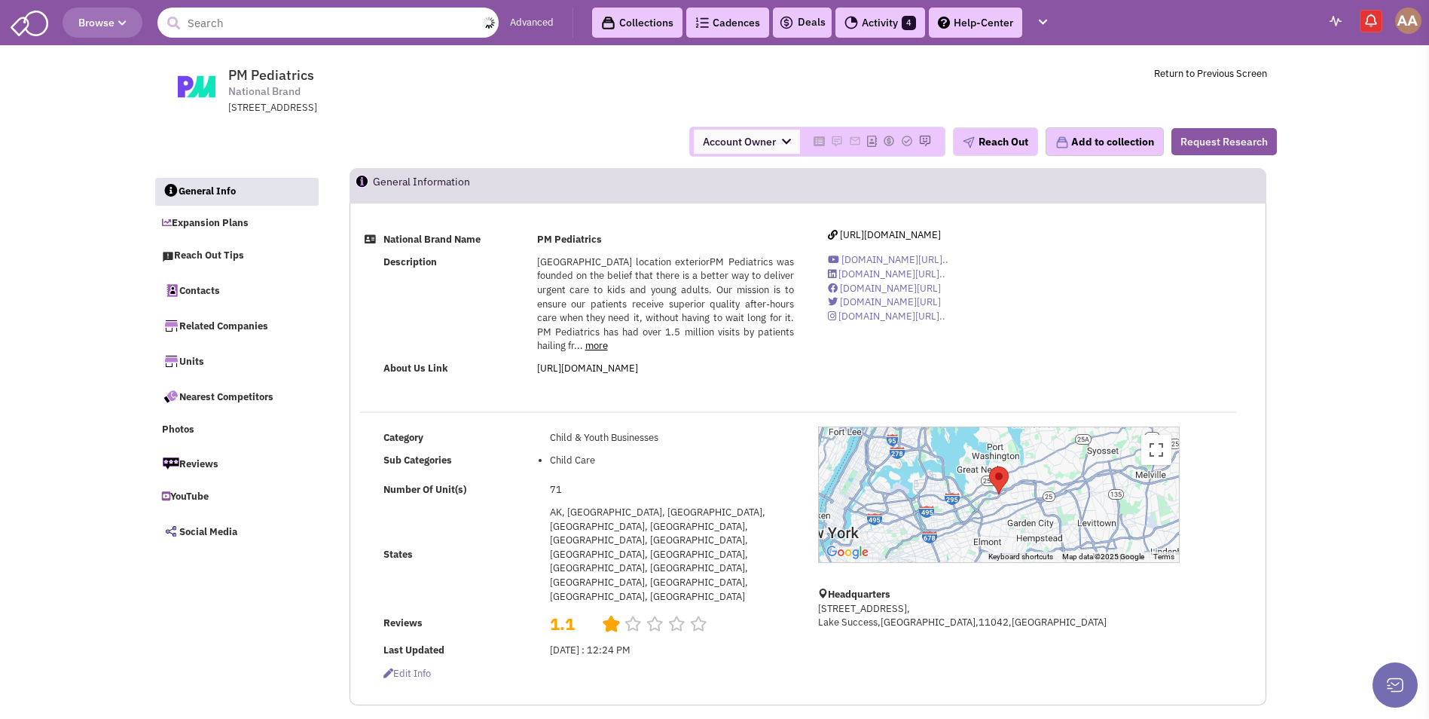
click at [234, 28] on input "text" at bounding box center [327, 23] width 341 height 30
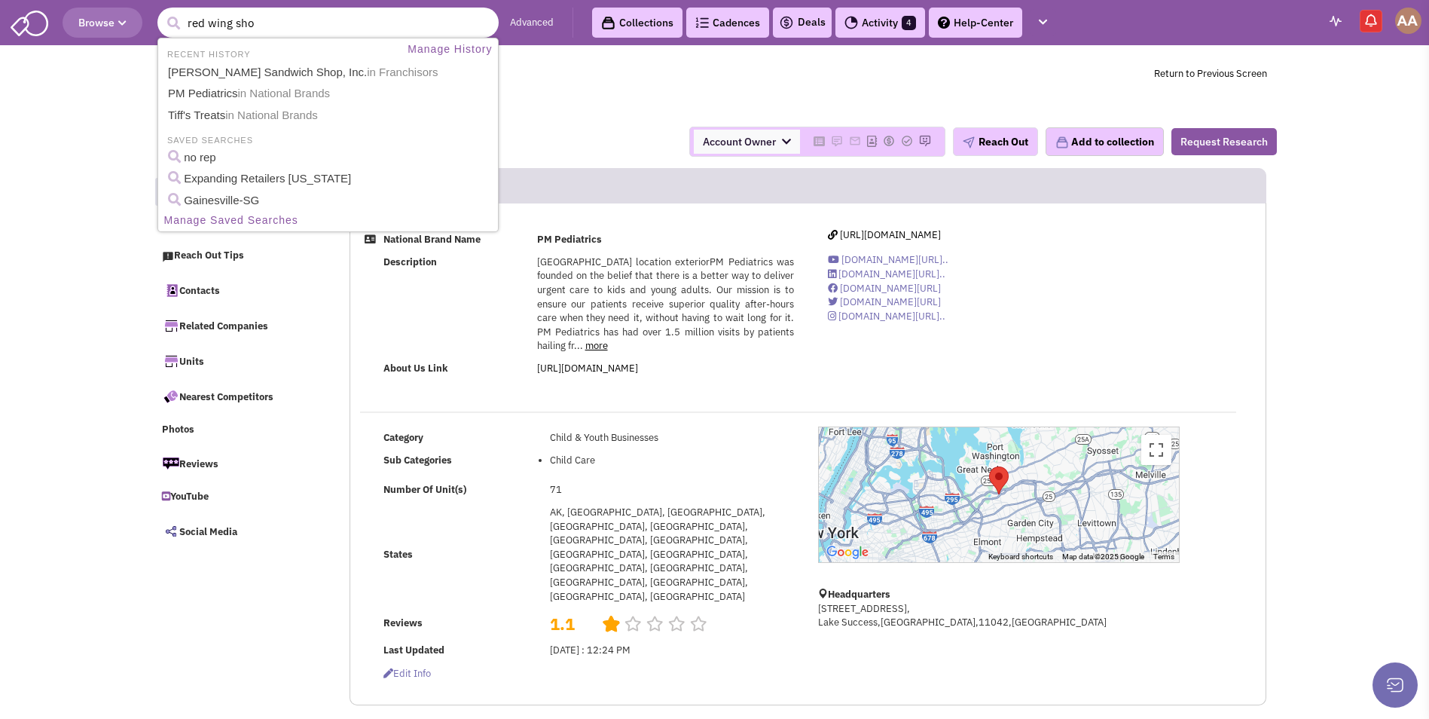
type input "red wing shoe"
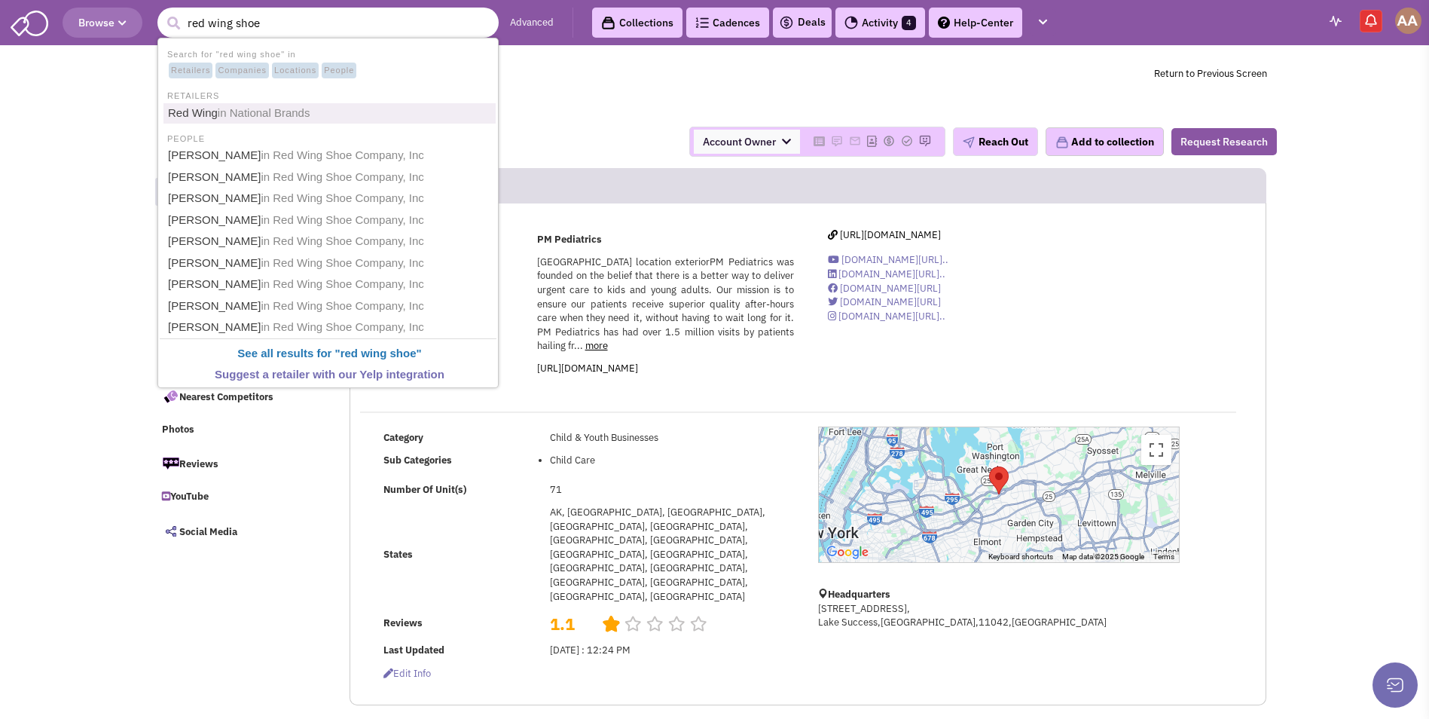
click at [283, 123] on link "Red Wing in National Brands" at bounding box center [329, 113] width 332 height 20
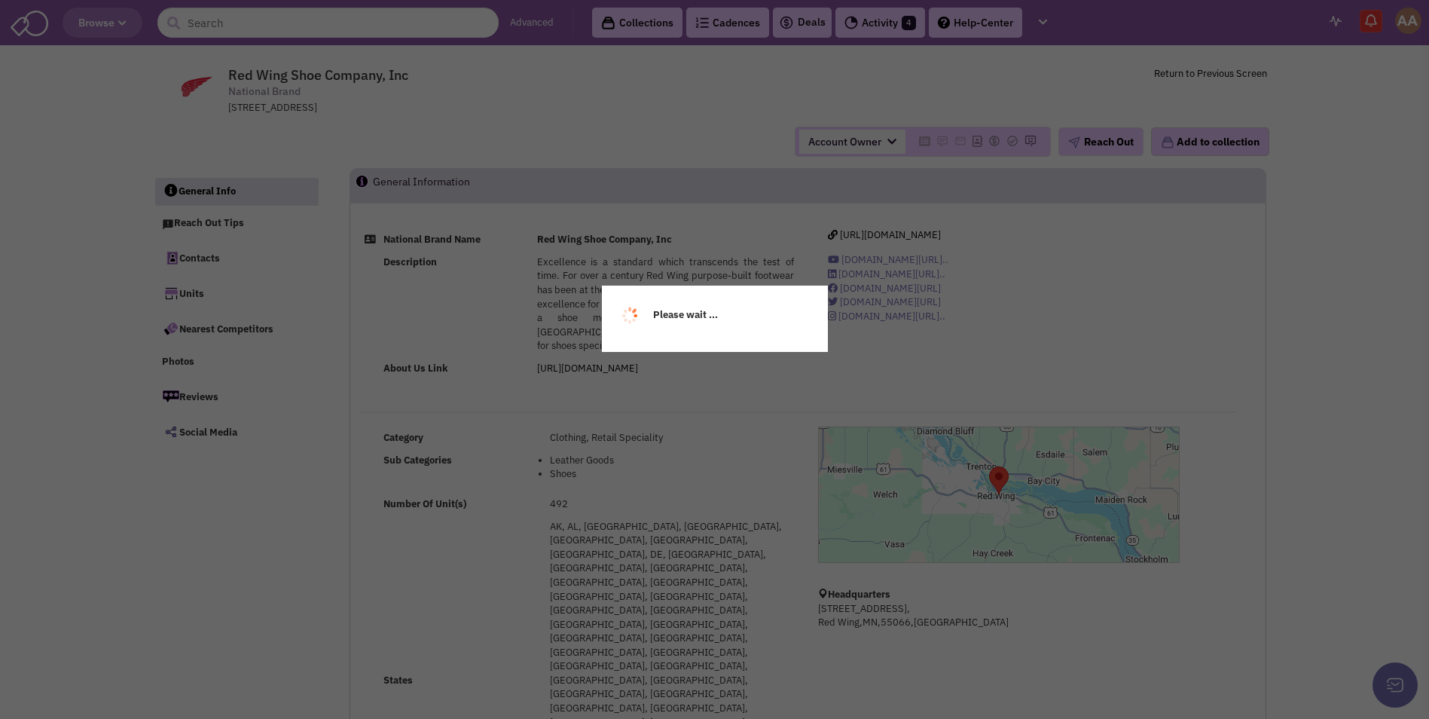
select select
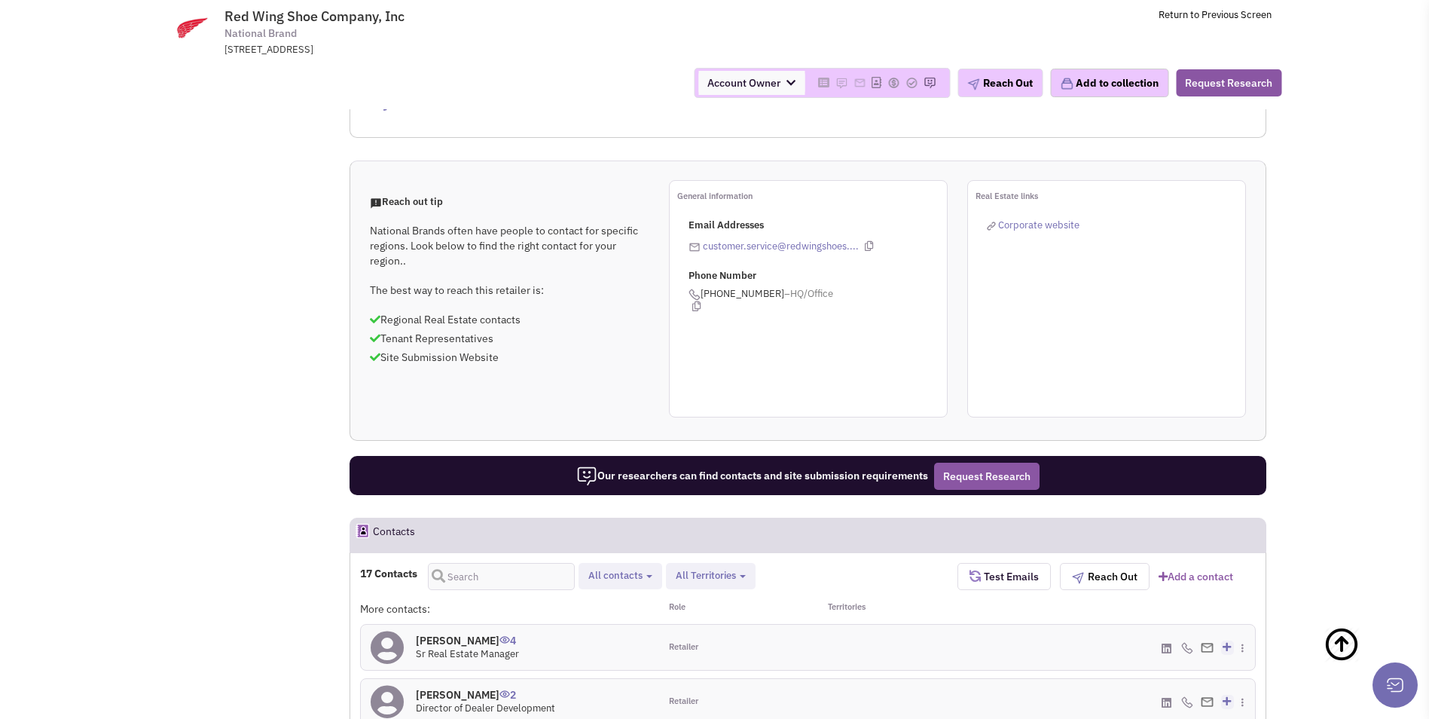
scroll to position [694, 0]
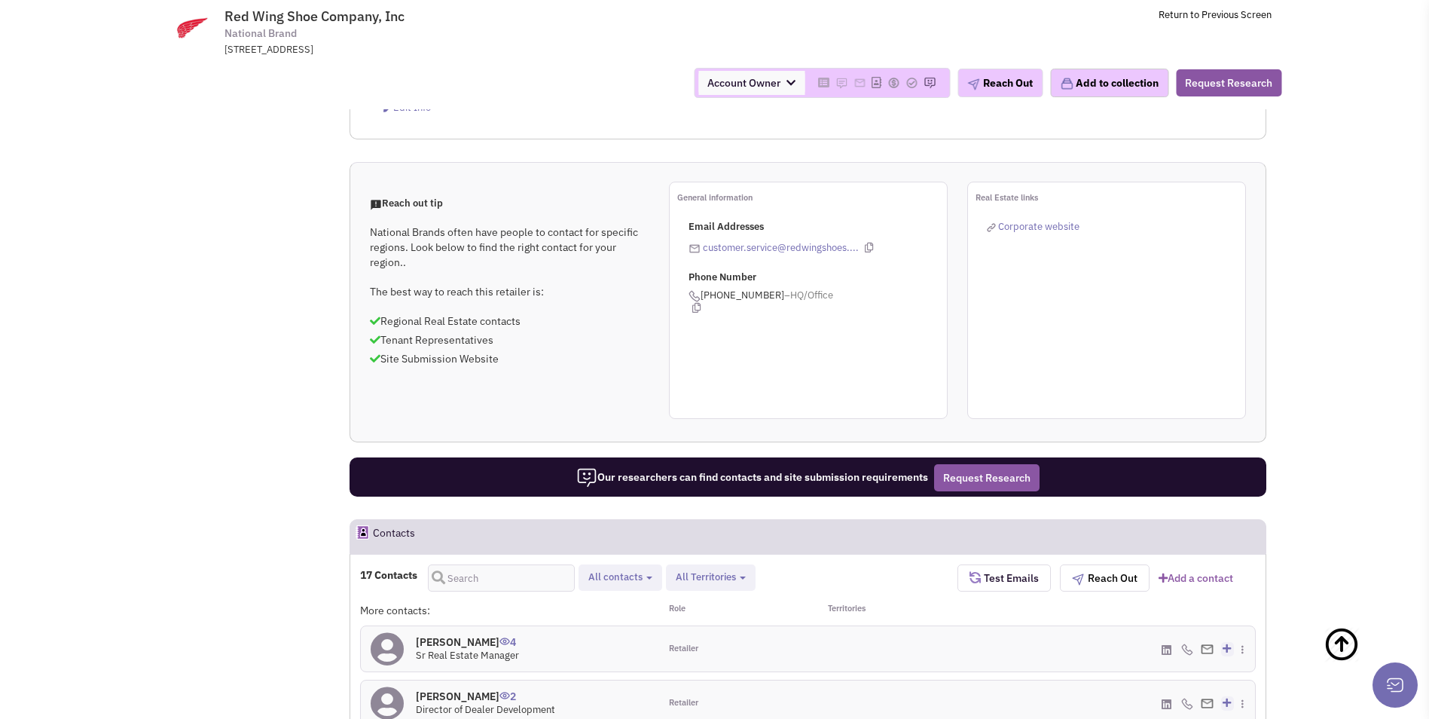
click at [448, 635] on h4 "Abbey Hart 4" at bounding box center [467, 642] width 103 height 14
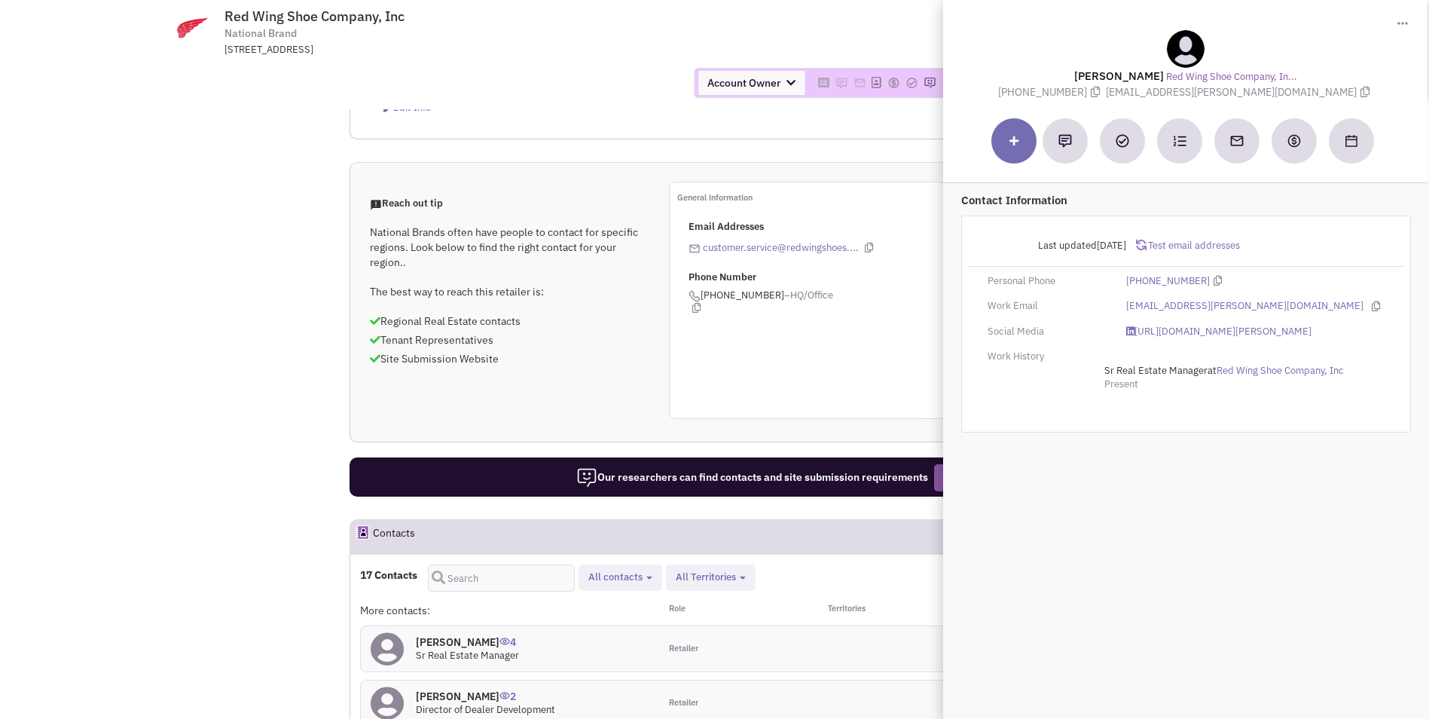
drag, startPoint x: 1281, startPoint y: 87, endPoint x: 1150, endPoint y: 91, distance: 131.1
click at [1150, 91] on div "Abbey Hart Red Wing Shoe Company, In... (651) 238-7414 abbey.hart@redwingshoes.…" at bounding box center [1185, 64] width 469 height 69
copy span "abbey.hart@redwingshoes.com"
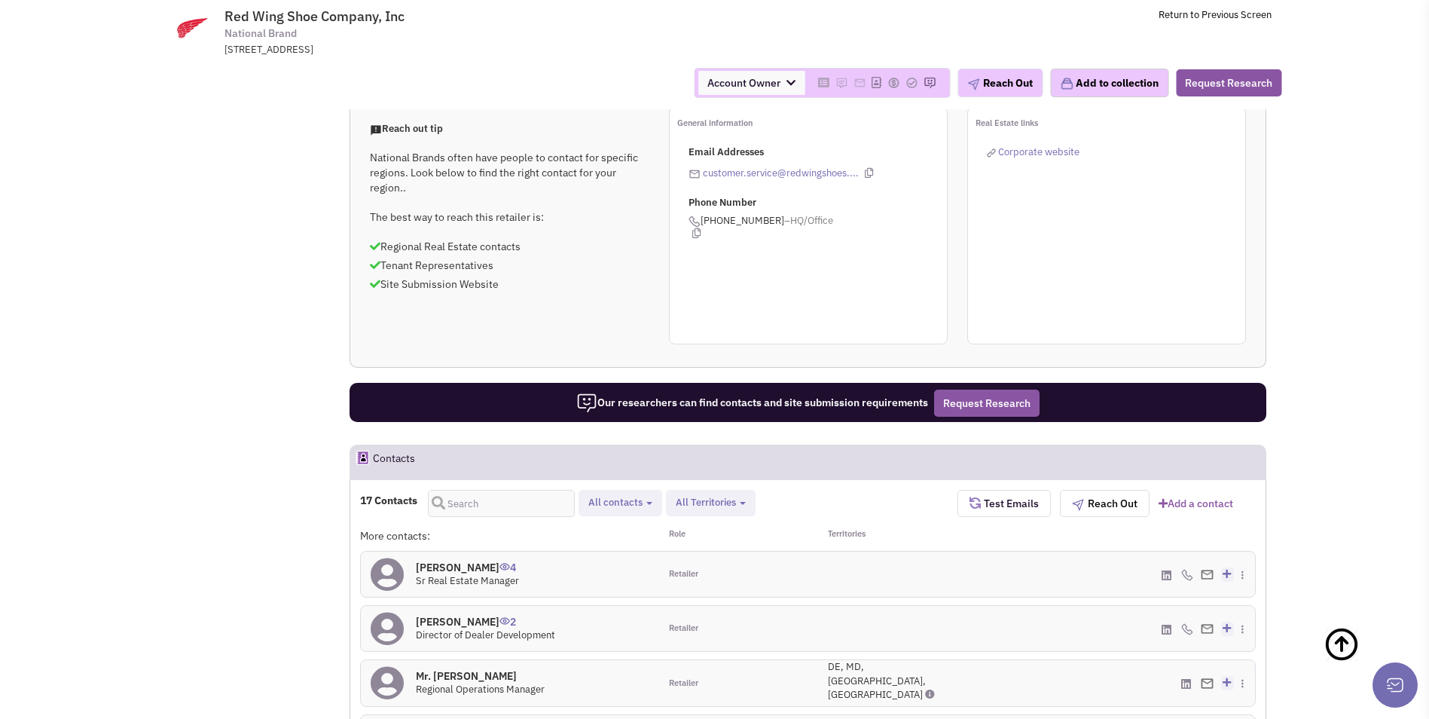
scroll to position [769, 0]
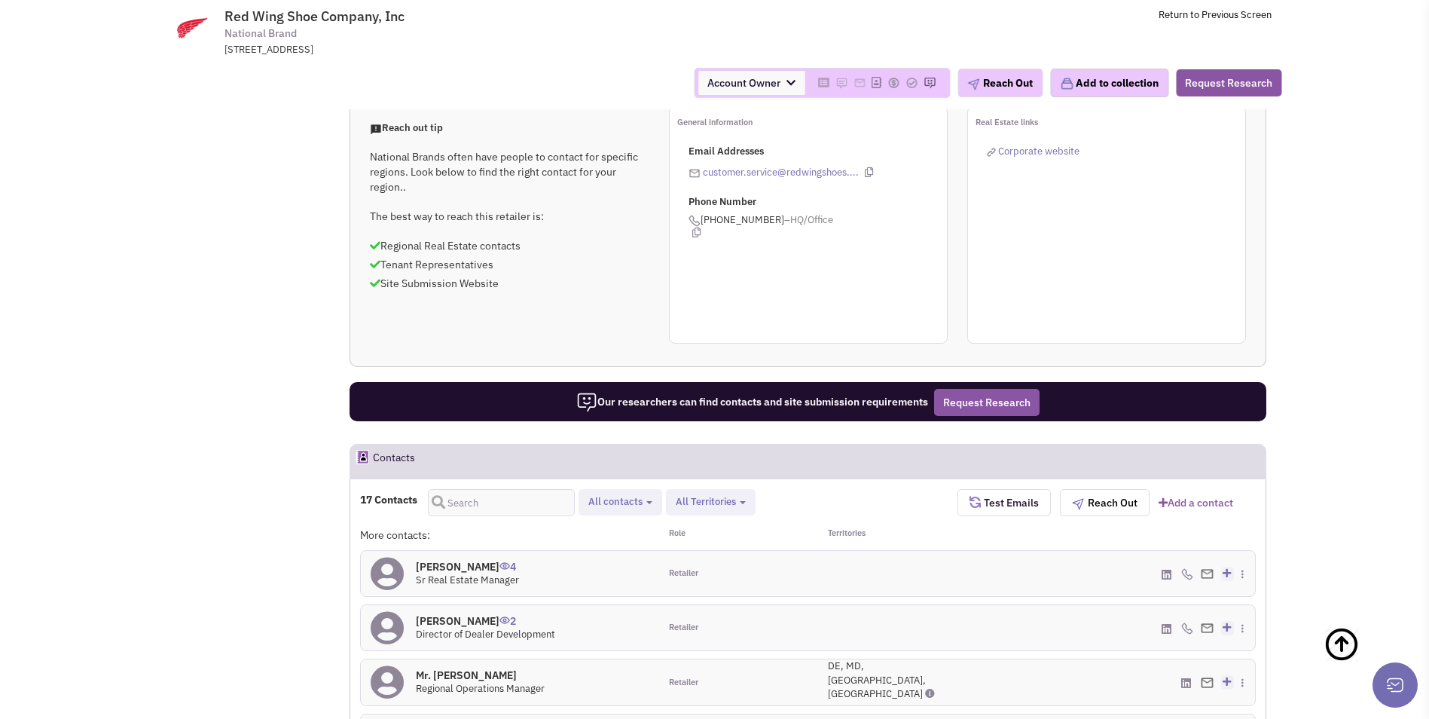
click at [438, 718] on h4 "Mr. Dave Schneider 0" at bounding box center [471, 730] width 111 height 14
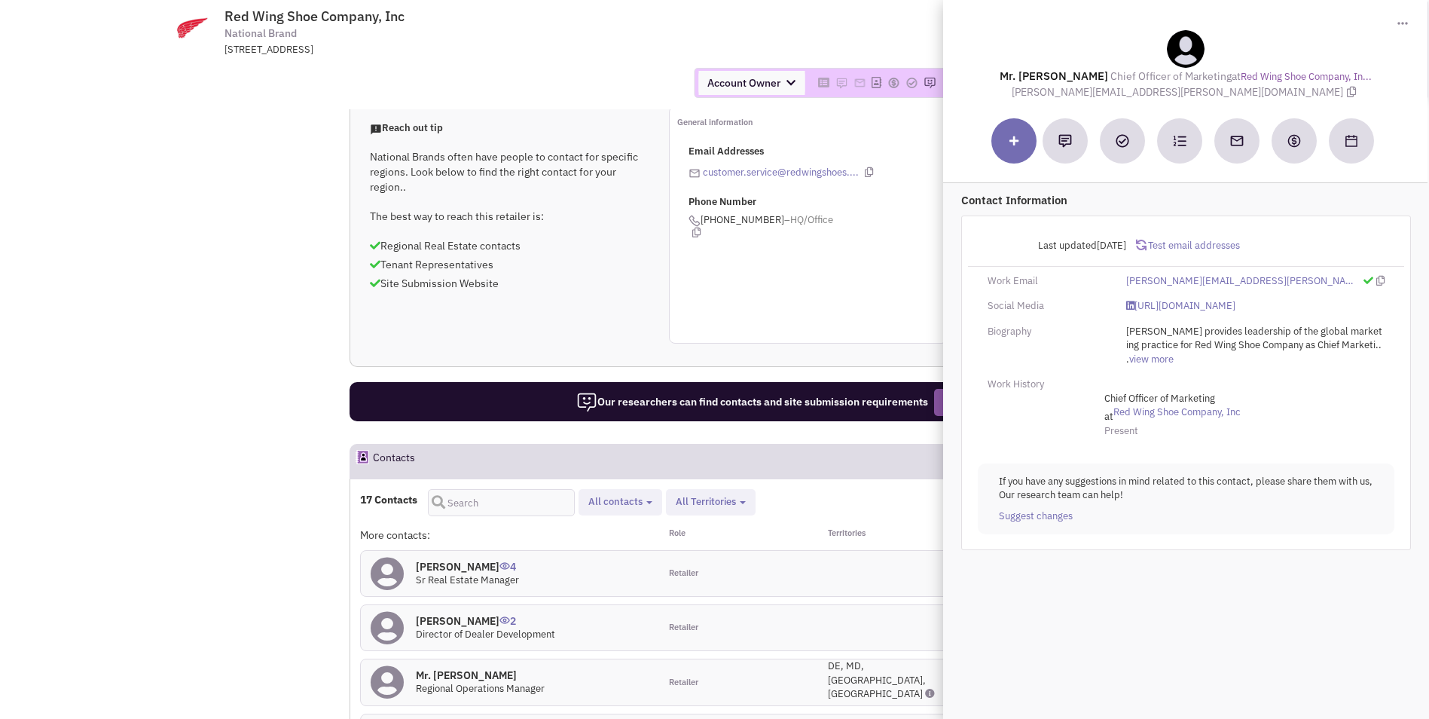
drag, startPoint x: 1087, startPoint y: 92, endPoint x: 1259, endPoint y: 99, distance: 171.9
click at [1259, 99] on div "Mr. Dave Schneider Chief Officer of Marketing at Red Wing Shoe Company, In... d…" at bounding box center [1185, 64] width 469 height 69
copy span "dave.schneider@redwingshoes.com"
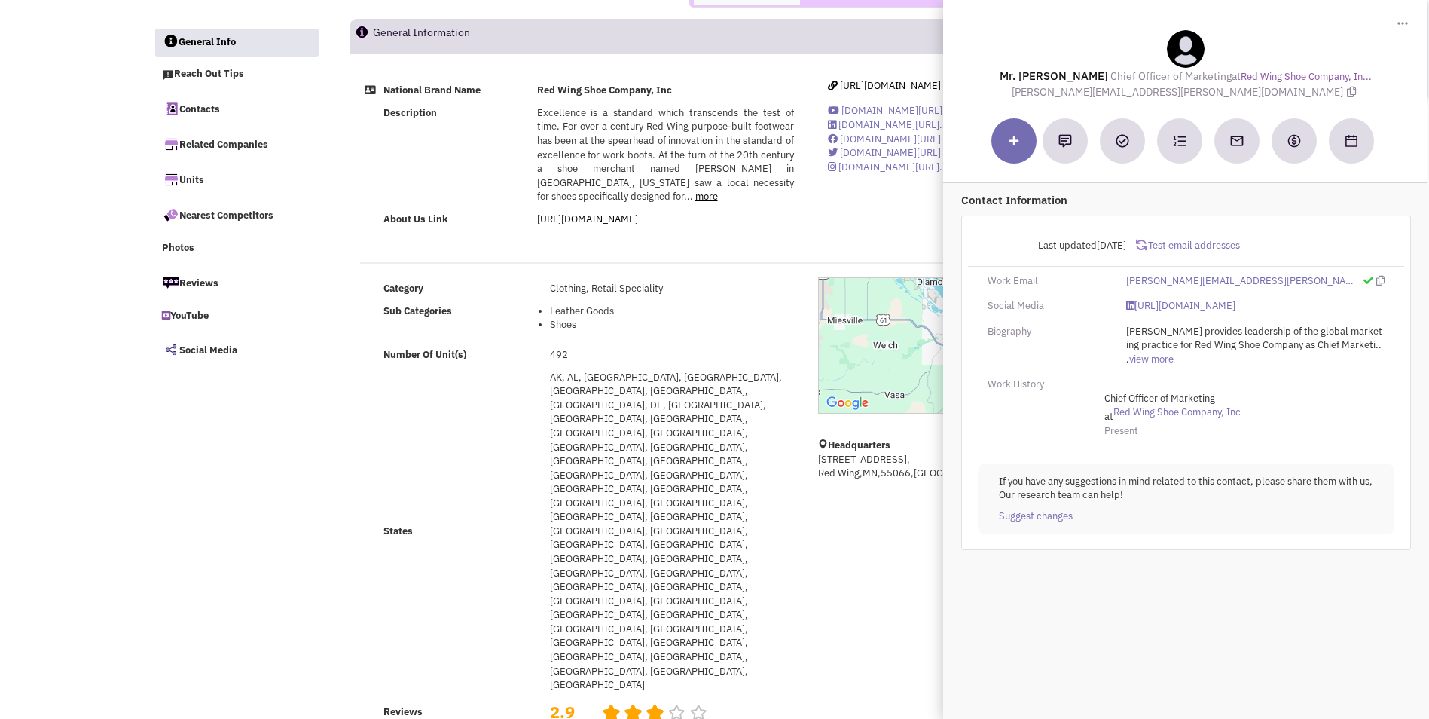
scroll to position [0, 0]
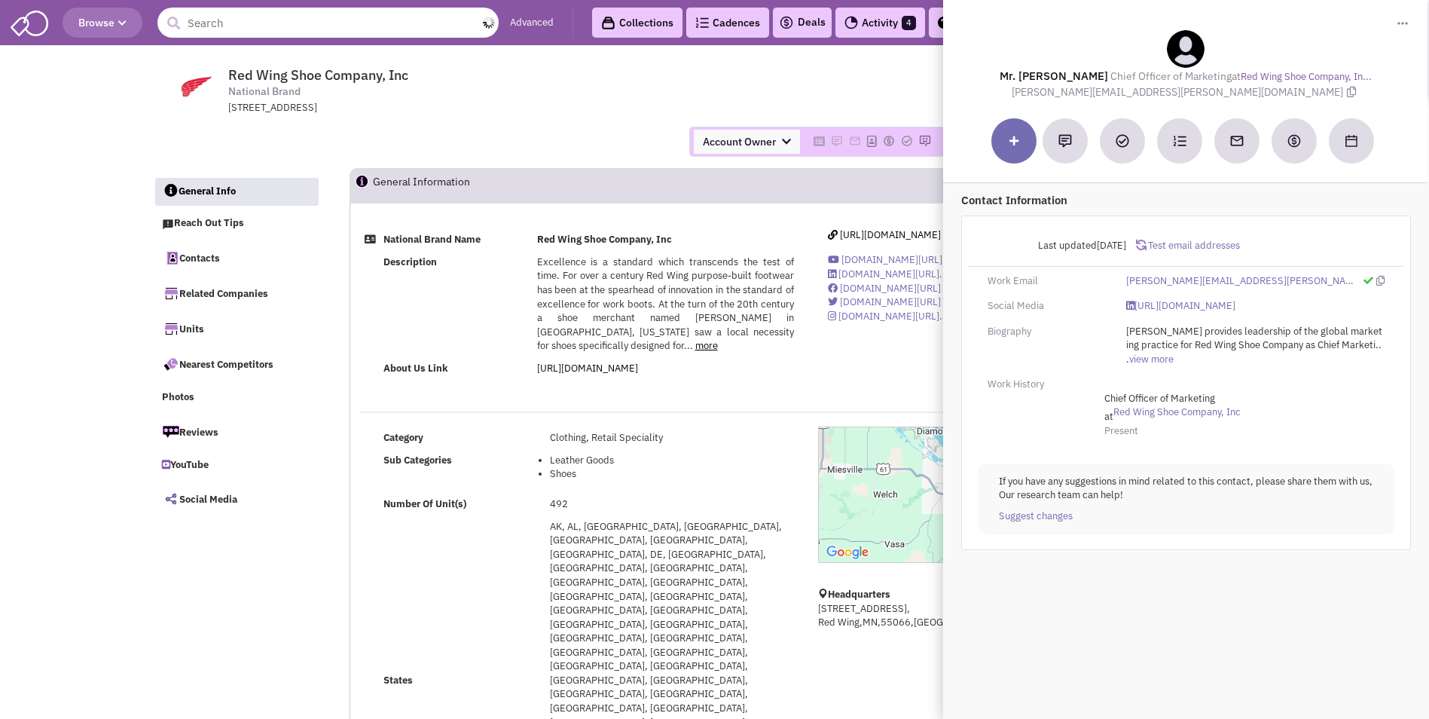
click at [338, 26] on input "text" at bounding box center [327, 23] width 341 height 30
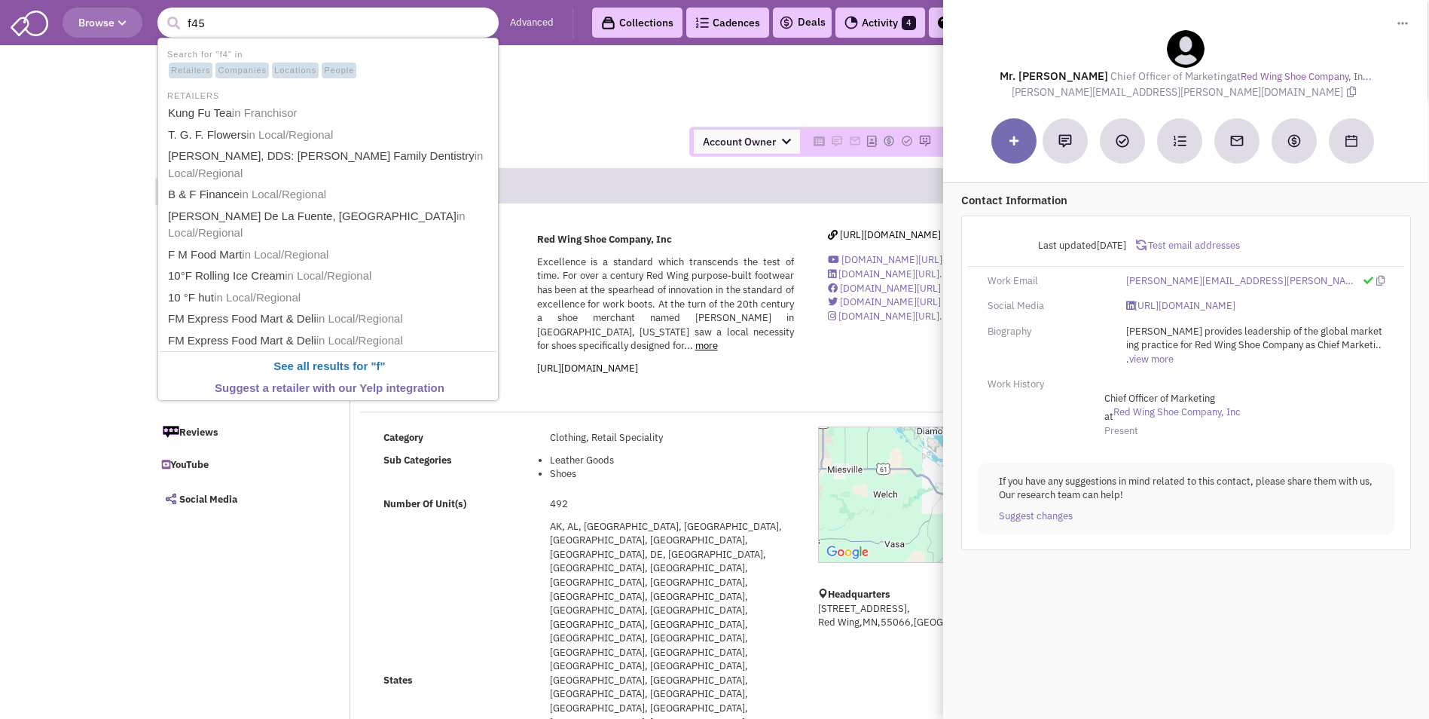
type input "f45"
click at [162, 12] on button "submit" at bounding box center [173, 23] width 23 height 23
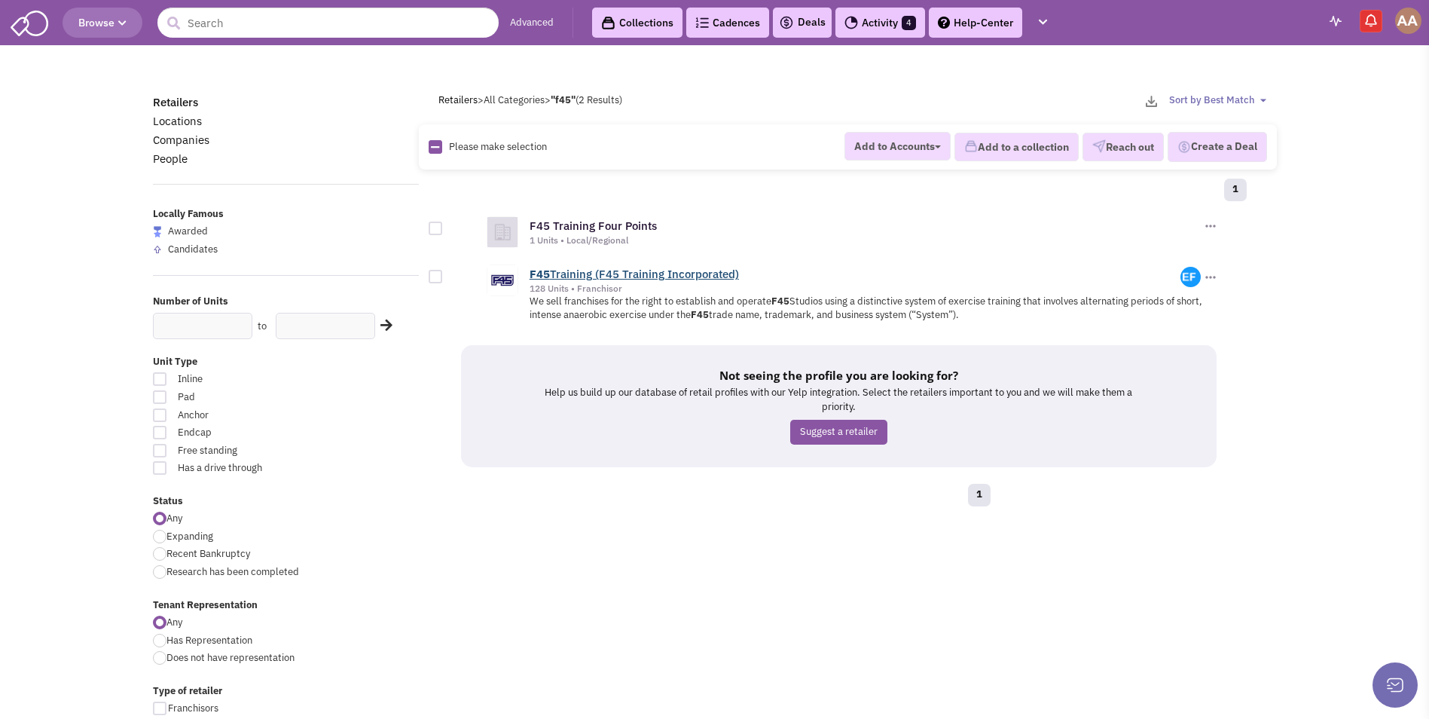
click at [568, 270] on link "F45 Training (F45 Training Incorporated)" at bounding box center [634, 274] width 209 height 14
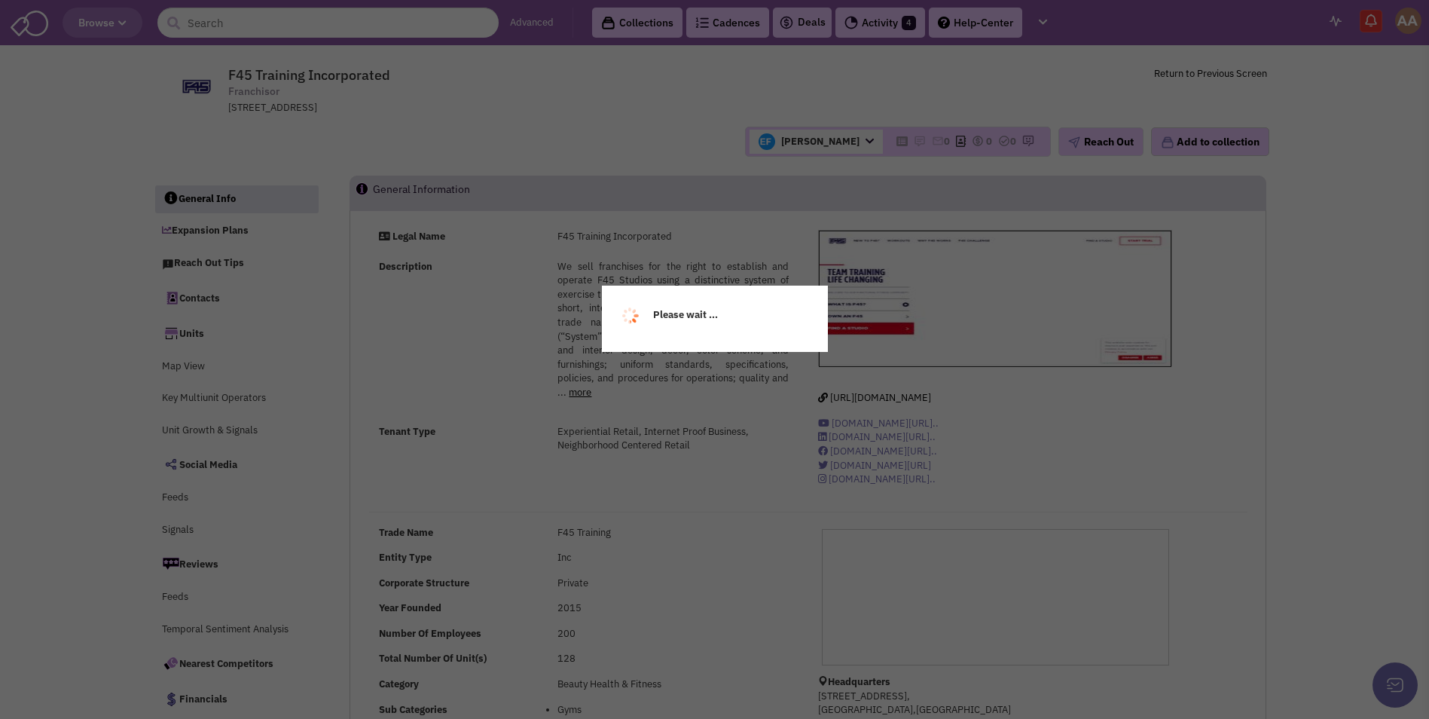
select select
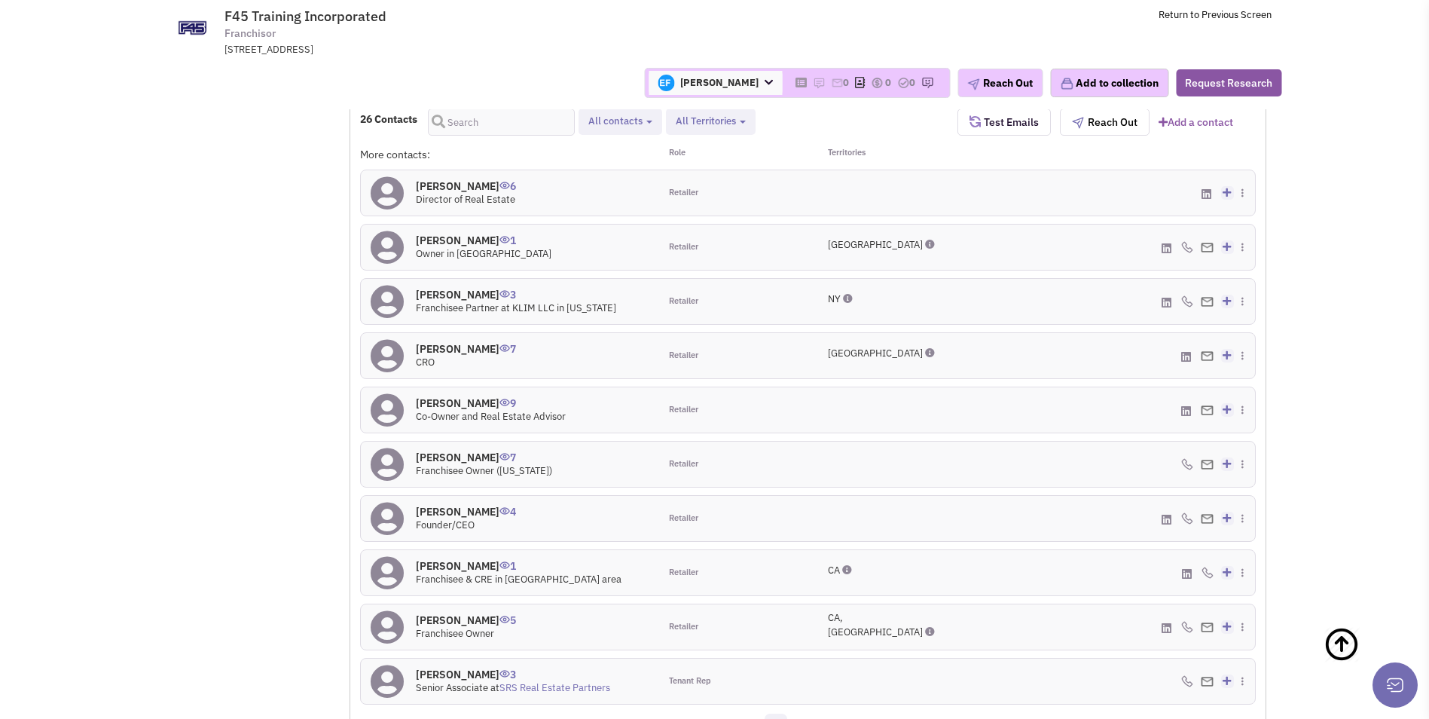
scroll to position [1282, 0]
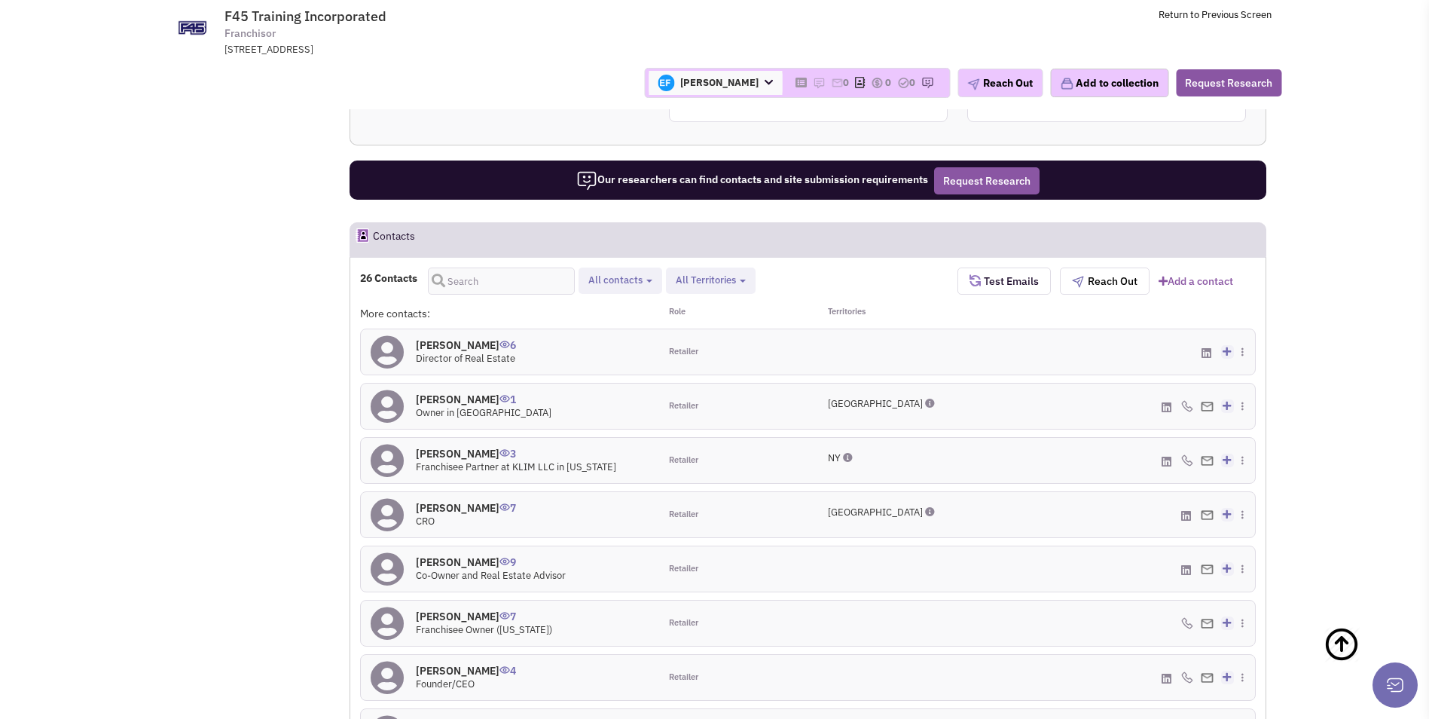
click at [450, 401] on h4 "[PERSON_NAME] 1" at bounding box center [484, 400] width 136 height 14
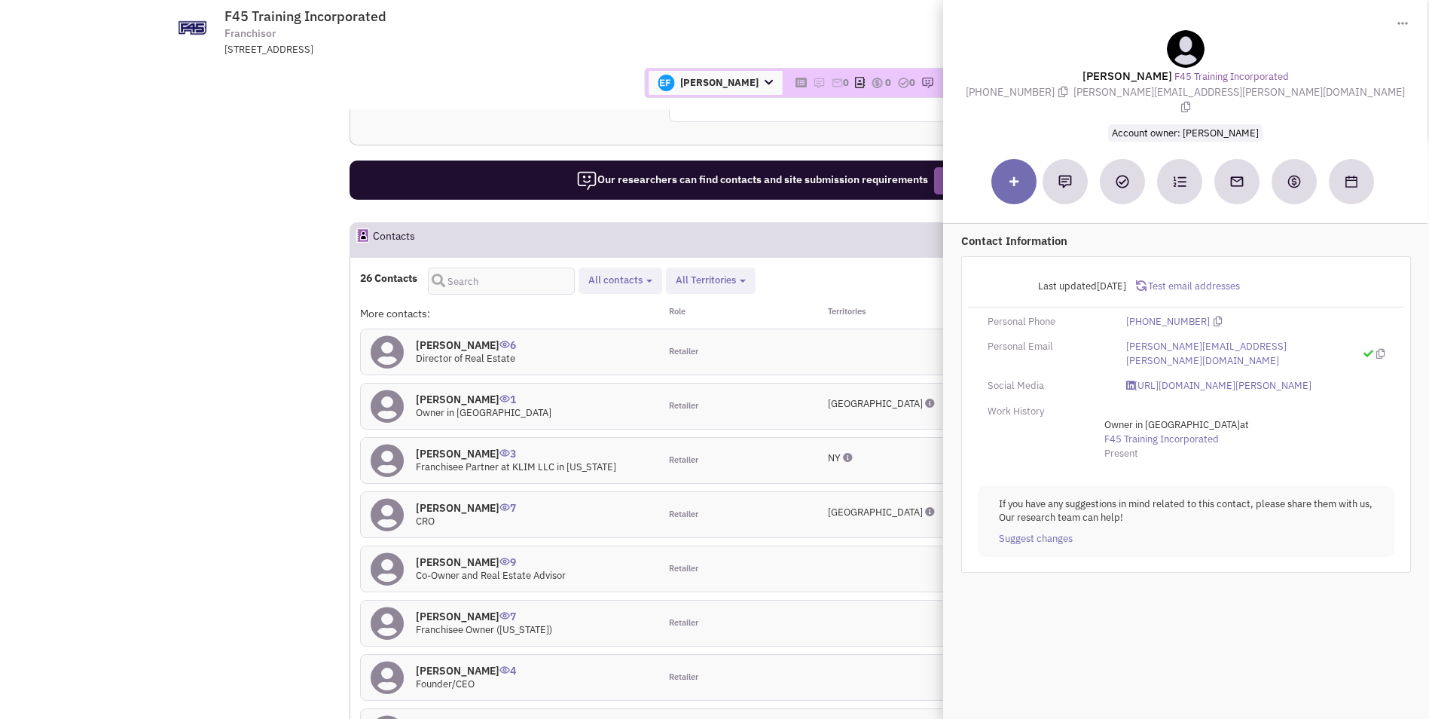
drag, startPoint x: 1285, startPoint y: 85, endPoint x: 1162, endPoint y: 93, distance: 122.3
click at [1162, 93] on span "eric.r.hudgins@hotmail.com" at bounding box center [1239, 99] width 331 height 29
click at [458, 341] on h4 "Blake Davey 6" at bounding box center [466, 345] width 100 height 14
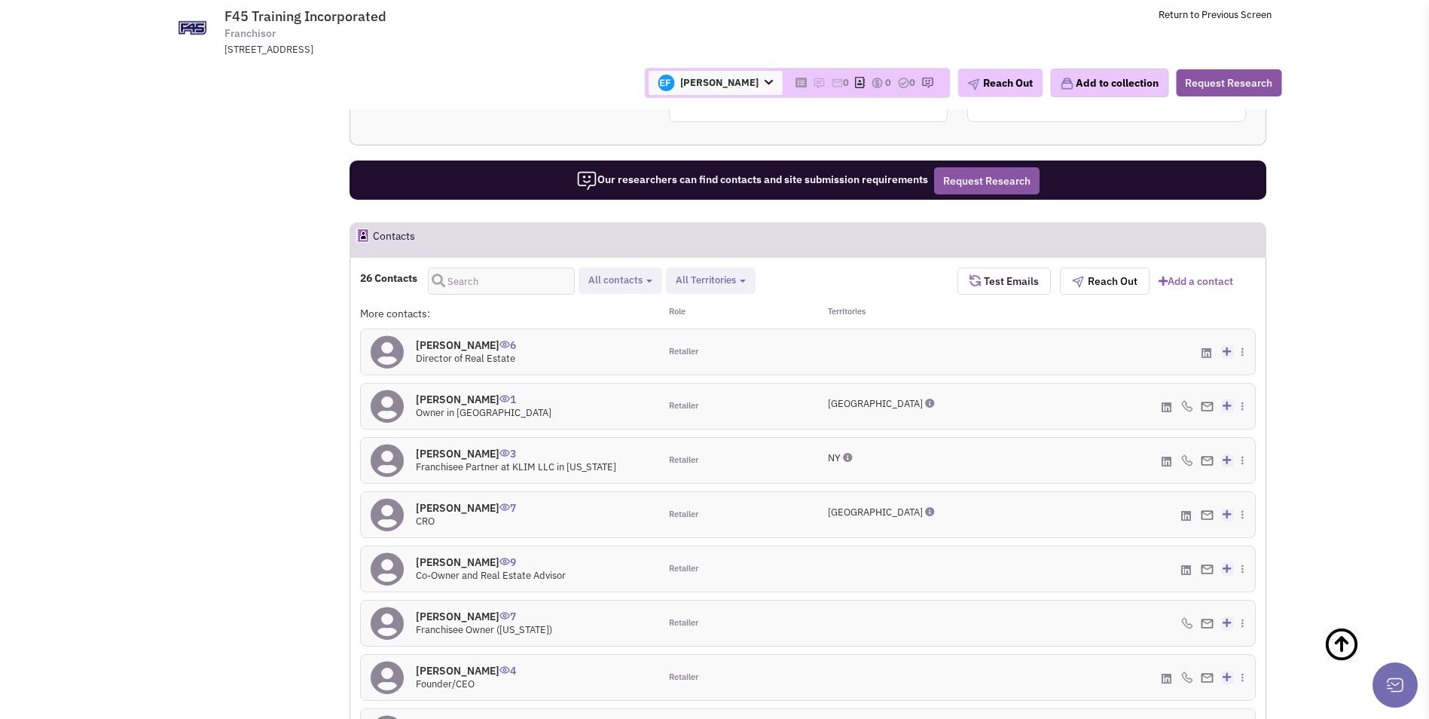
click at [469, 561] on h4 "Jason Thomas 9" at bounding box center [491, 562] width 150 height 14
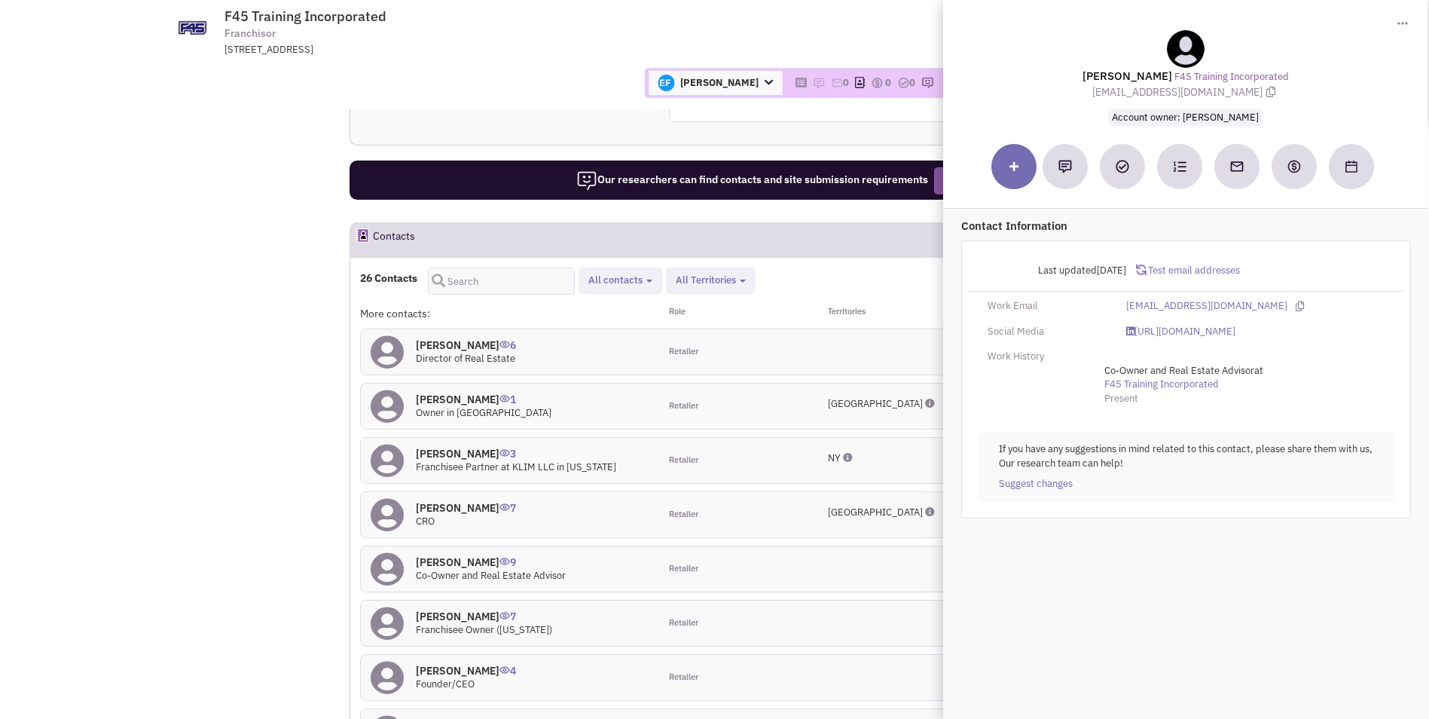
drag, startPoint x: 1226, startPoint y: 91, endPoint x: 1114, endPoint y: 90, distance: 112.3
click at [1114, 90] on span "jthomas@f45training.com" at bounding box center [1185, 92] width 187 height 14
drag, startPoint x: 1115, startPoint y: 88, endPoint x: 1236, endPoint y: 95, distance: 120.7
click at [1236, 95] on span "jthomas@f45training.com" at bounding box center [1185, 92] width 187 height 14
copy span "jthomas@f45training.com"
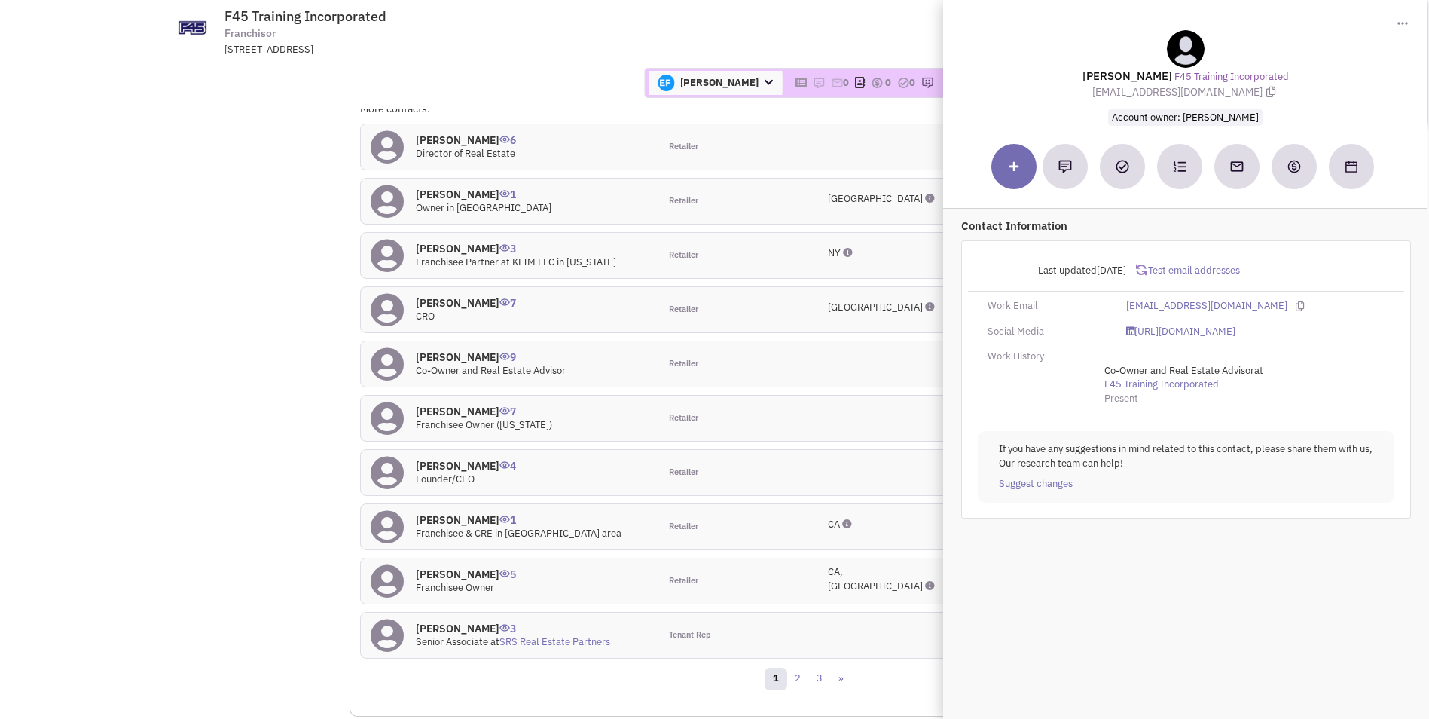
scroll to position [1508, 0]
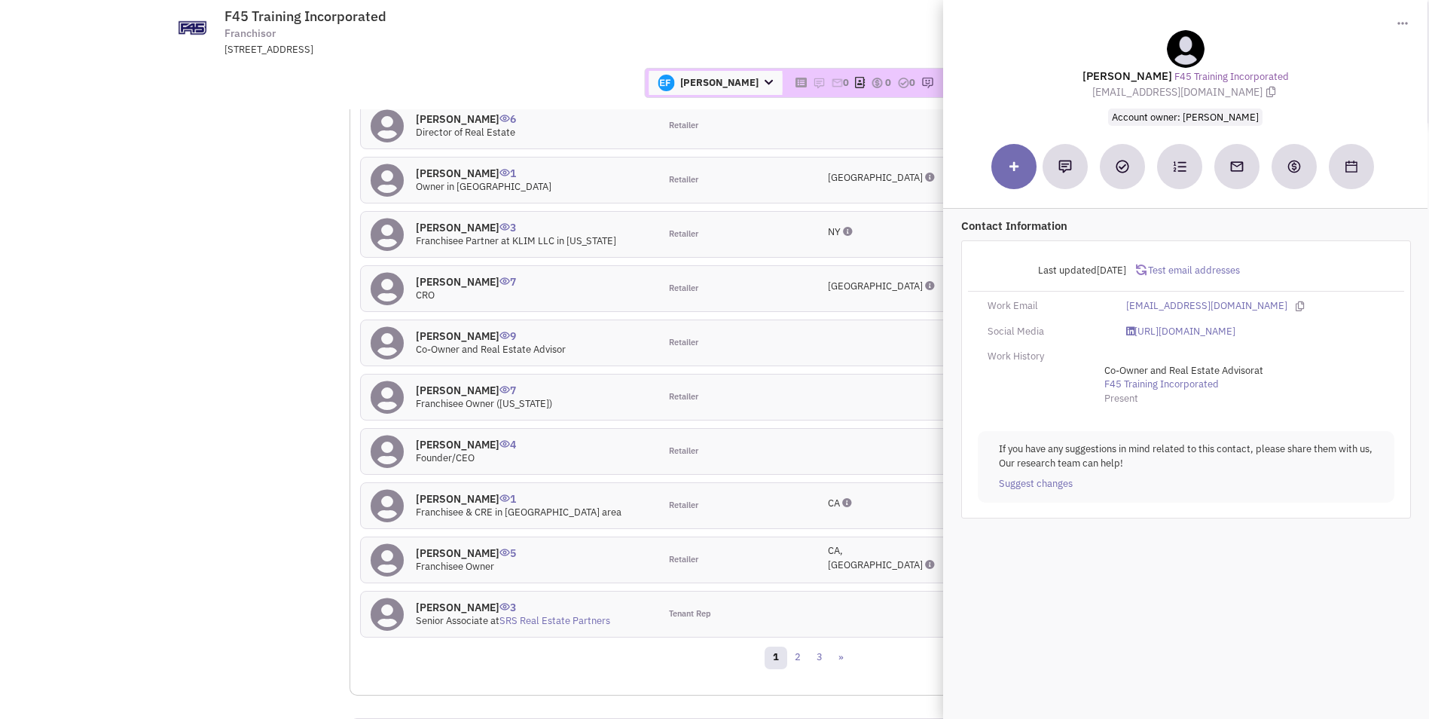
click at [458, 386] on h4 "Craig Lowery 7" at bounding box center [484, 390] width 136 height 14
click at [466, 333] on h4 "Jason Thomas 9" at bounding box center [491, 336] width 150 height 14
click at [454, 118] on h4 "Blake Davey 6" at bounding box center [466, 119] width 100 height 14
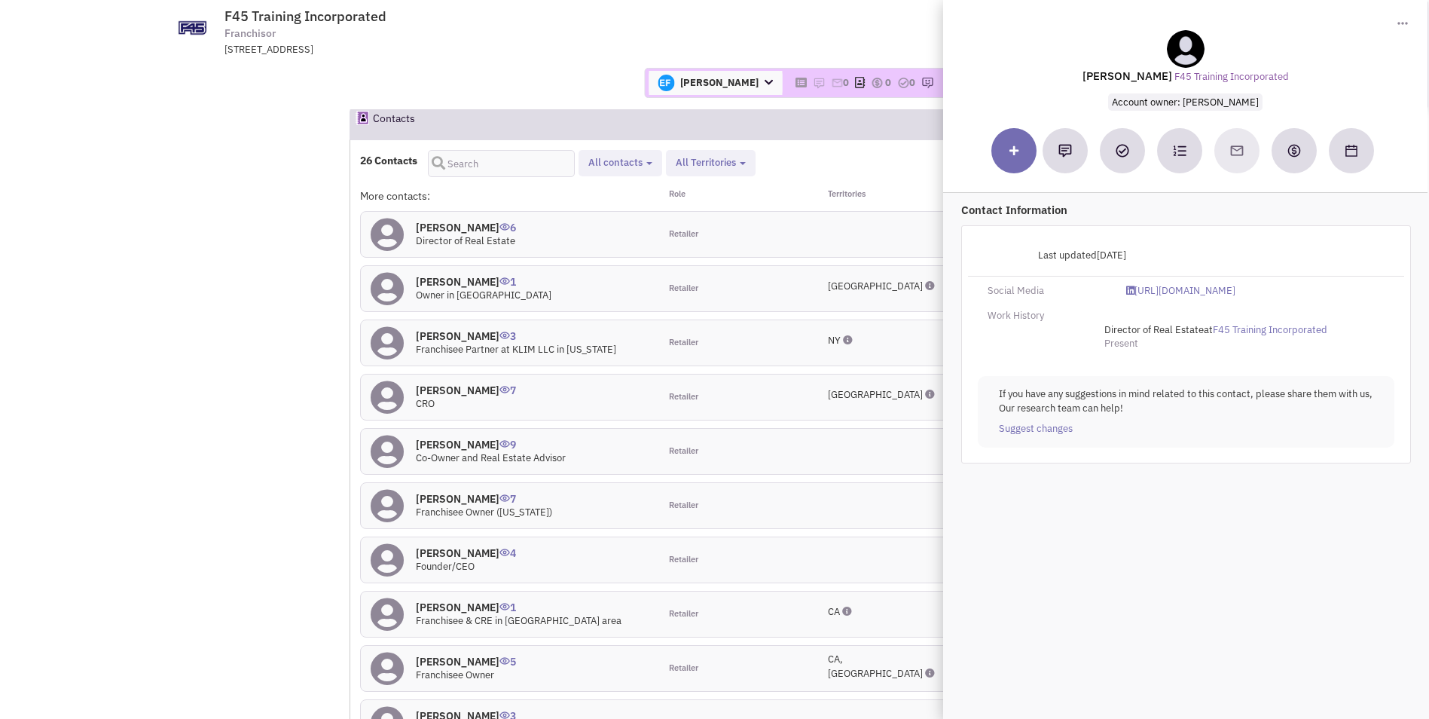
scroll to position [1358, 0]
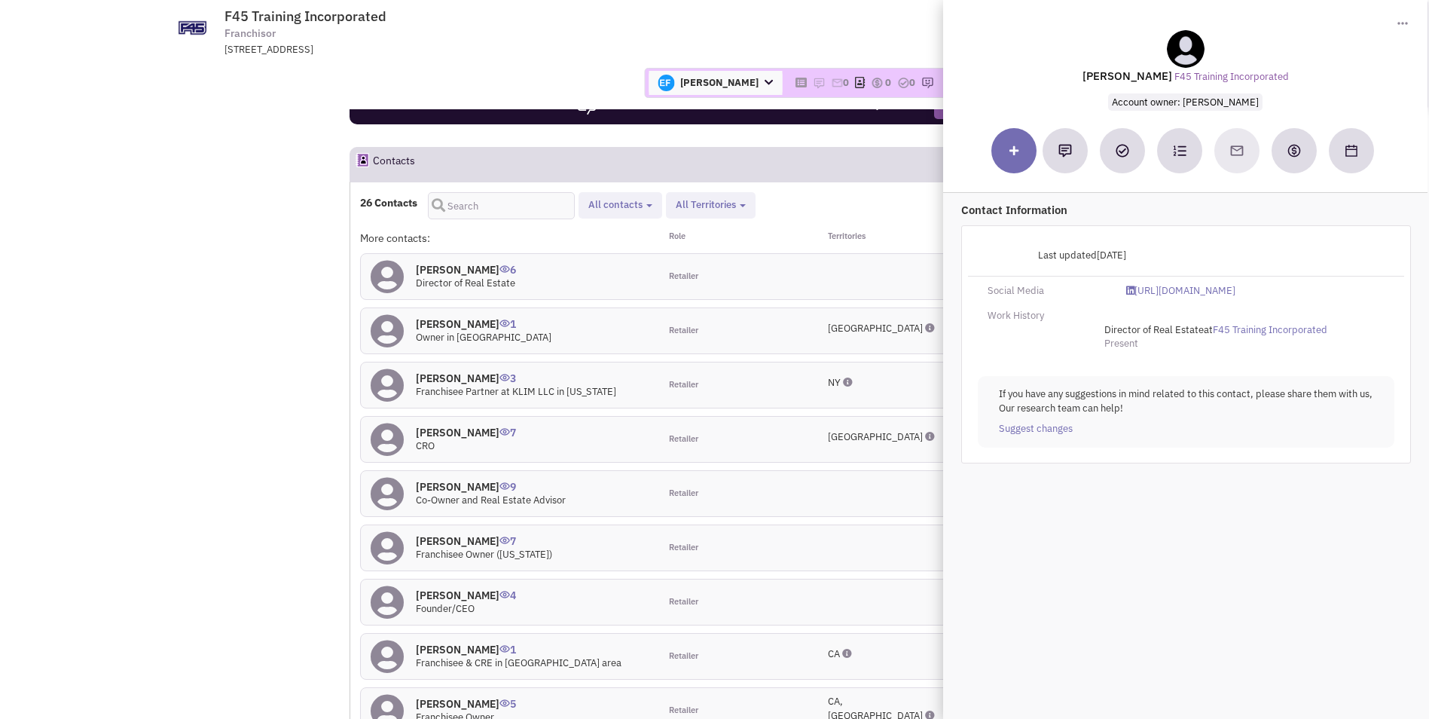
drag, startPoint x: 308, startPoint y: 315, endPoint x: 320, endPoint y: 292, distance: 26.3
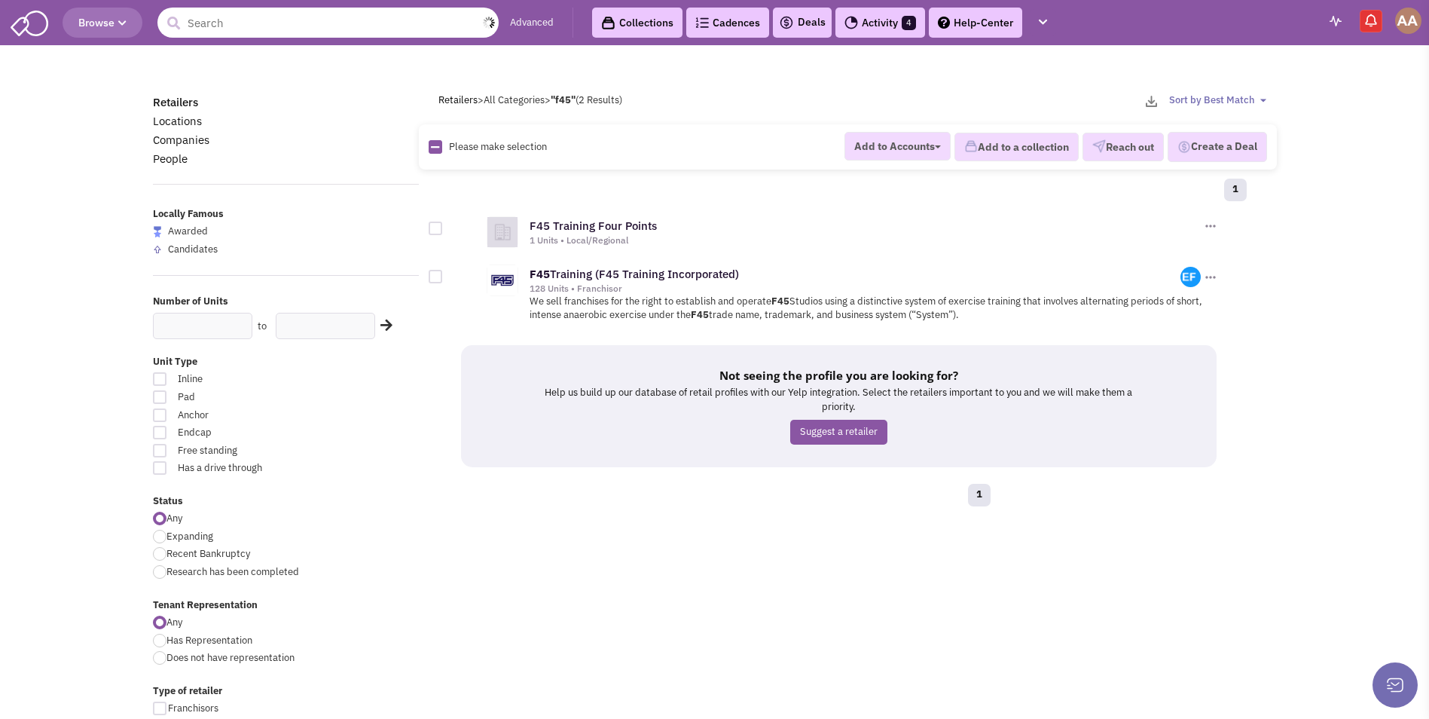
click at [305, 23] on input "text" at bounding box center [327, 23] width 341 height 30
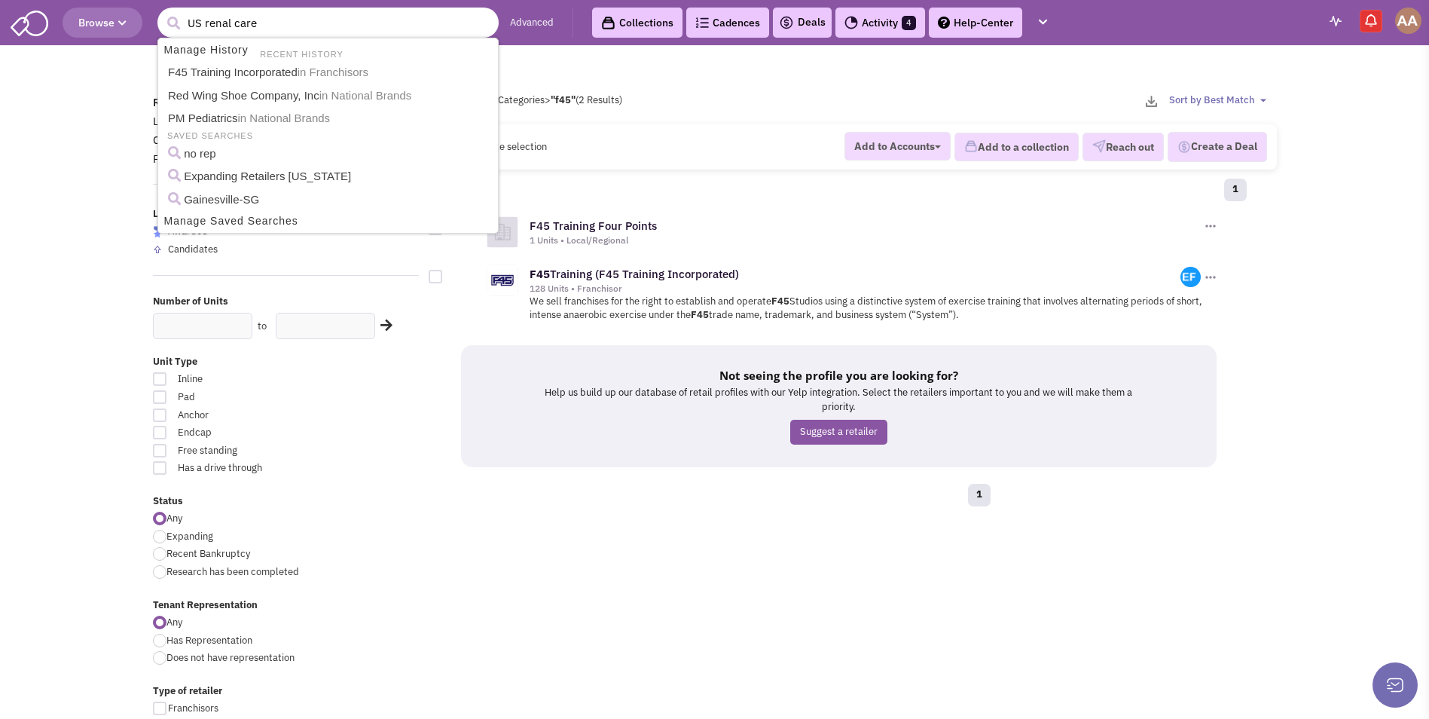
type input "US renal care"
click at [162, 12] on button "submit" at bounding box center [173, 23] width 23 height 23
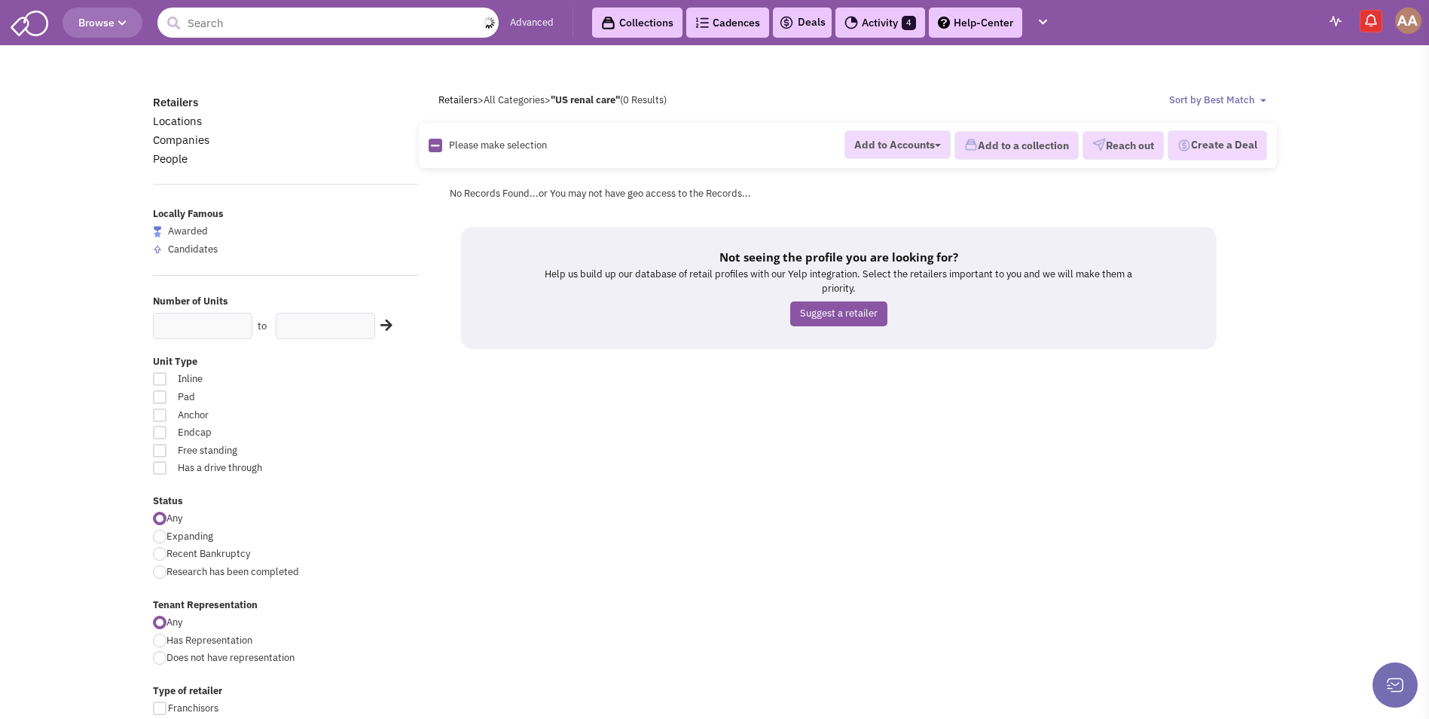
click at [234, 24] on input "text" at bounding box center [327, 23] width 341 height 30
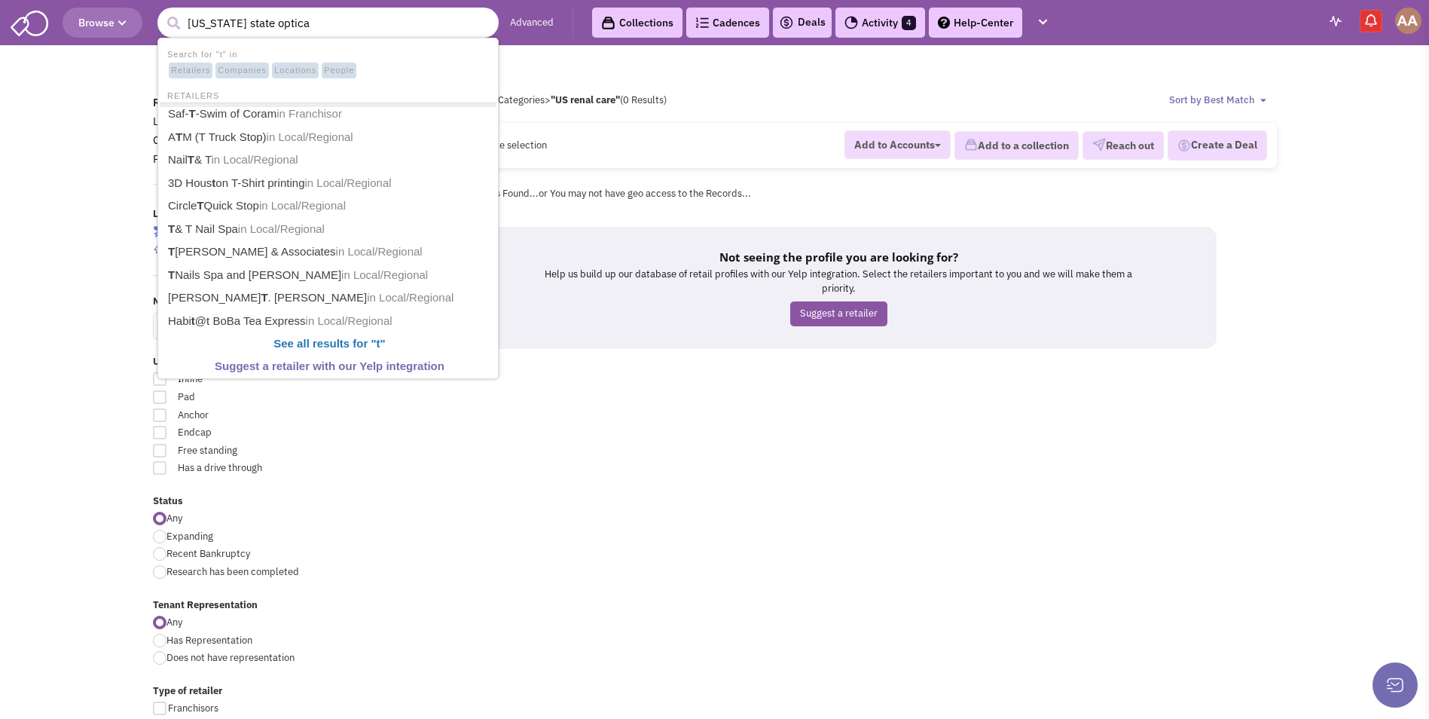
type input "[US_STATE] state optical"
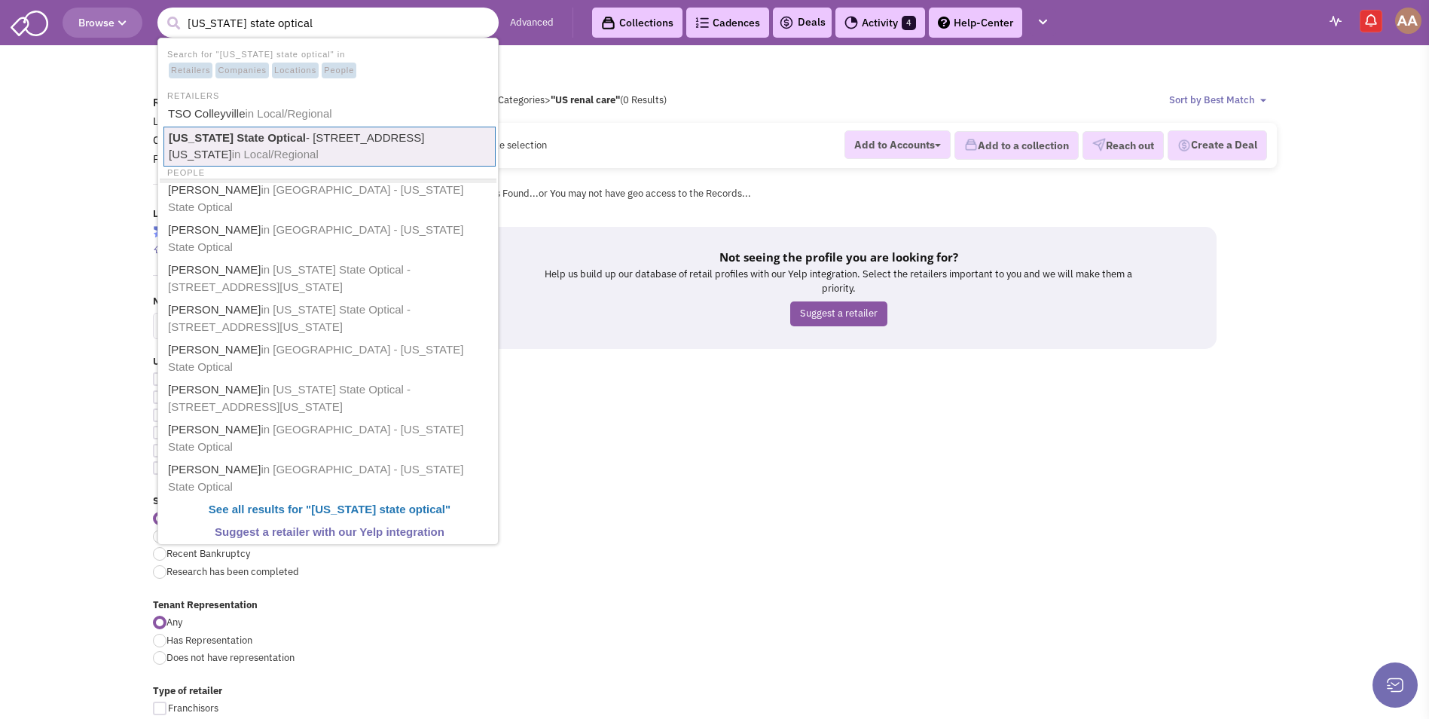
click at [240, 136] on b "[US_STATE] State Optical" at bounding box center [237, 137] width 137 height 13
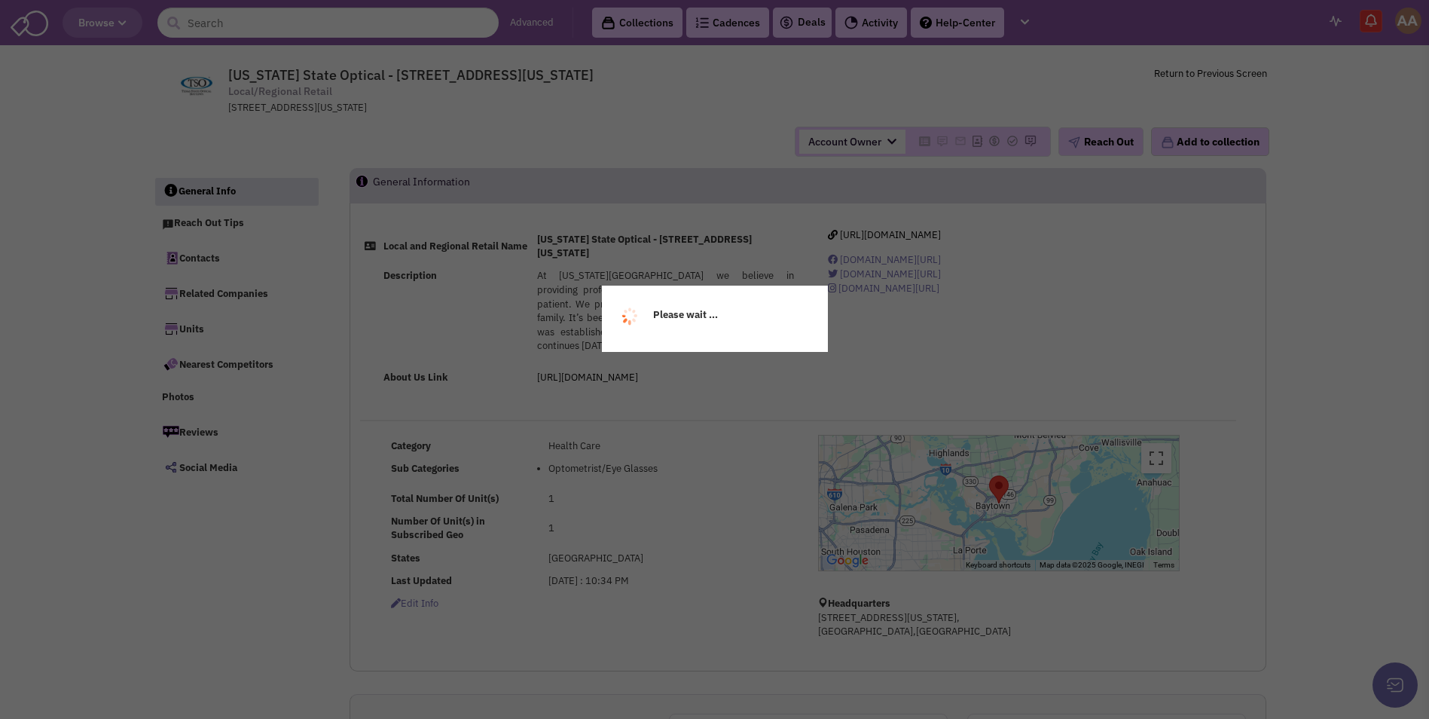
select select
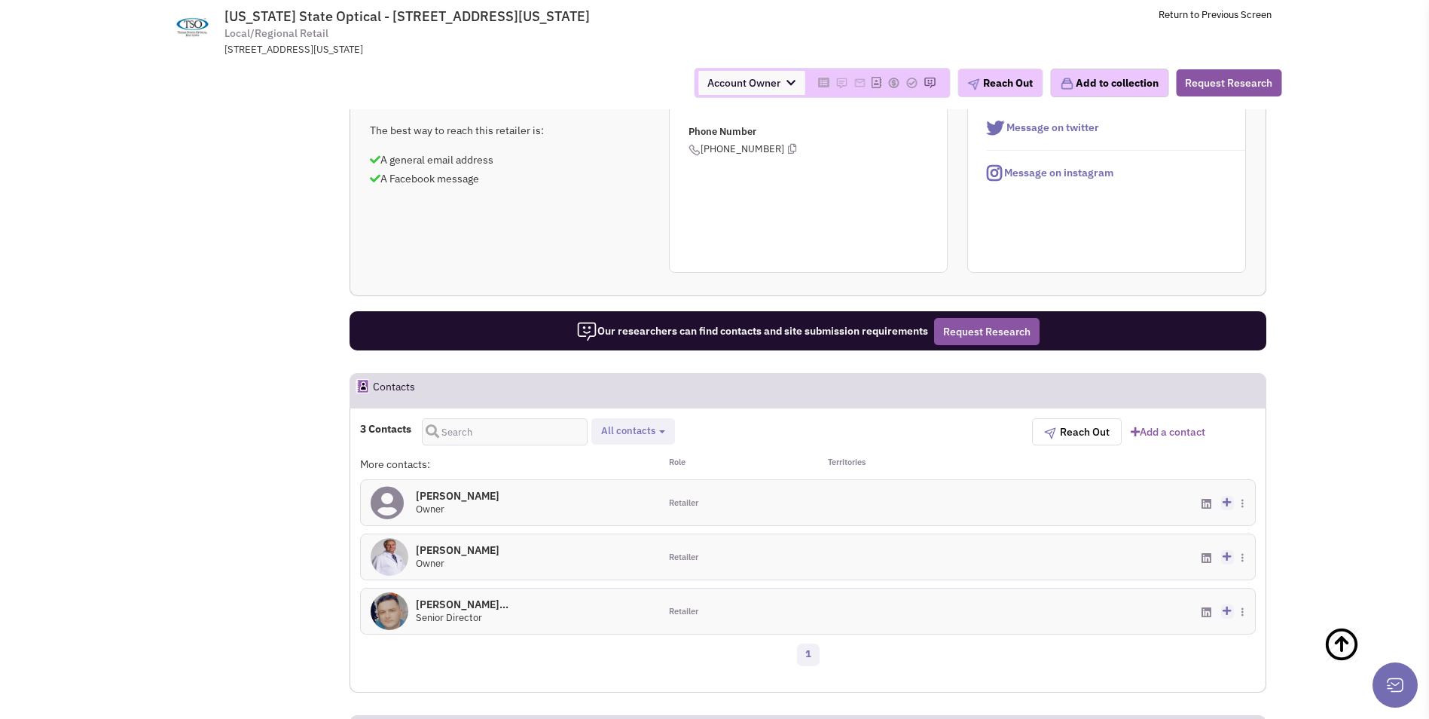
scroll to position [603, 0]
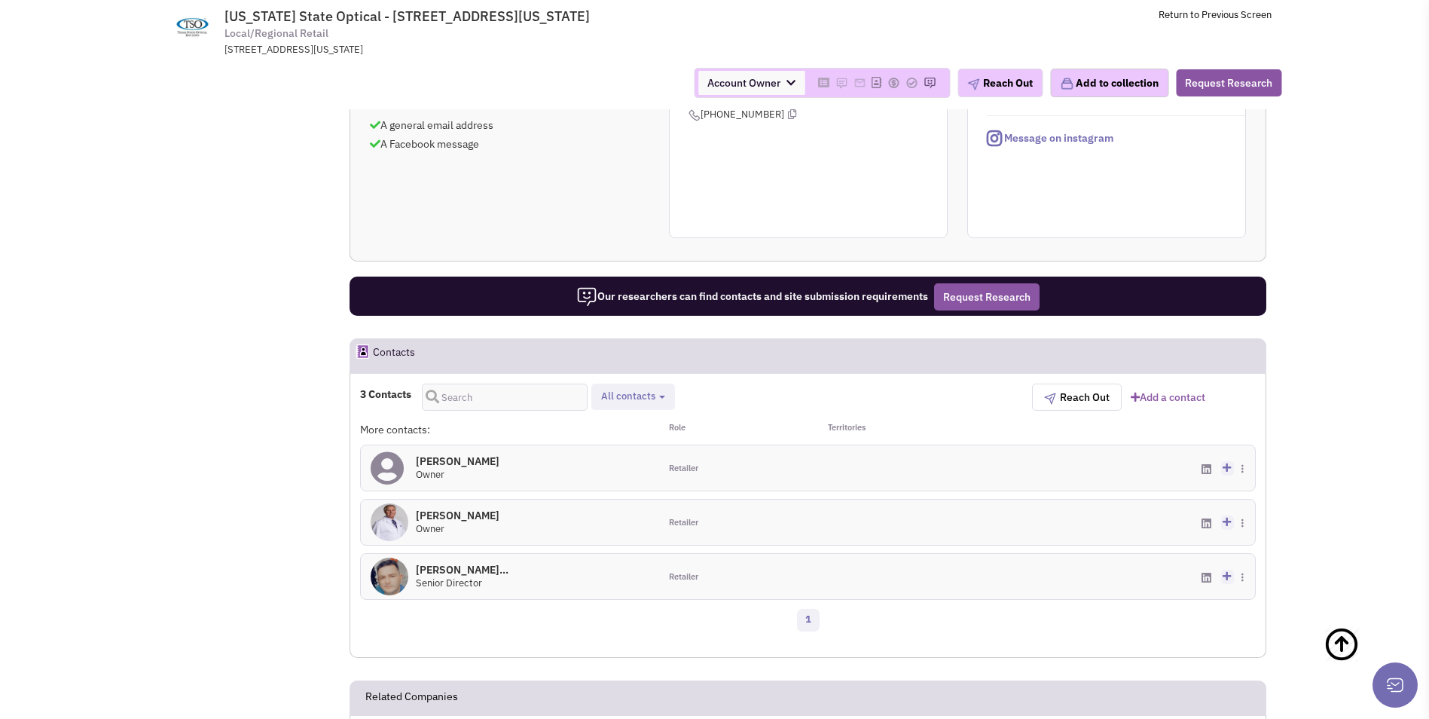
drag, startPoint x: 514, startPoint y: 462, endPoint x: 415, endPoint y: 454, distance: 99.0
click at [415, 454] on div "[PERSON_NAME] 0 Owner" at bounding box center [510, 467] width 298 height 45
copy h4 "[PERSON_NAME]"
drag, startPoint x: 518, startPoint y: 515, endPoint x: 435, endPoint y: 516, distance: 82.1
click at [435, 516] on div "[PERSON_NAME] 0 Owner" at bounding box center [510, 521] width 298 height 45
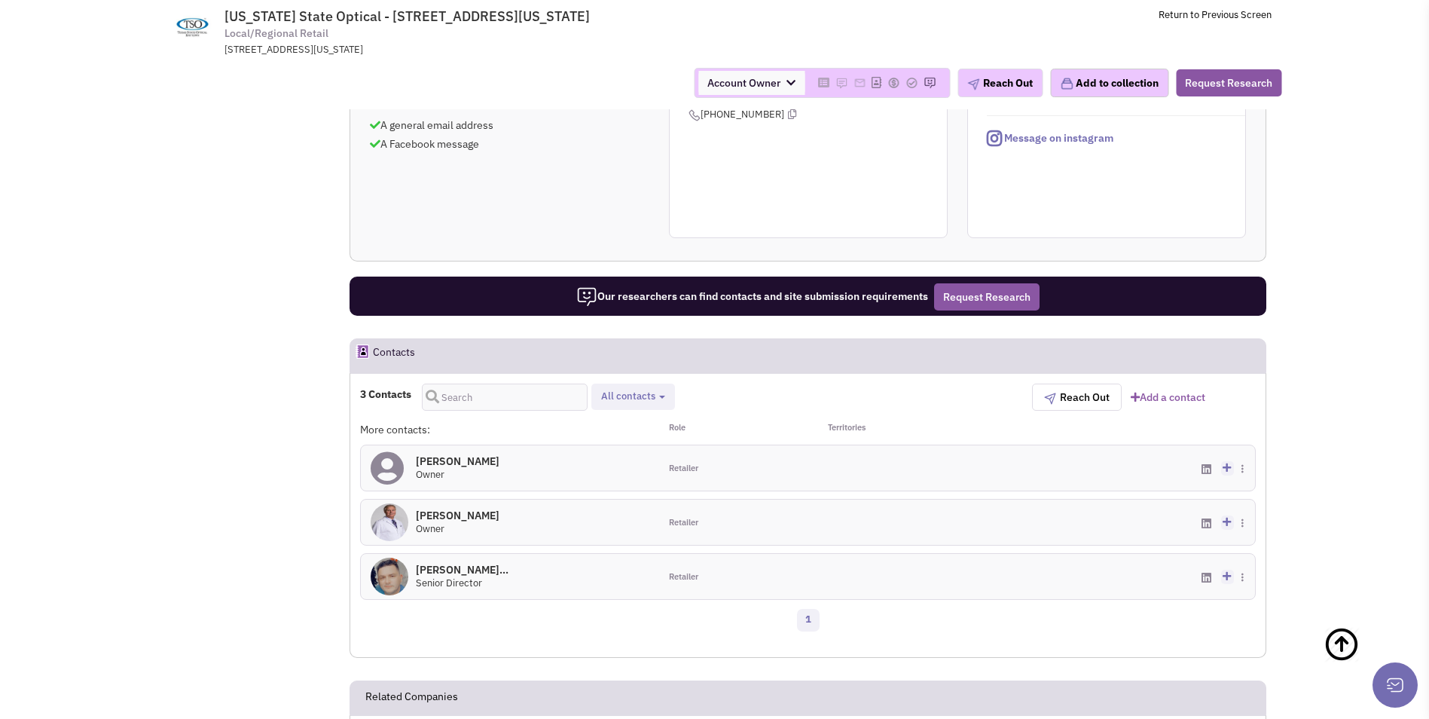
click at [499, 462] on h4 "[PERSON_NAME] 0" at bounding box center [458, 461] width 84 height 14
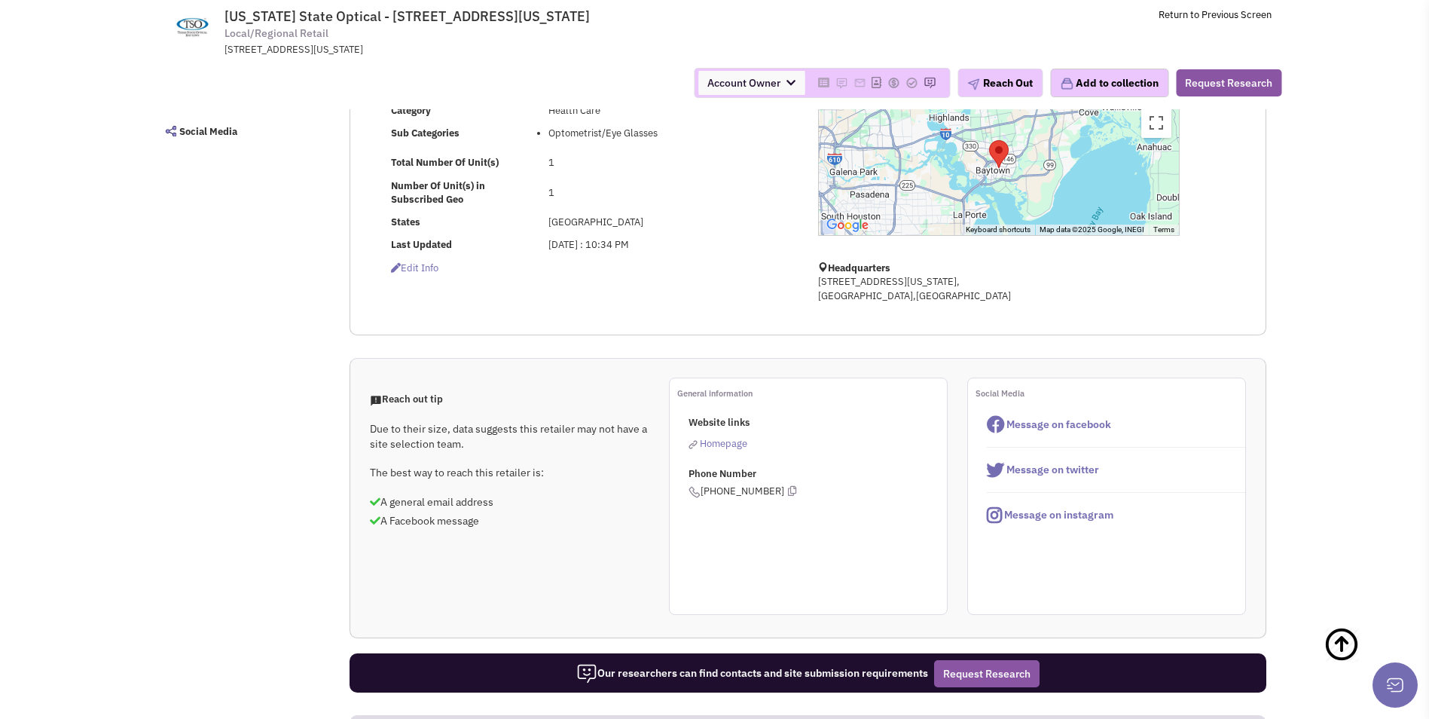
scroll to position [0, 0]
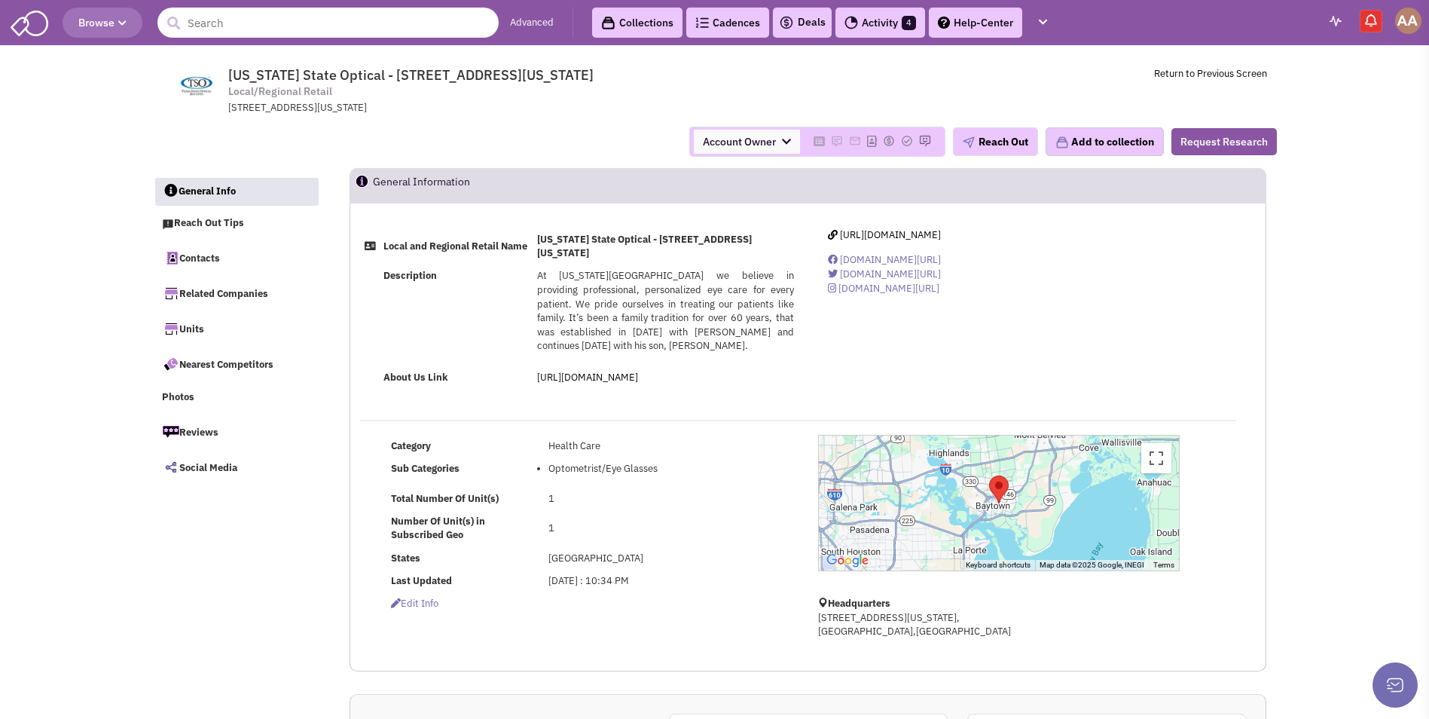
click at [313, 26] on input "text" at bounding box center [327, 23] width 341 height 30
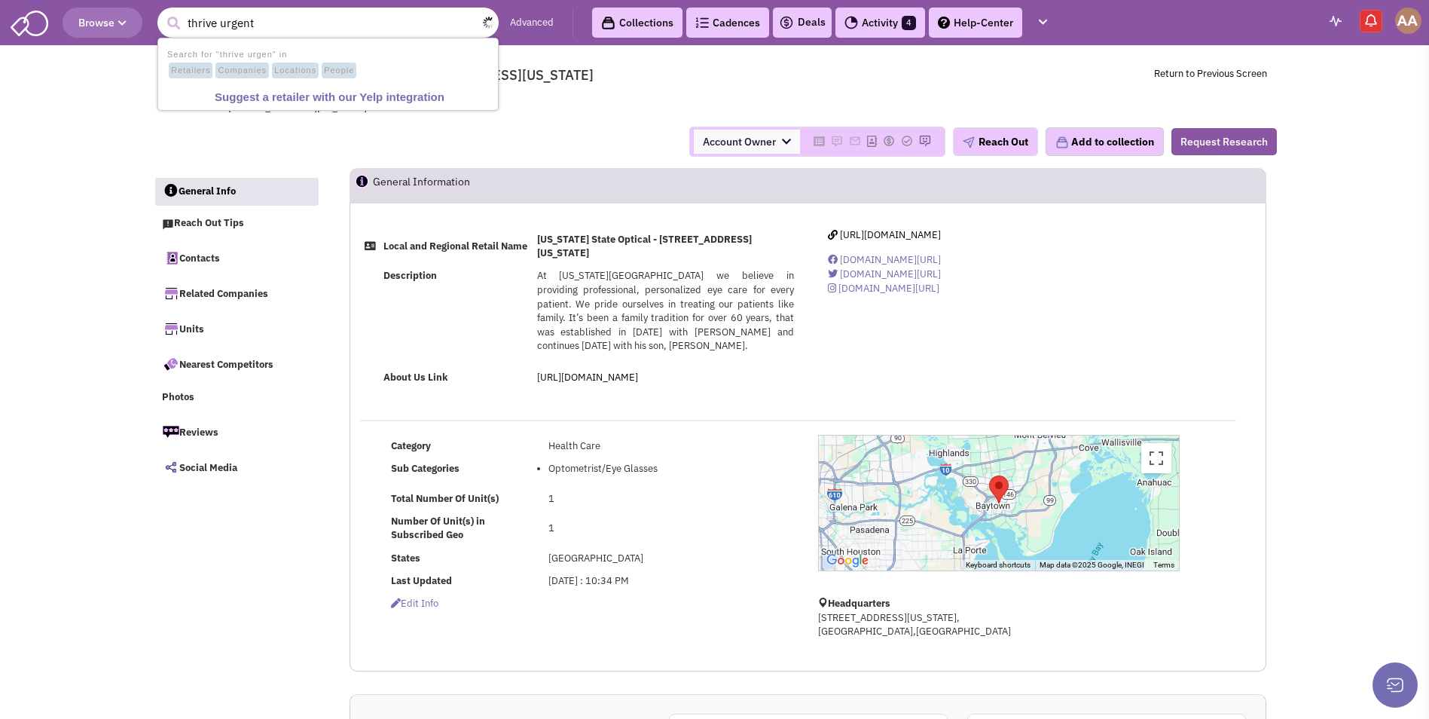
type input "thrive urgent"
click at [162, 12] on button "submit" at bounding box center [173, 23] width 23 height 23
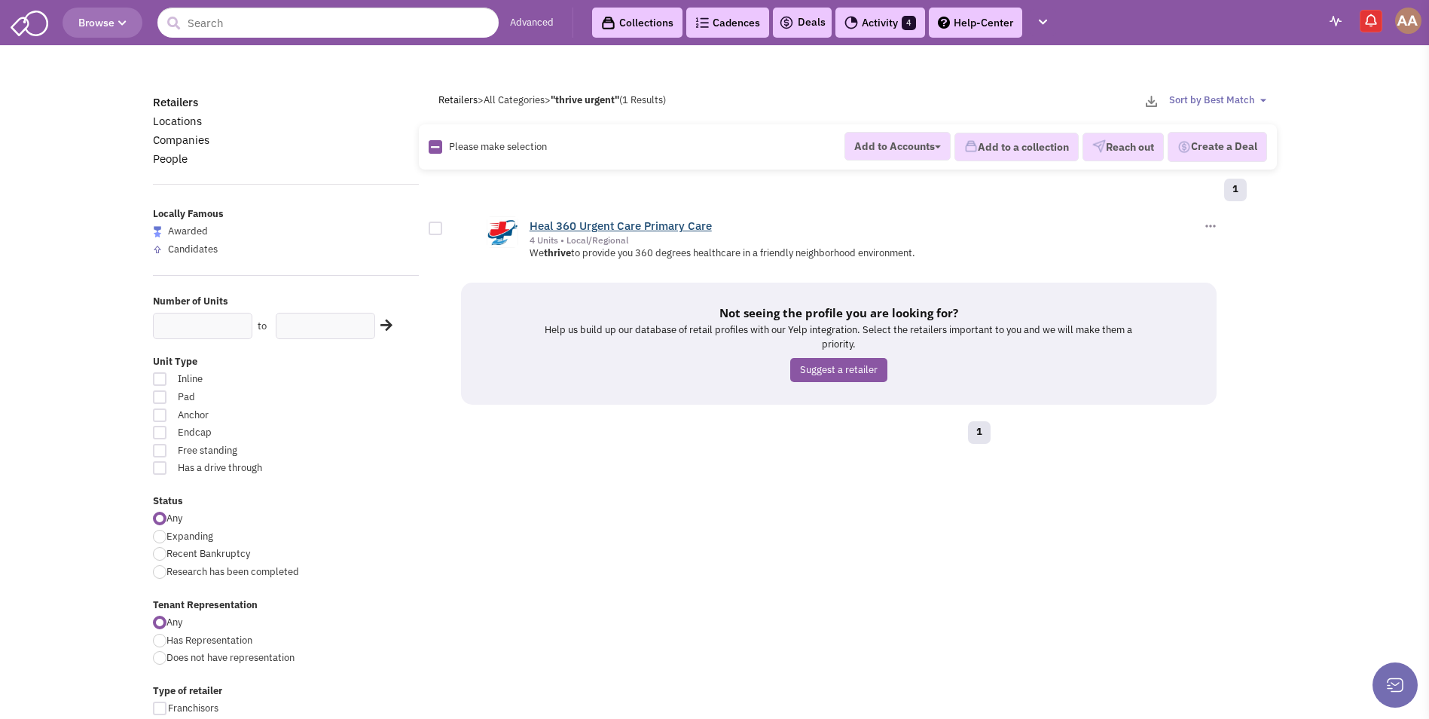
click at [555, 225] on link "Heal 360 Urgent Care Primary Care" at bounding box center [621, 225] width 182 height 14
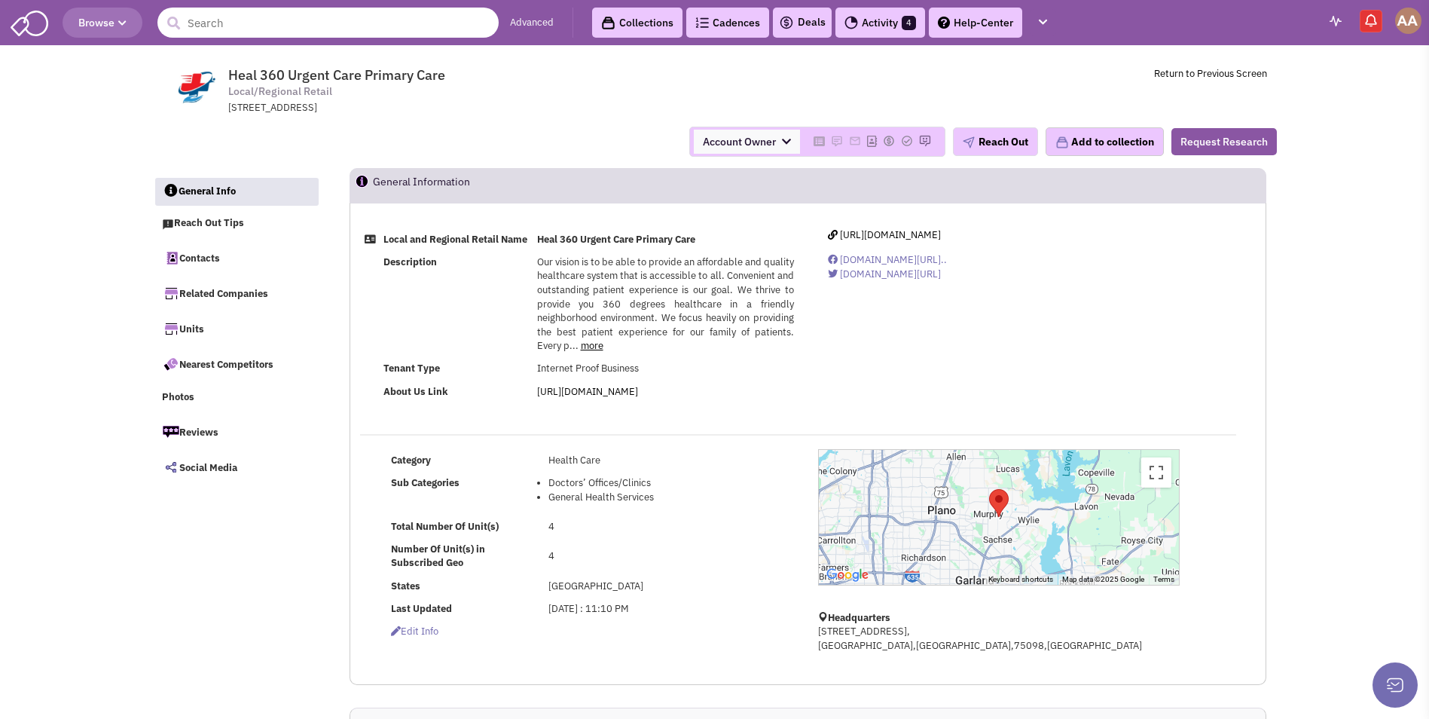
click at [270, 20] on input "text" at bounding box center [327, 23] width 341 height 30
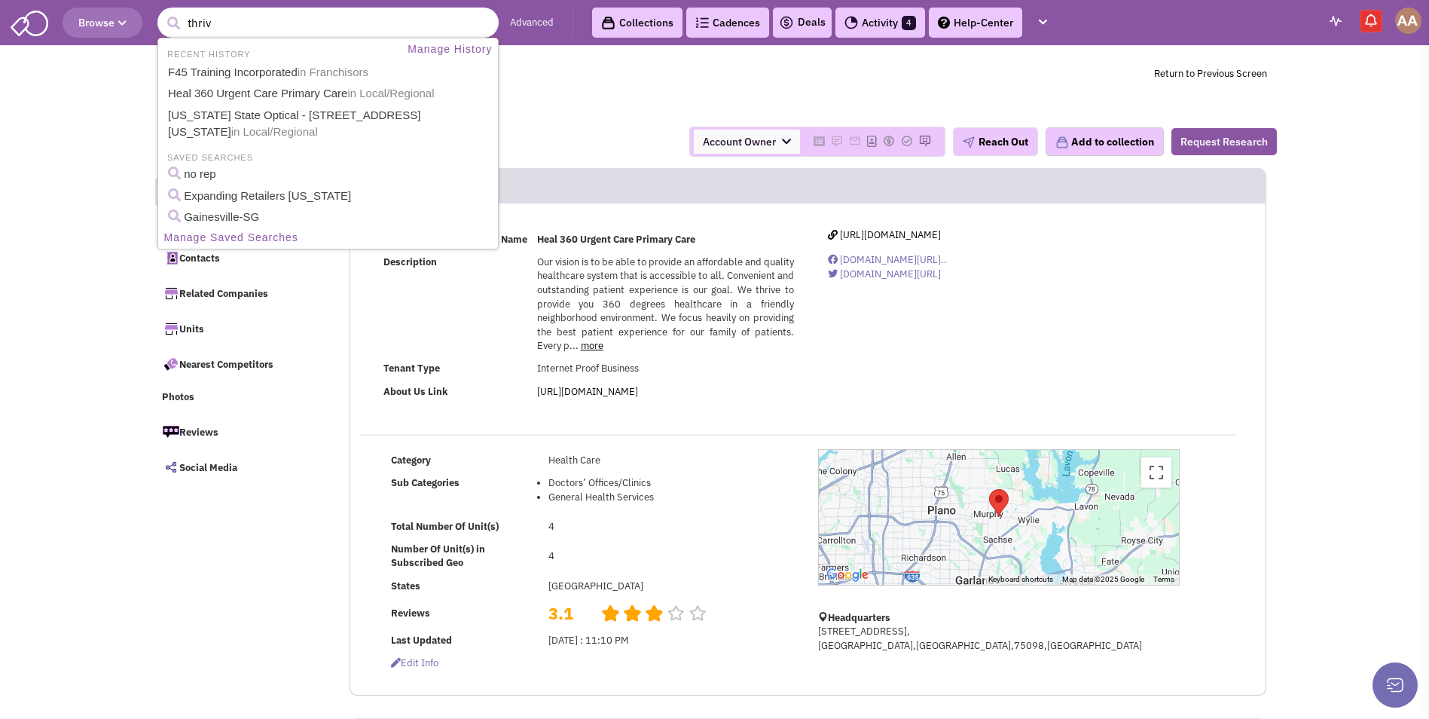
type input "thrive"
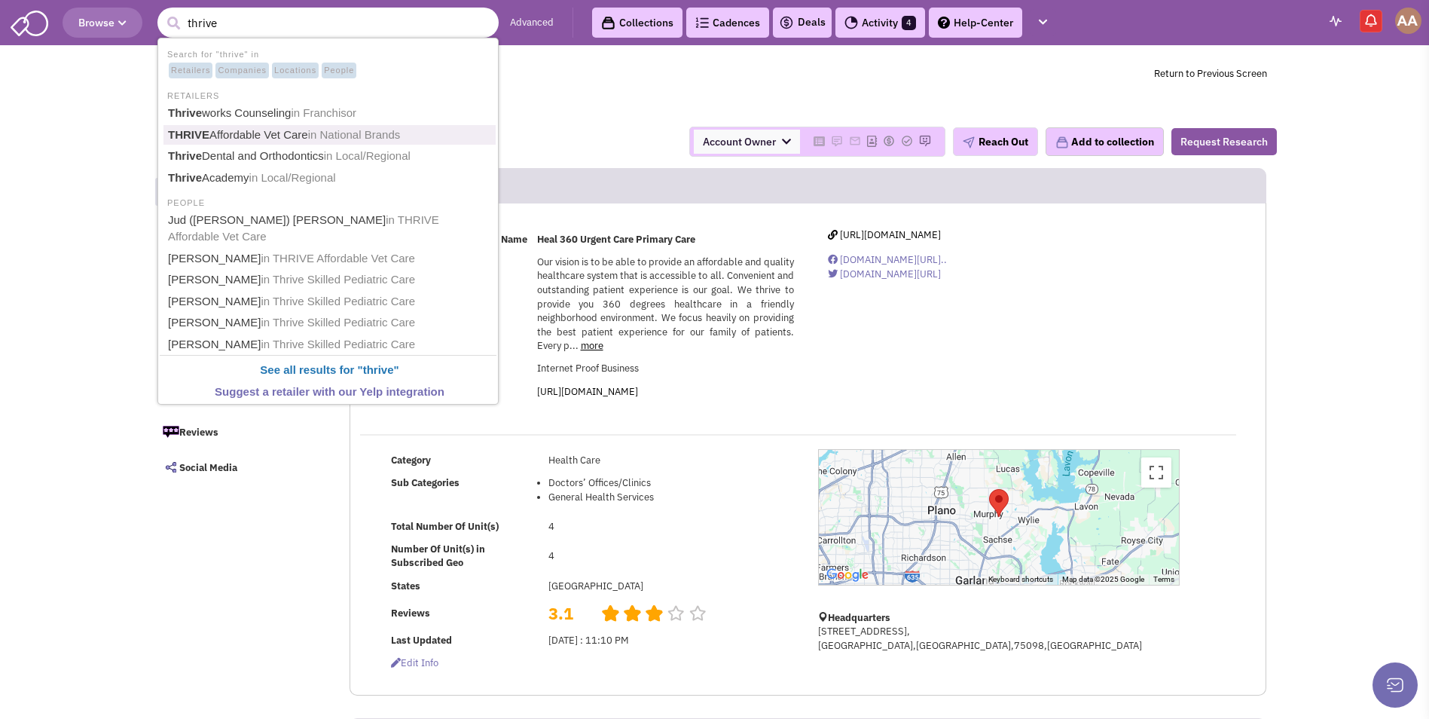
click at [324, 136] on span "in National Brands" at bounding box center [354, 134] width 93 height 13
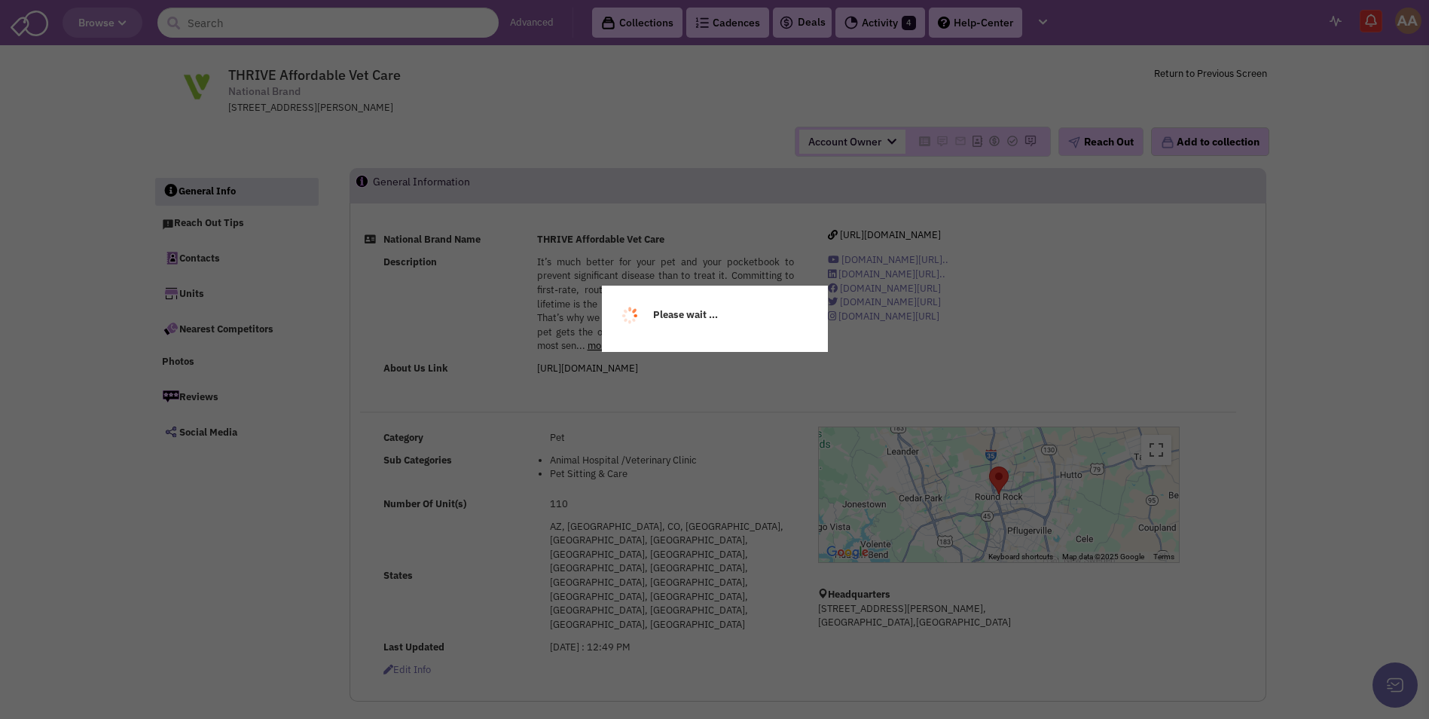
select select
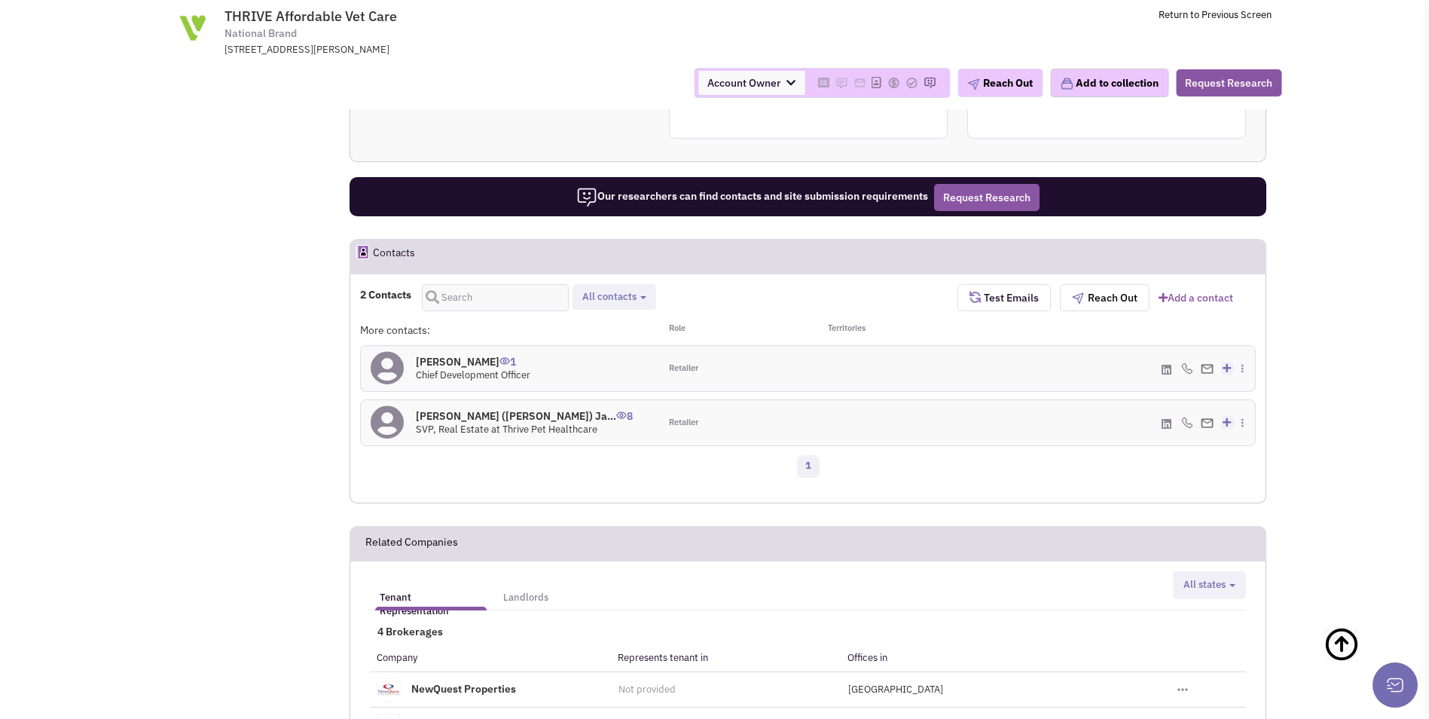
scroll to position [753, 0]
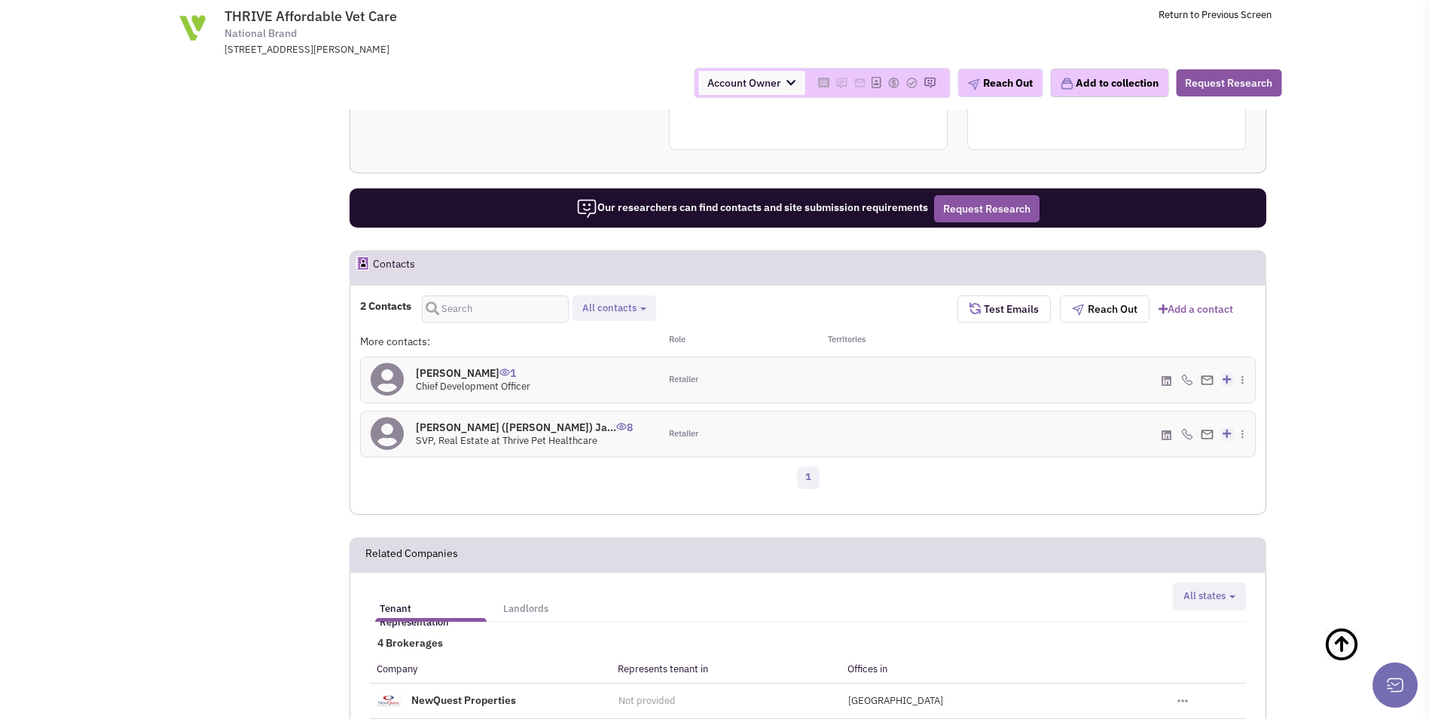
click at [463, 366] on h4 "[PERSON_NAME] 1" at bounding box center [473, 373] width 115 height 14
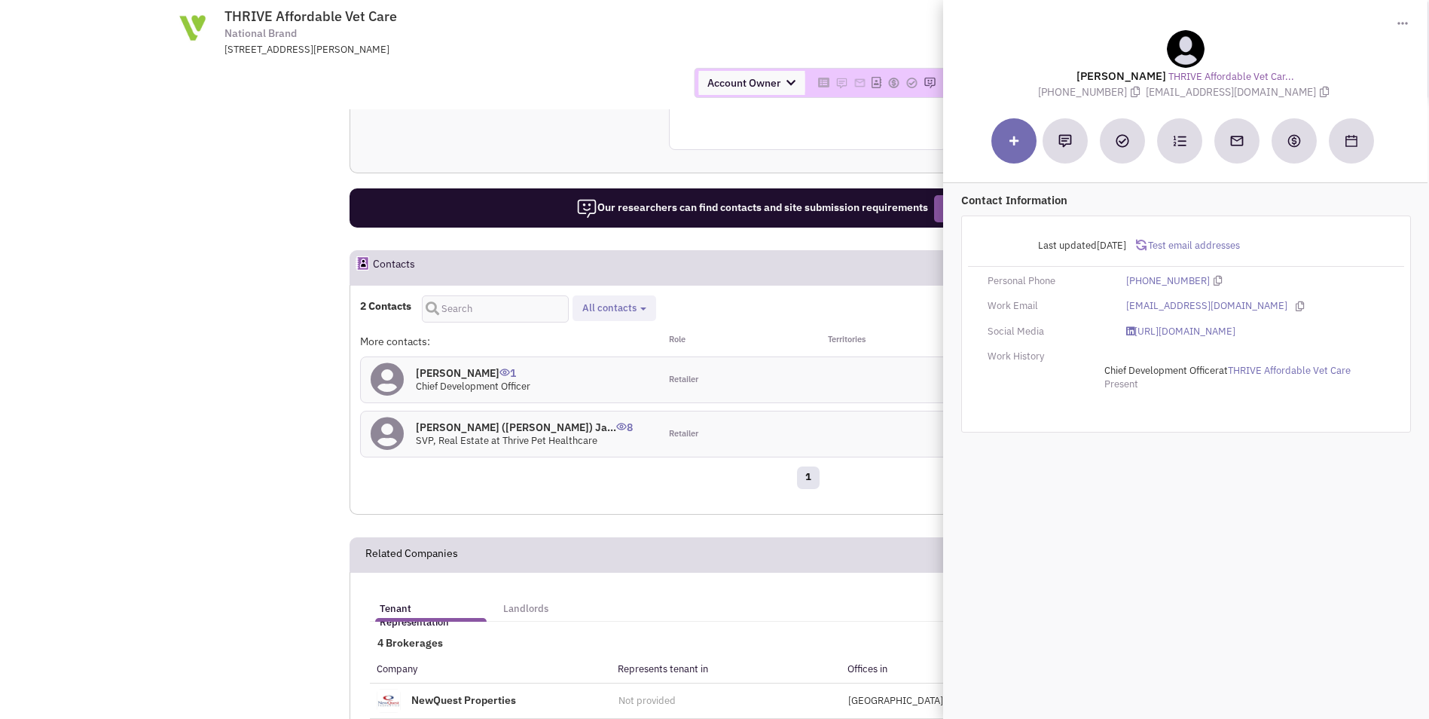
drag, startPoint x: 1082, startPoint y: 78, endPoint x: 1162, endPoint y: 74, distance: 79.9
click at [1162, 74] on div "[PERSON_NAME] THRIVE Affordable Vet Car... [PHONE_NUMBER] [EMAIL_ADDRESS][DOMAI…" at bounding box center [1185, 64] width 469 height 69
copy lable "[PERSON_NAME]"
